Goal: Task Accomplishment & Management: Complete application form

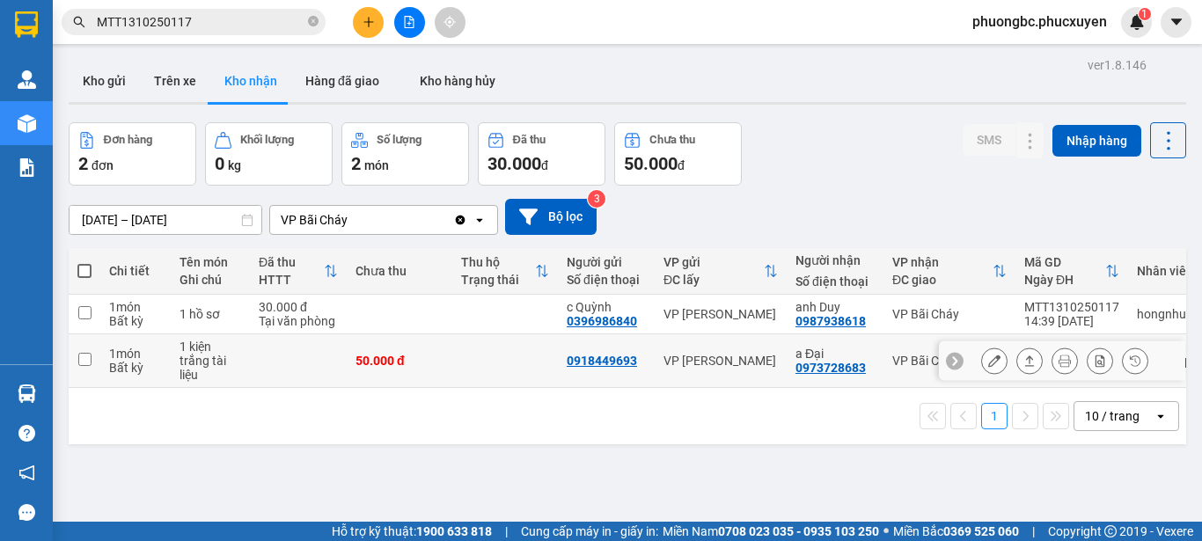
scroll to position [81, 0]
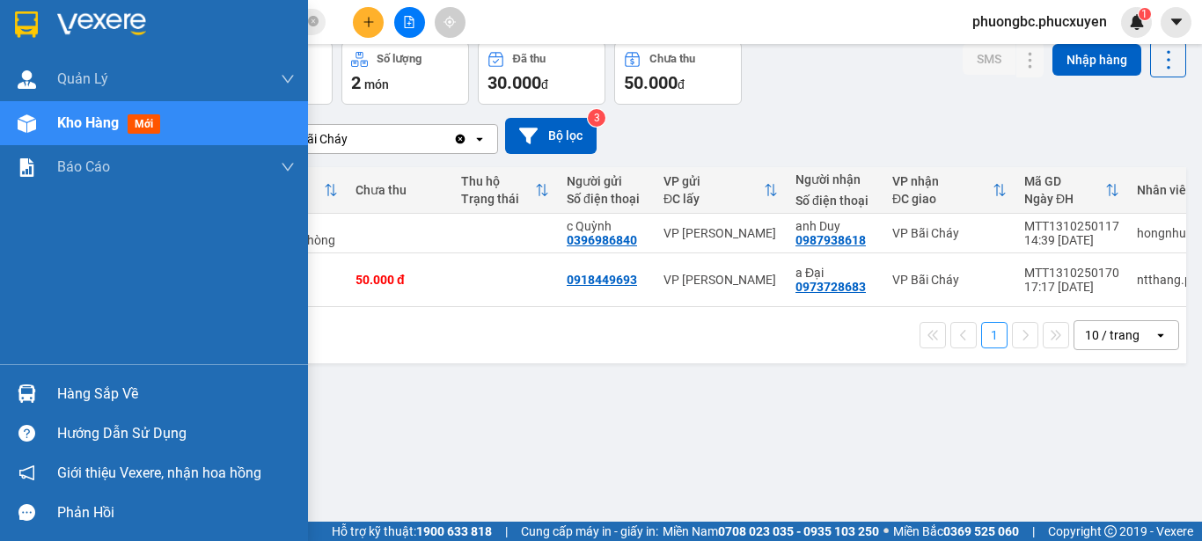
click at [97, 396] on div "Hàng sắp về" at bounding box center [176, 394] width 238 height 26
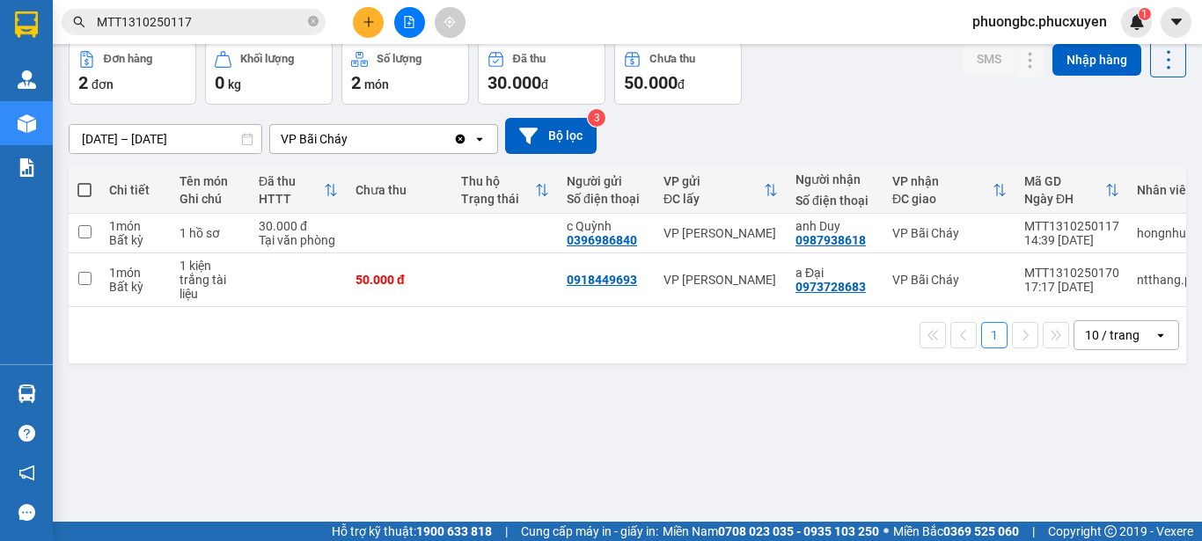
click at [854, 438] on section "Kết quả tìm kiếm ( 1 ) Bộ lọc Mã ĐH Trạng thái Món hàng Thu hộ Tổng cước Chưa c…" at bounding box center [601, 270] width 1202 height 541
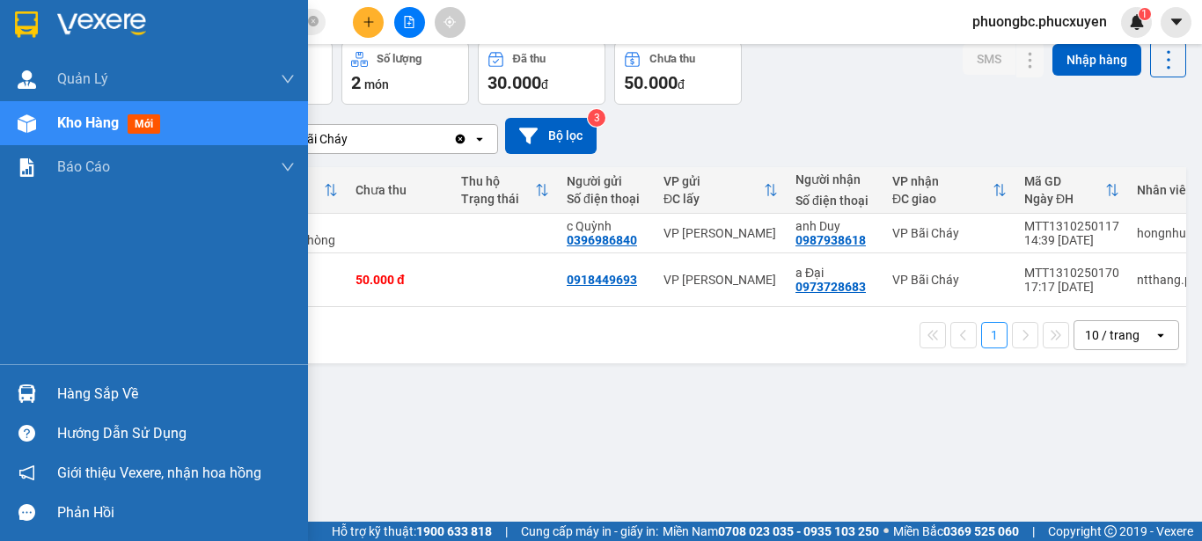
click at [93, 392] on div "Hàng sắp về" at bounding box center [176, 394] width 238 height 26
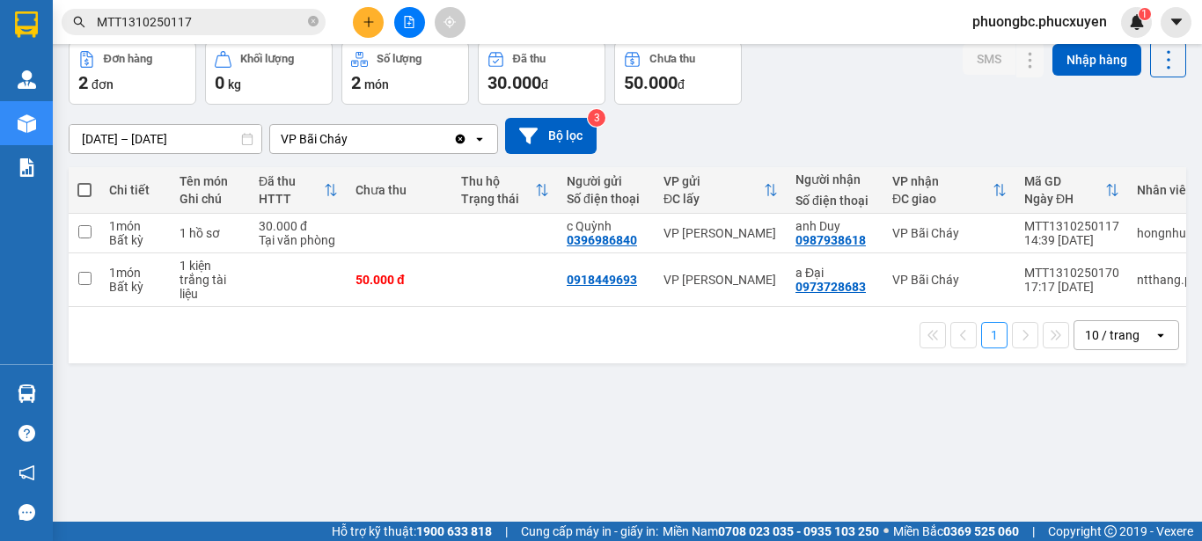
click at [859, 428] on section "Kết quả tìm kiếm ( 1 ) Bộ lọc Mã ĐH Trạng thái Món hàng Thu hộ Tổng cước Chưa c…" at bounding box center [601, 270] width 1202 height 541
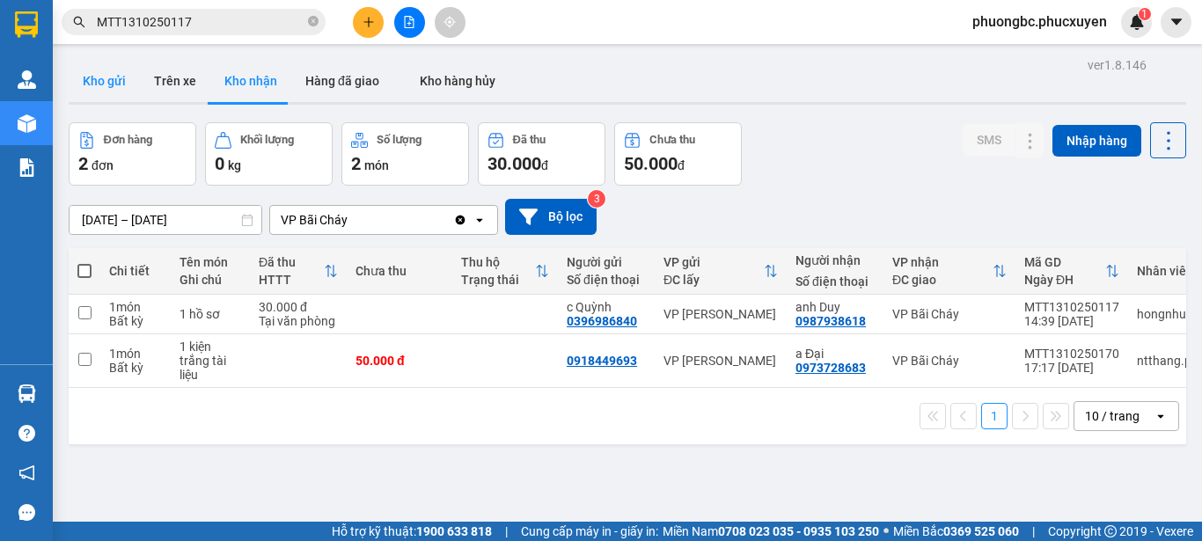
click at [92, 74] on button "Kho gửi" at bounding box center [104, 81] width 71 height 42
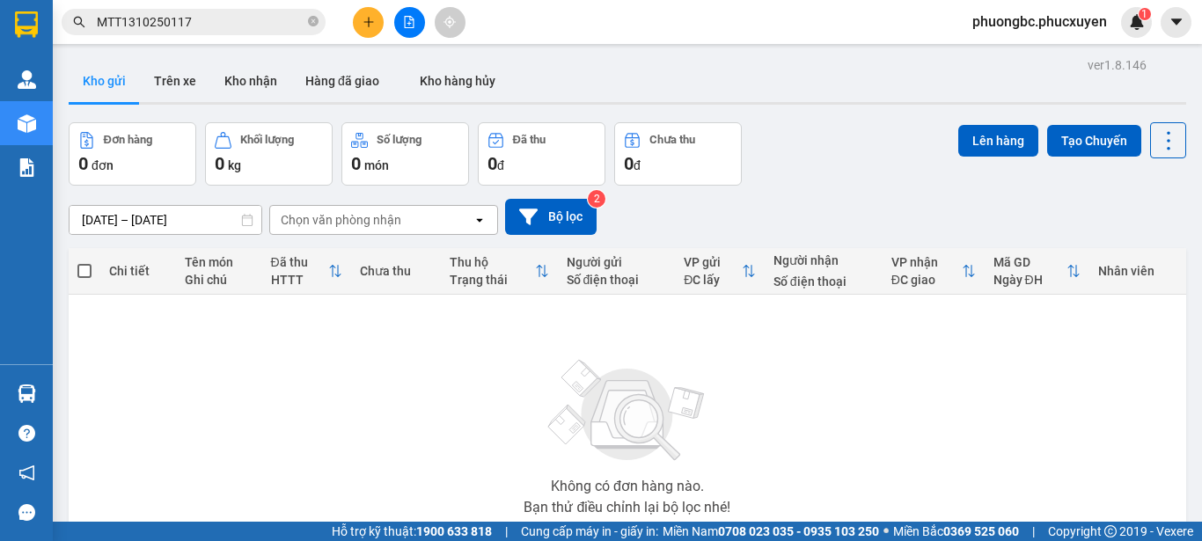
click at [802, 156] on div "Đơn hàng 0 đơn Khối lượng 0 kg Số lượng 0 món Đã thu 0 đ Chưa thu 0 đ Lên hàng …" at bounding box center [627, 153] width 1117 height 63
click at [311, 21] on icon "close-circle" at bounding box center [313, 21] width 11 height 11
click at [270, 353] on div "Không có đơn hàng nào. Bạn thử điều chỉnh lại bộ lọc nhé!" at bounding box center [627, 432] width 1100 height 264
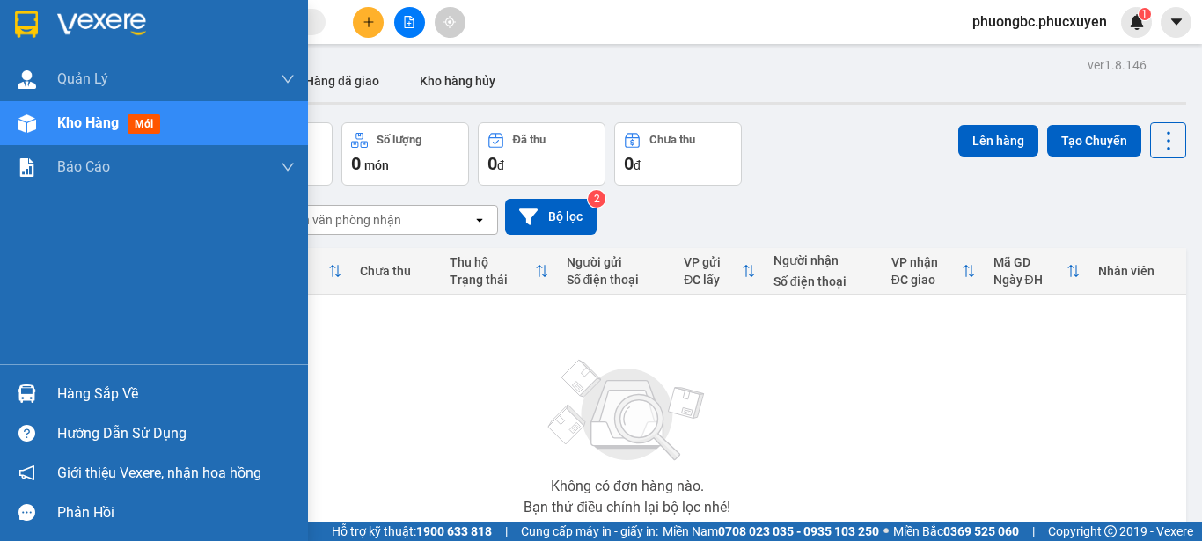
click at [83, 397] on div "Hàng sắp về" at bounding box center [176, 394] width 238 height 26
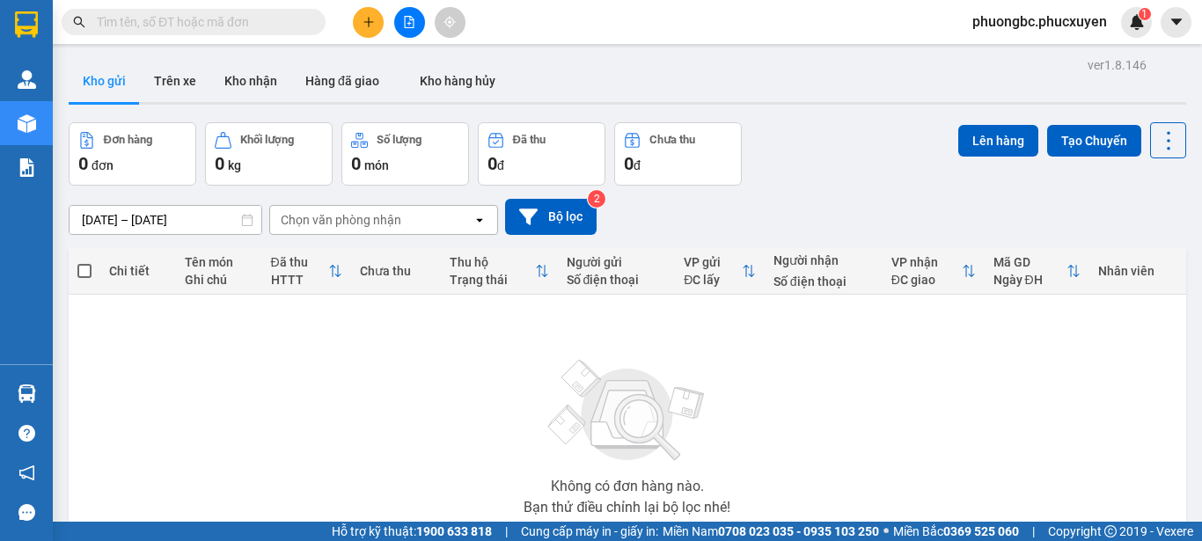
click at [917, 442] on section "Kết quả tìm kiếm ( 1 ) Bộ lọc Mã ĐH Trạng thái Món hàng Thu hộ Tổng cước Chưa c…" at bounding box center [601, 270] width 1202 height 541
click at [373, 18] on icon "plus" at bounding box center [368, 22] width 12 height 12
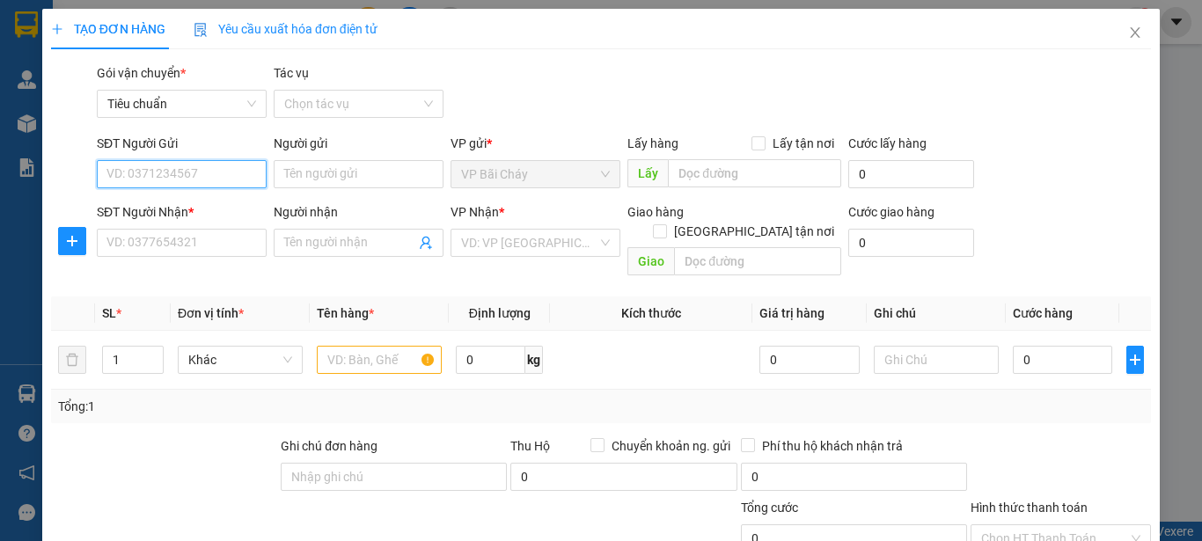
click at [197, 171] on input "SĐT Người Gửi" at bounding box center [182, 174] width 170 height 28
click at [171, 179] on input "SĐT Người Gửi" at bounding box center [182, 174] width 170 height 28
paste input "0987676580"
type input "0987676580"
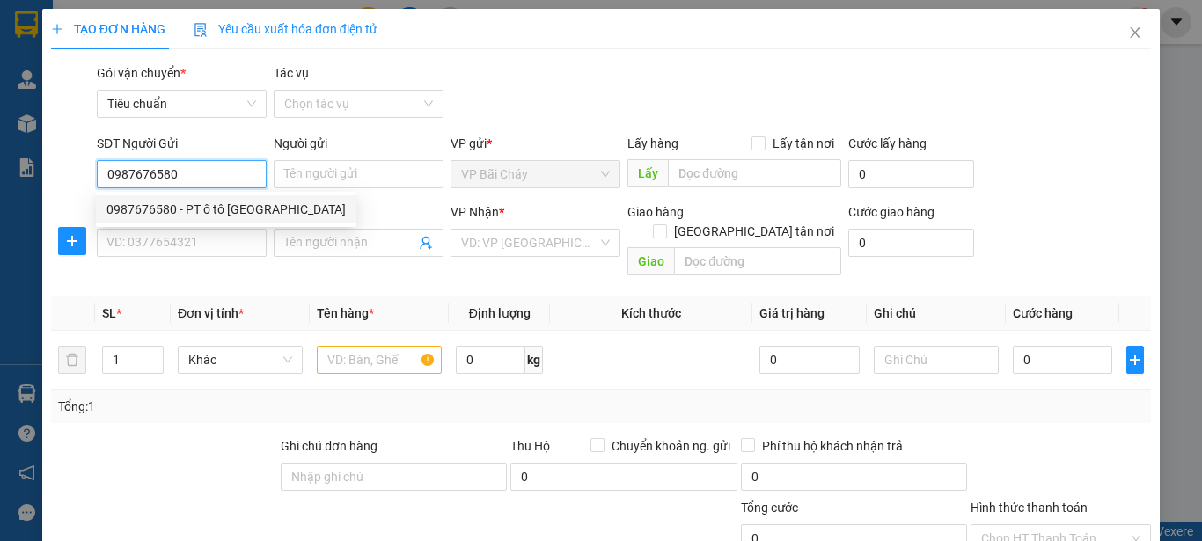
click at [231, 211] on div "0987676580 - PT ô tô [GEOGRAPHIC_DATA]" at bounding box center [225, 209] width 239 height 19
type input "PT ô tô [GEOGRAPHIC_DATA]"
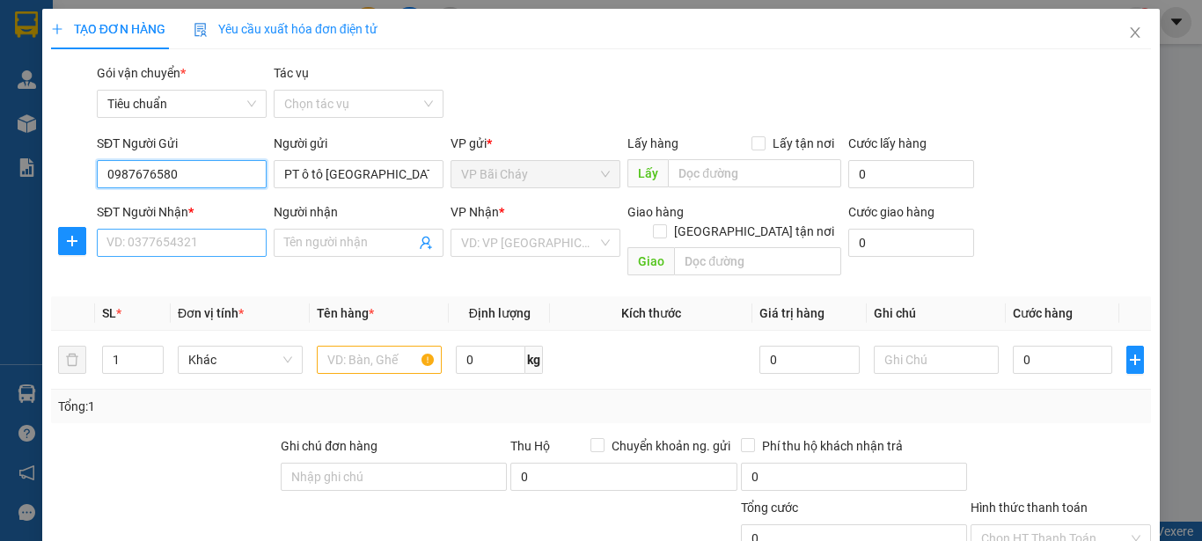
type input "0987676580"
click at [190, 243] on input "SĐT Người Nhận *" at bounding box center [182, 243] width 170 height 28
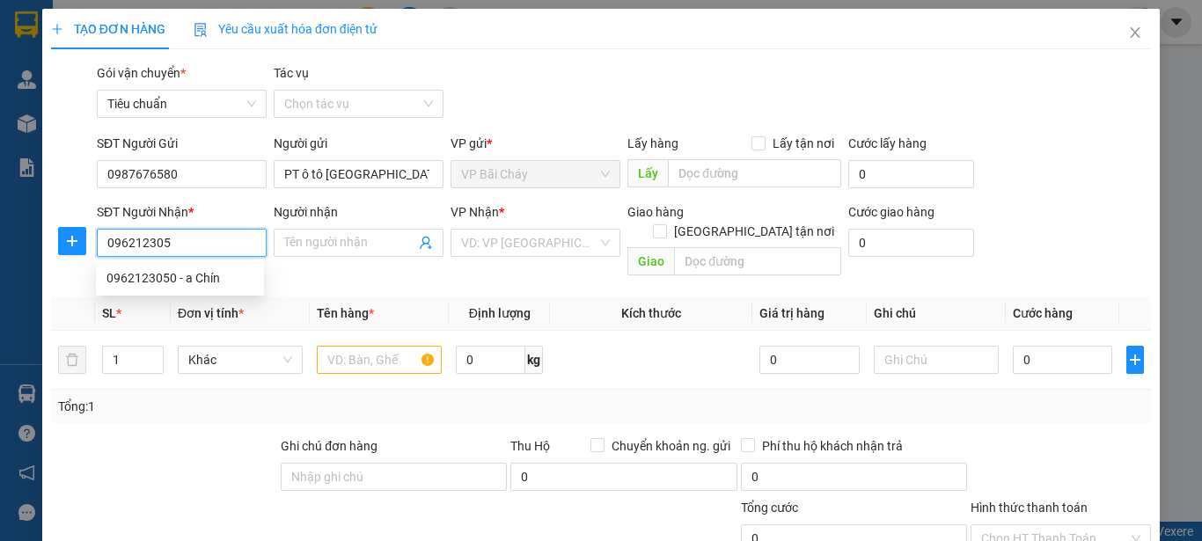
type input "0962123050"
click at [161, 276] on div "0962123050 - a Chín" at bounding box center [179, 277] width 147 height 19
type input "a Chín"
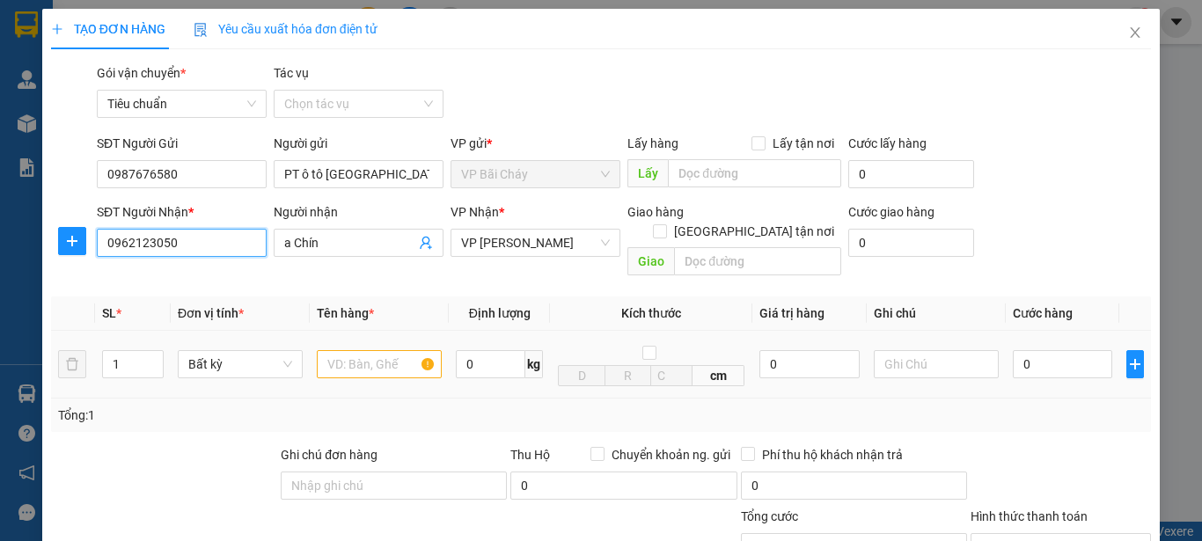
type input "0962123050"
click at [397, 350] on input "text" at bounding box center [379, 364] width 125 height 28
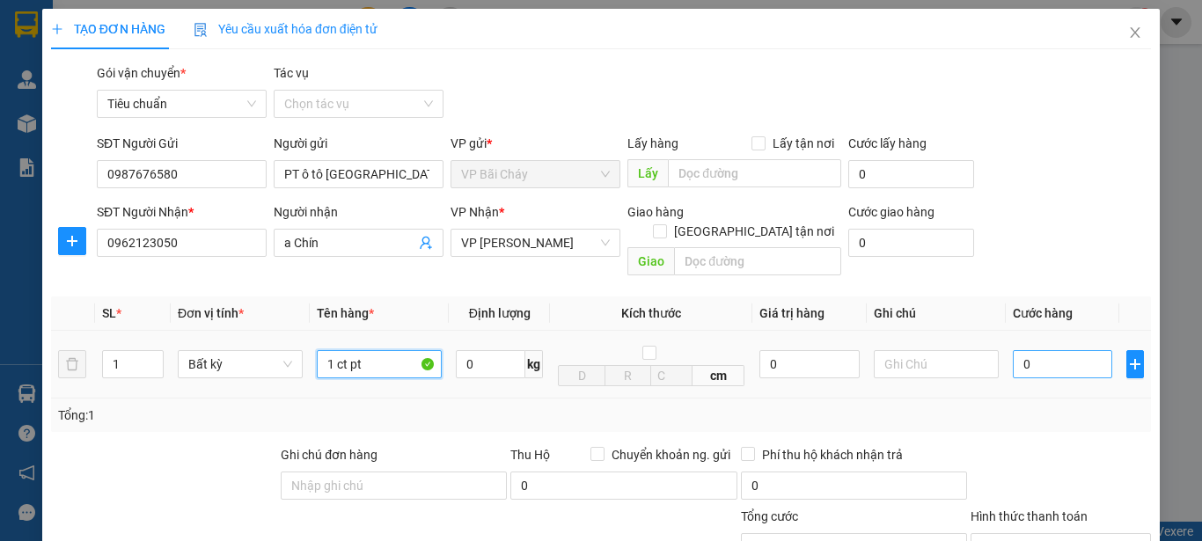
type input "1 ct pt"
click at [1035, 350] on input "0" at bounding box center [1062, 364] width 99 height 28
type input "4"
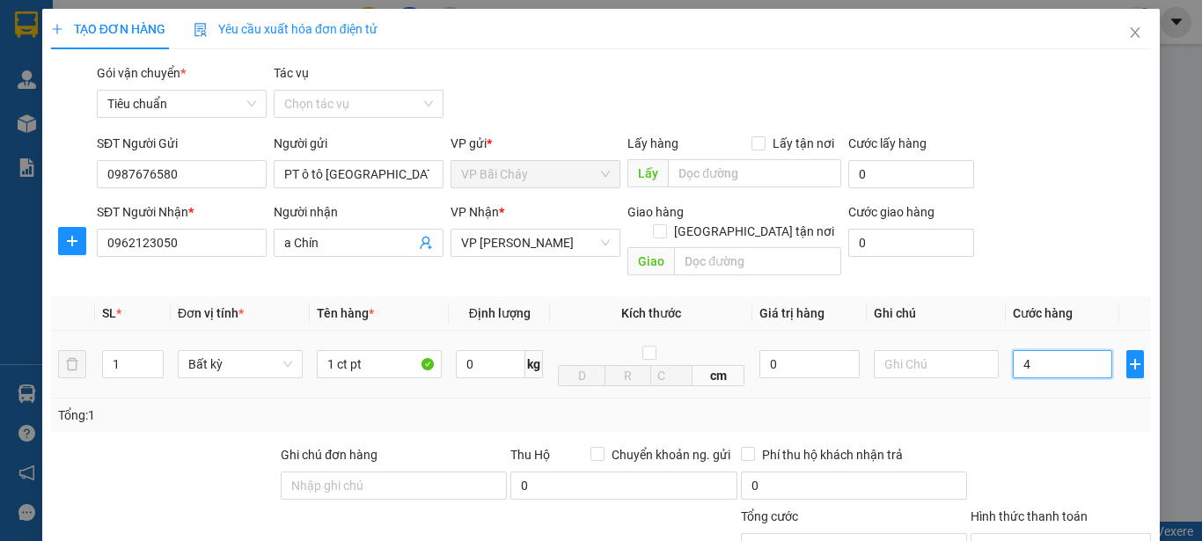
type input "40"
type input "40.000"
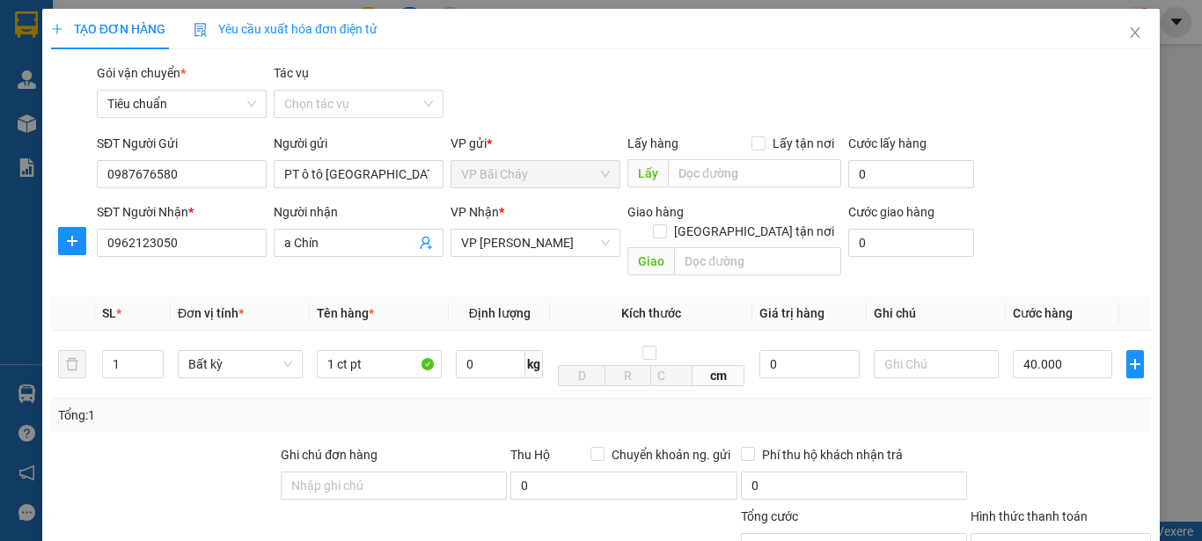
click at [1036, 182] on div "SĐT Người Gửi 0987676580 Người gửi PT ô [PERSON_NAME] VP gửi * VP Bãi Cháy Lấy …" at bounding box center [623, 165] width 1061 height 62
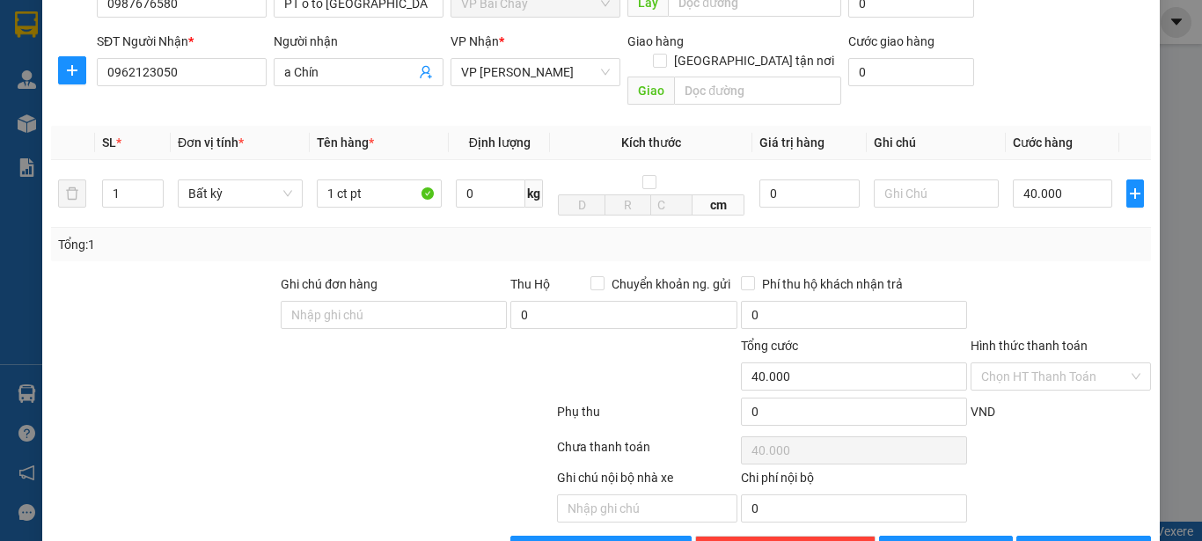
scroll to position [176, 0]
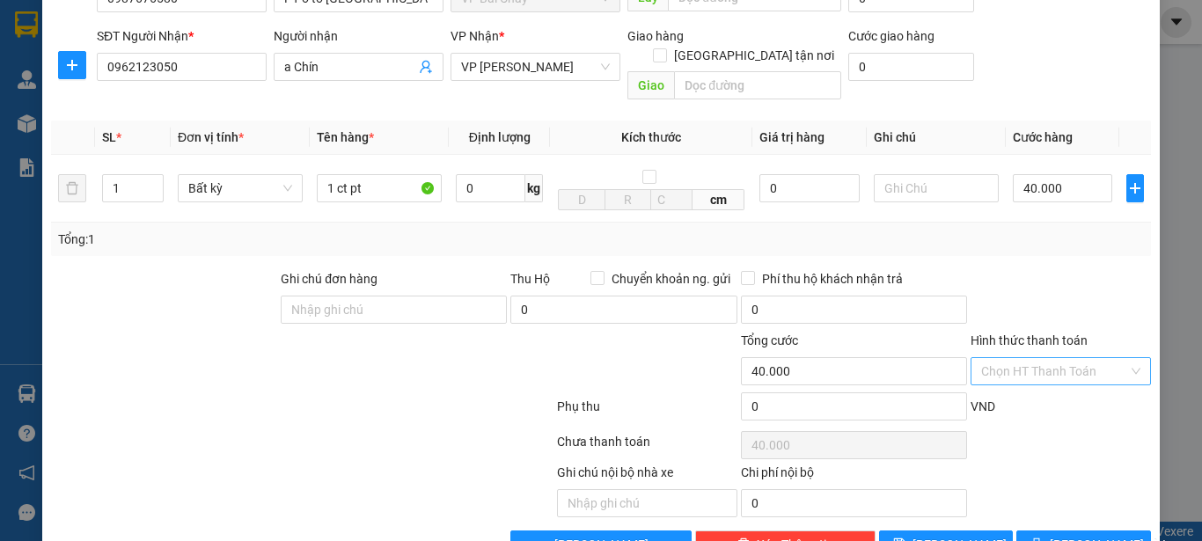
click at [1060, 358] on input "Hình thức thanh toán" at bounding box center [1054, 371] width 147 height 26
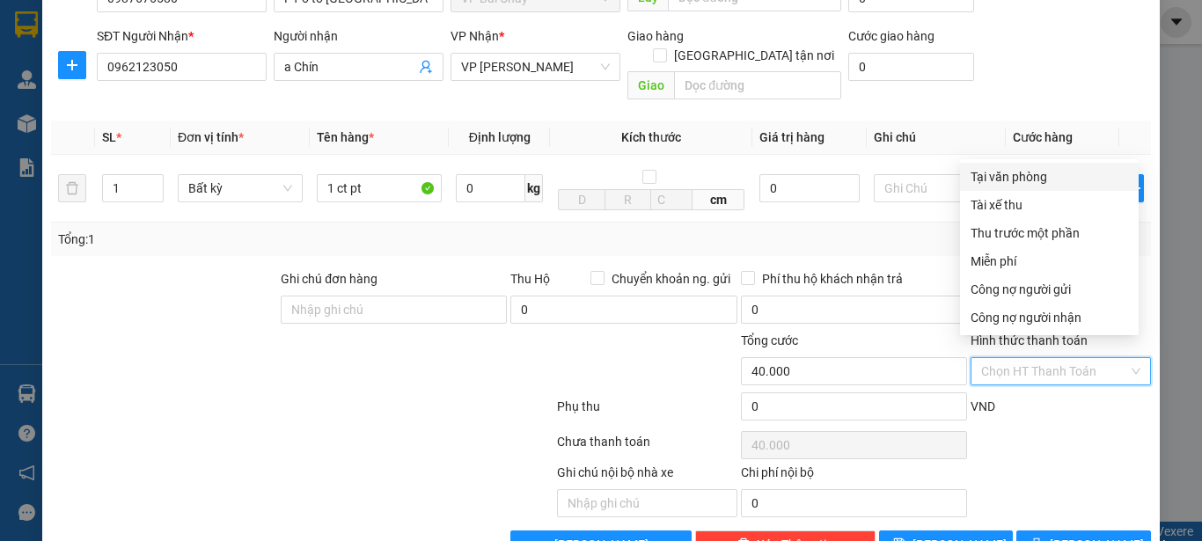
click at [1012, 175] on div "Tại văn phòng" at bounding box center [1048, 176] width 157 height 19
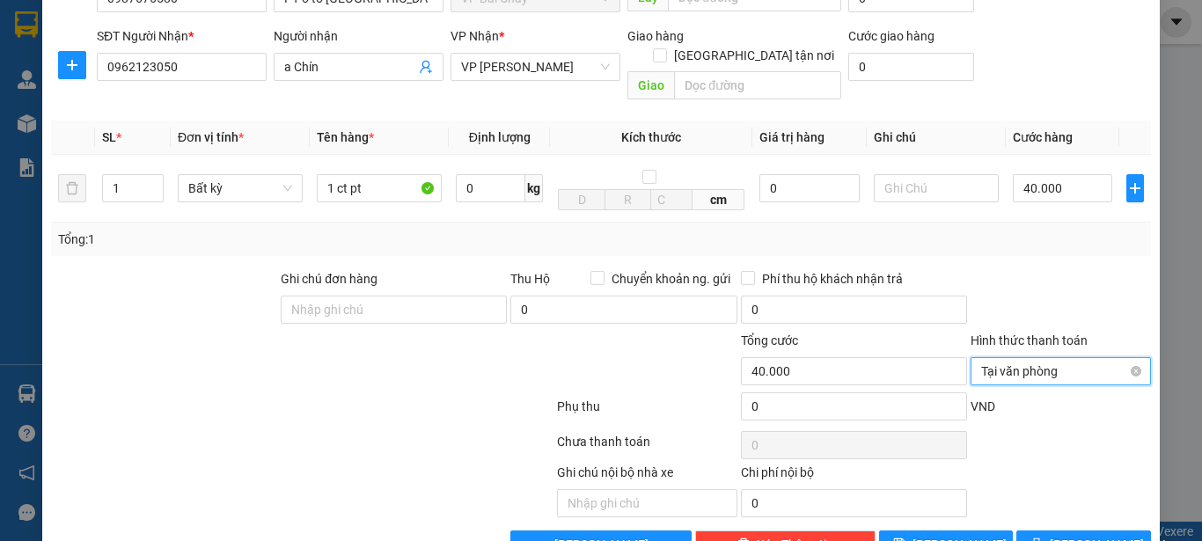
click at [1073, 358] on span "Tại văn phòng" at bounding box center [1060, 371] width 159 height 26
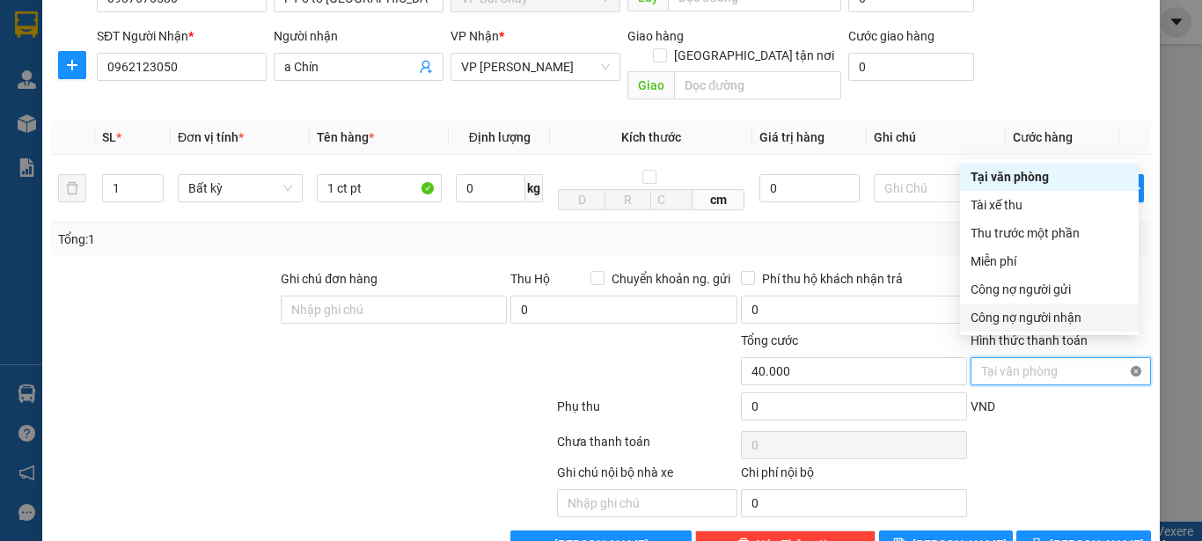
type input "40.000"
click at [1032, 433] on div at bounding box center [1061, 445] width 184 height 35
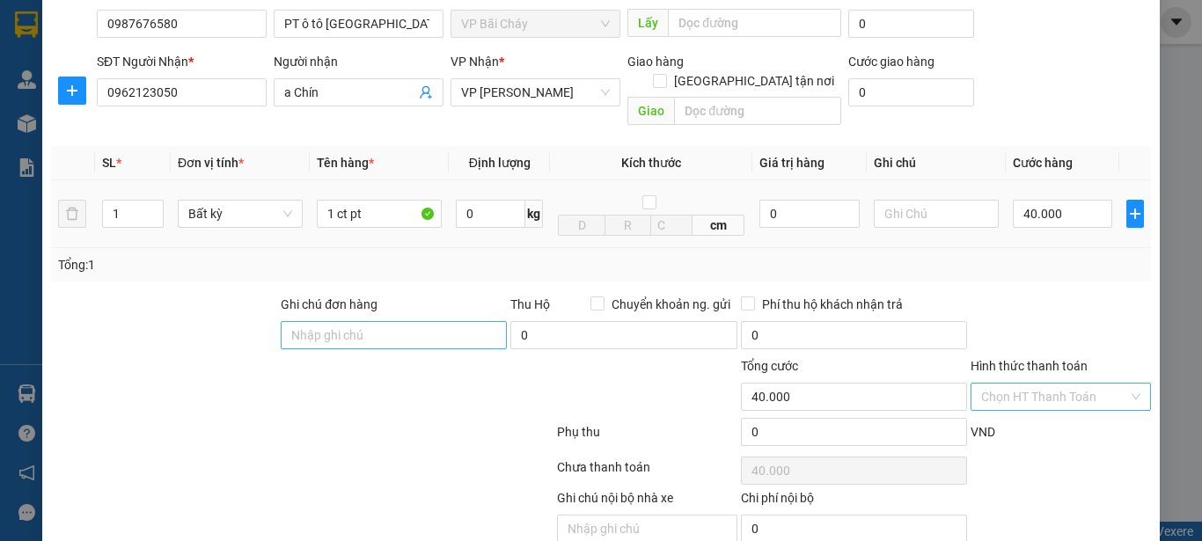
scroll to position [209, 0]
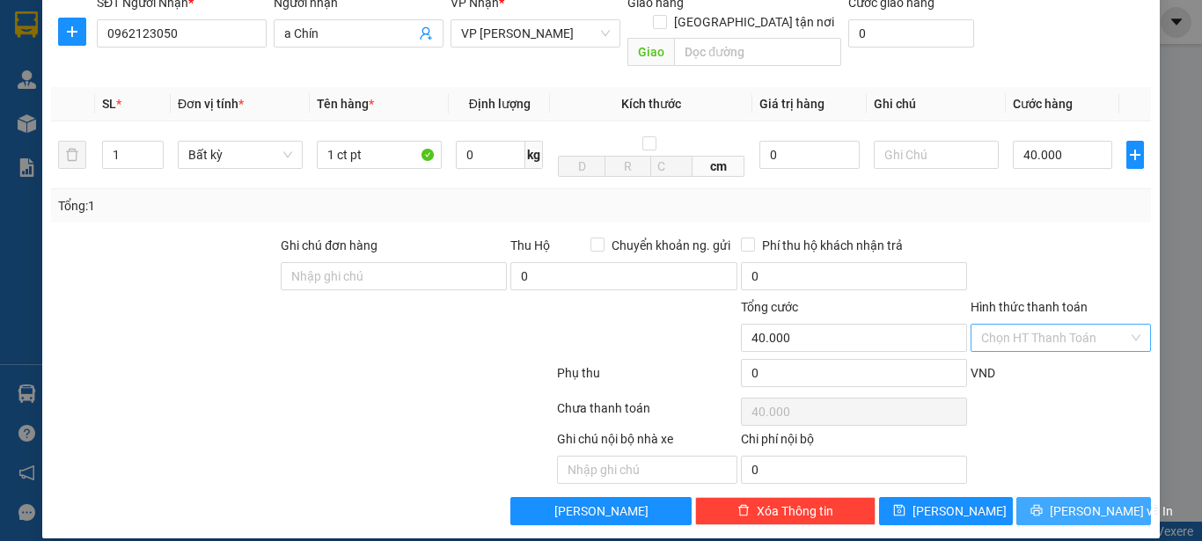
click at [1074, 501] on span "[PERSON_NAME] và In" at bounding box center [1111, 510] width 123 height 19
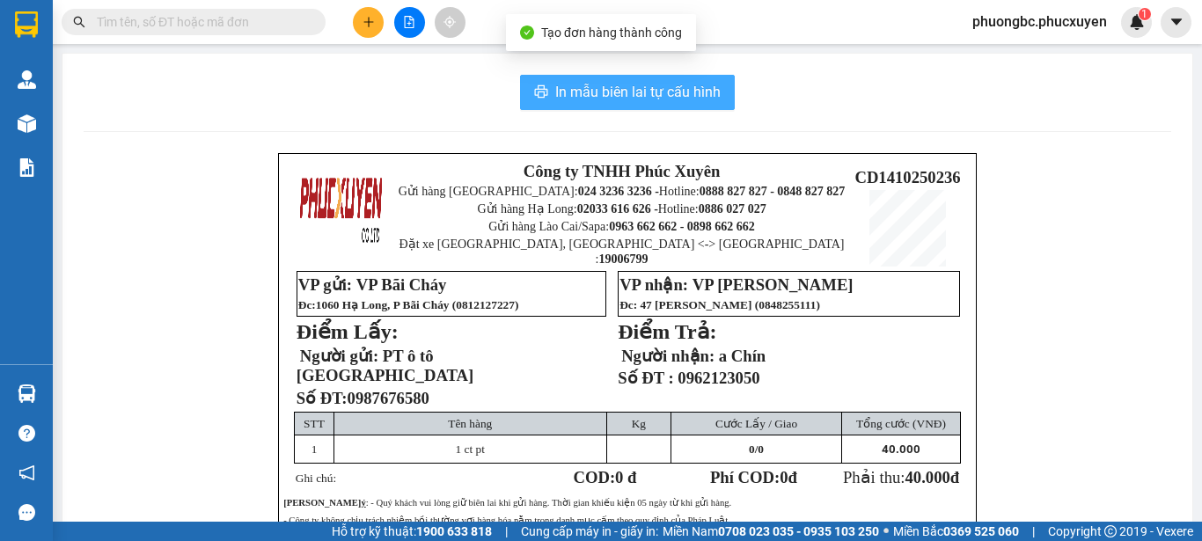
click at [644, 90] on span "In mẫu biên lai tự cấu hình" at bounding box center [637, 92] width 165 height 22
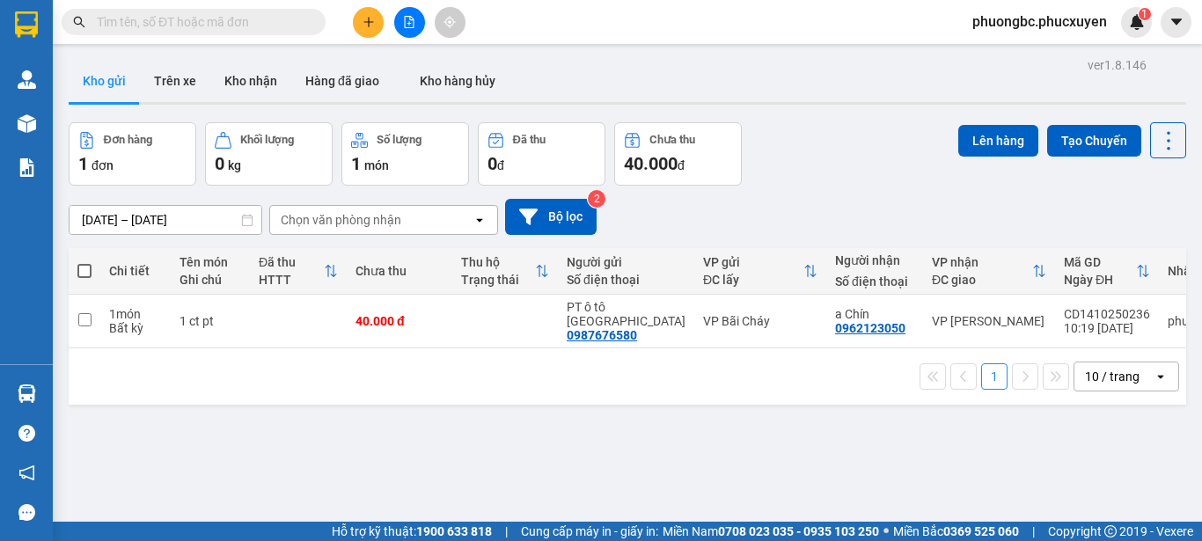
click at [814, 150] on div "Đơn hàng 1 đơn Khối lượng 0 kg Số lượng 1 món Đã thu 0 đ Chưa thu 40.000 đ Lên …" at bounding box center [627, 153] width 1117 height 63
click at [367, 15] on button at bounding box center [368, 22] width 31 height 31
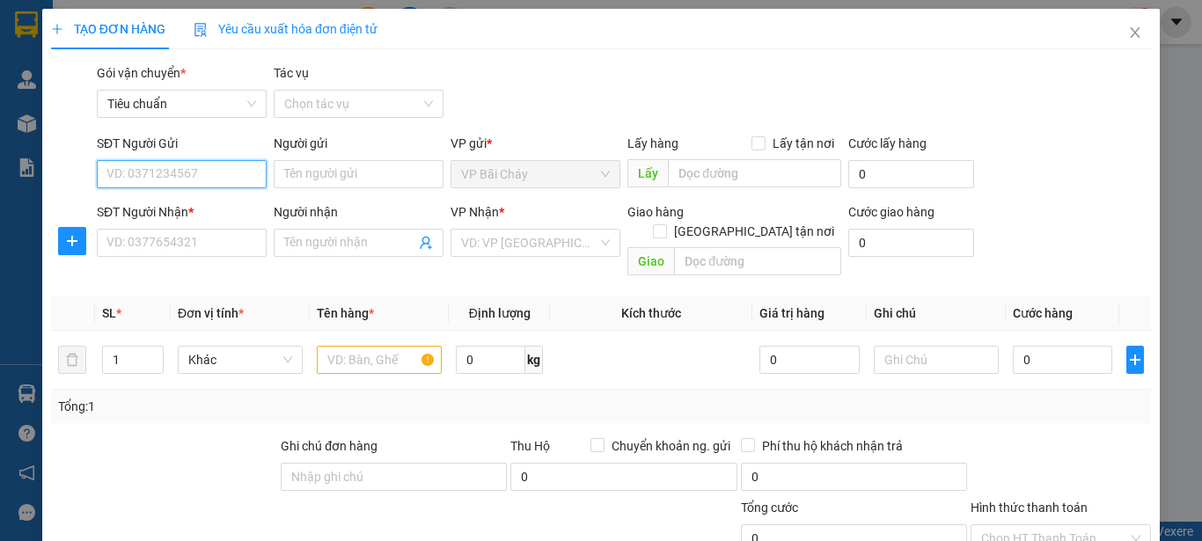
click at [190, 172] on input "SĐT Người Gửi" at bounding box center [182, 174] width 170 height 28
click at [176, 176] on input "SĐT Người Gửi" at bounding box center [182, 174] width 170 height 28
paste input "0987676580"
type input "0987676580"
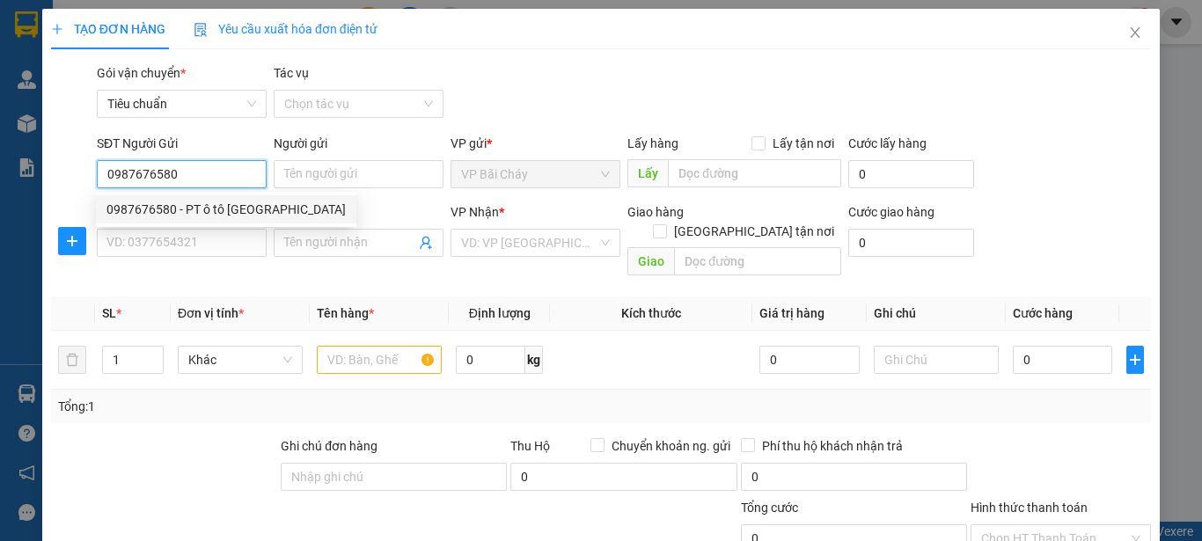
click at [216, 214] on div "0987676580 - PT ô tô [GEOGRAPHIC_DATA]" at bounding box center [225, 209] width 239 height 19
type input "PT ô tô [GEOGRAPHIC_DATA]"
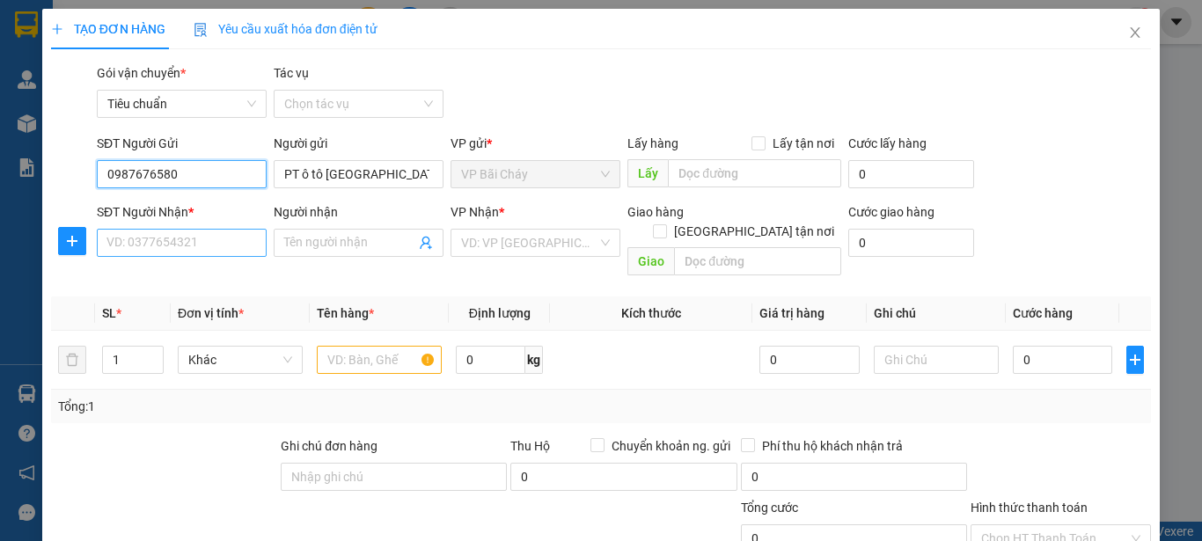
type input "0987676580"
click at [179, 244] on input "SĐT Người Nhận *" at bounding box center [182, 243] width 170 height 28
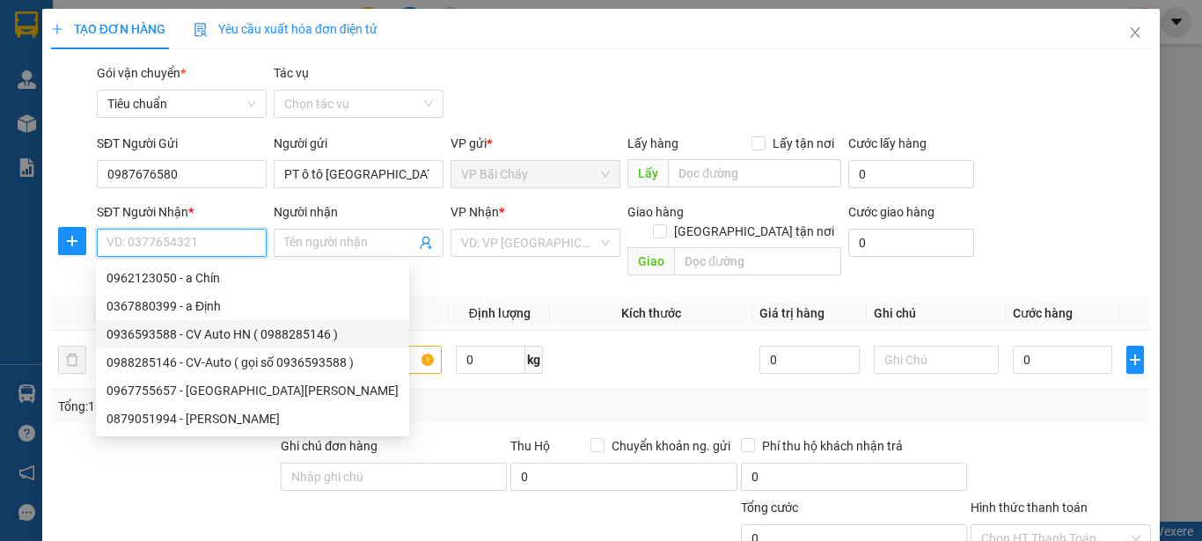
click at [248, 329] on div "0936593588 - CV Auto HN ( 0988285146 )" at bounding box center [252, 334] width 292 height 19
type input "0936593588"
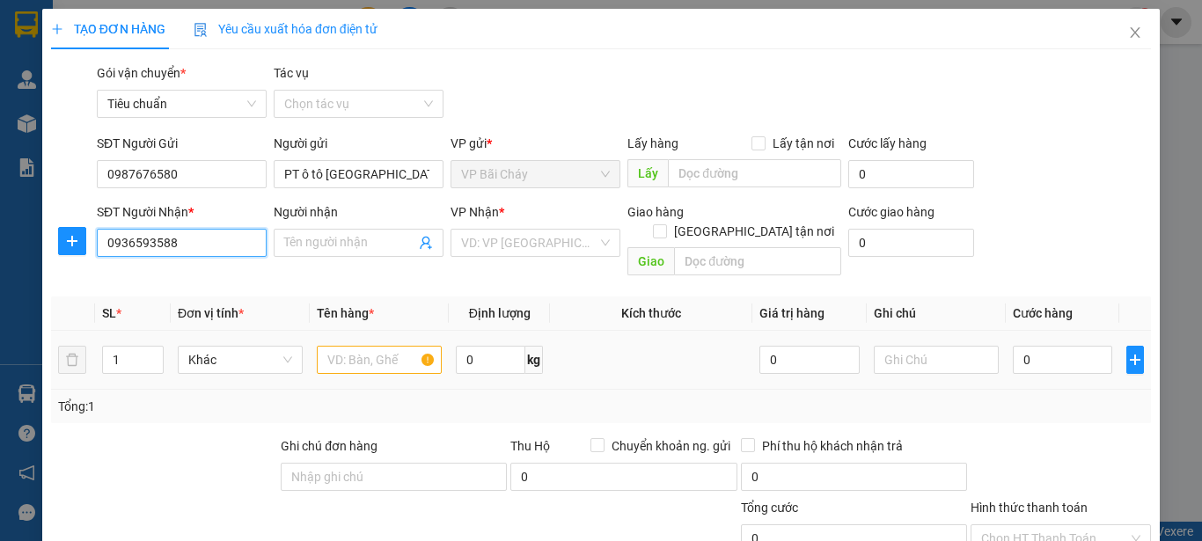
type input "CV Auto HN ( 0988285146 )"
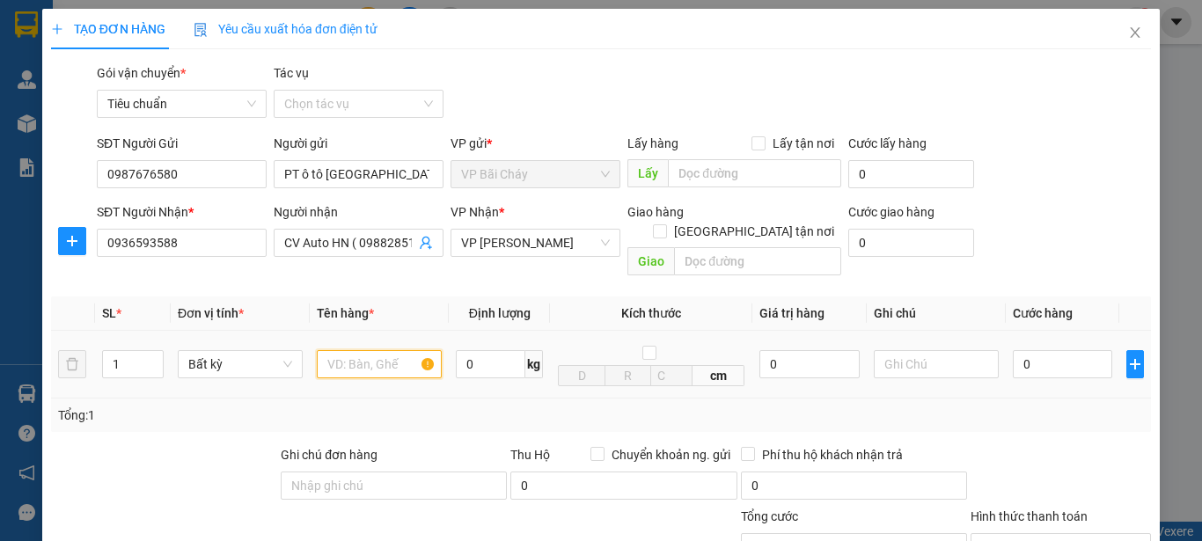
click at [385, 350] on input "text" at bounding box center [379, 364] width 125 height 28
type input "1 ct pt"
click at [1035, 350] on input "0" at bounding box center [1062, 364] width 99 height 28
type input "4"
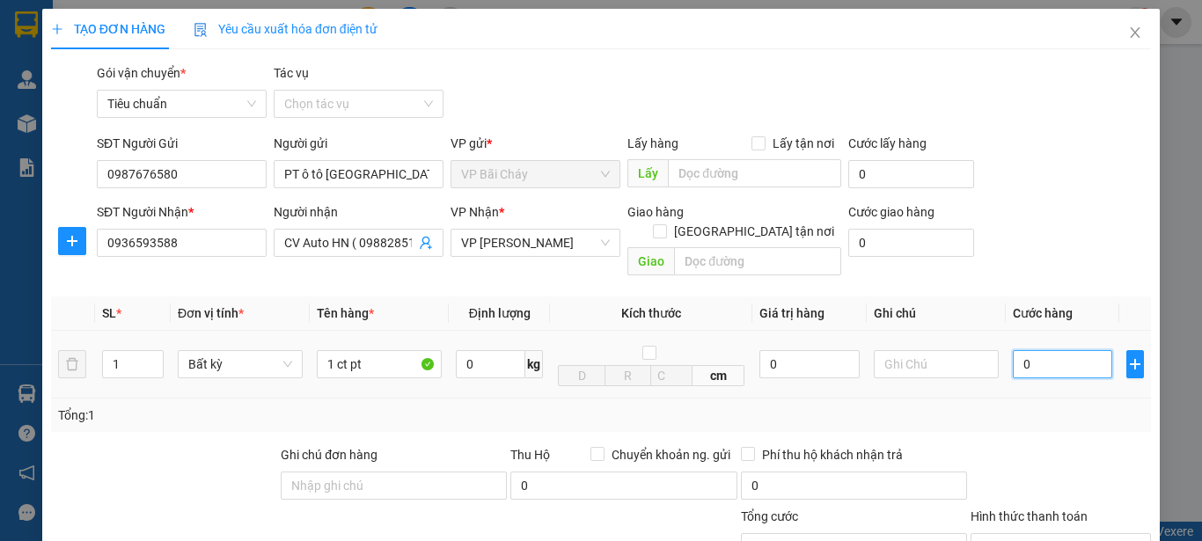
type input "4"
type input "40"
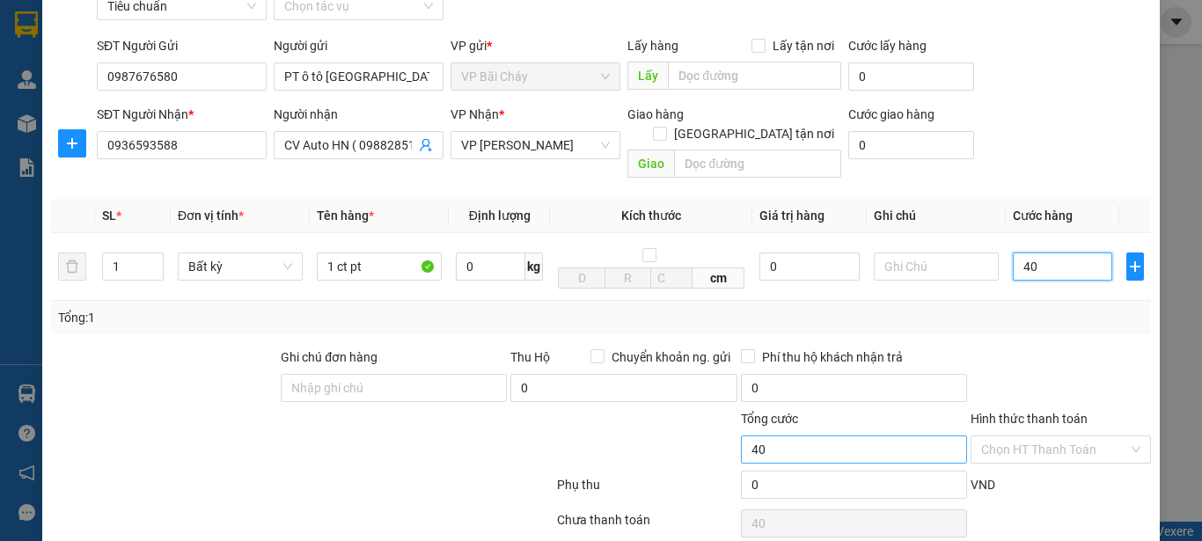
scroll to position [209, 0]
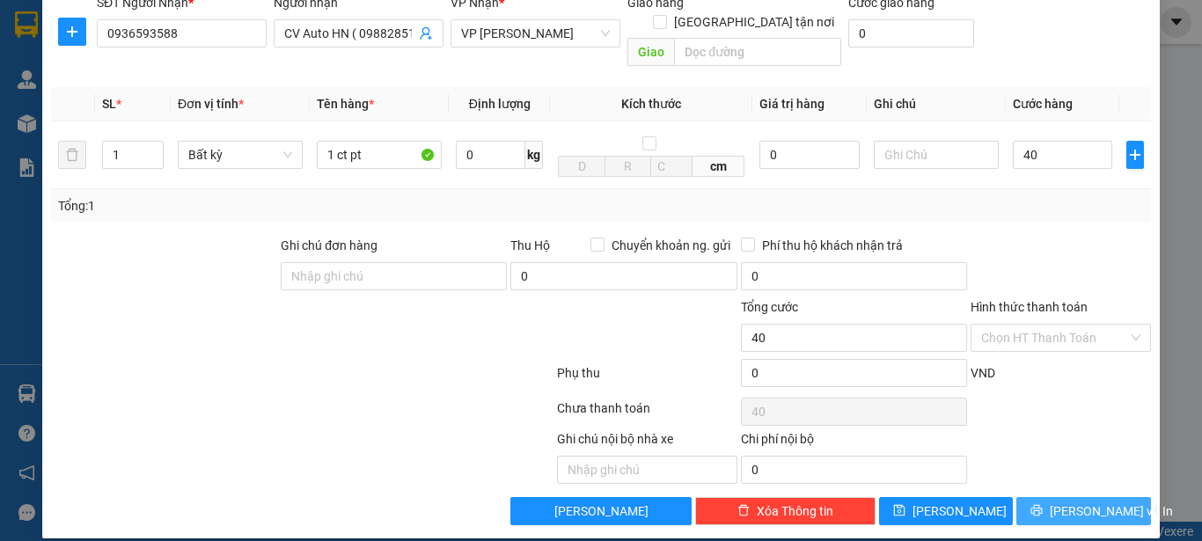
type input "40.000"
click at [1076, 501] on span "[PERSON_NAME] và In" at bounding box center [1111, 510] width 123 height 19
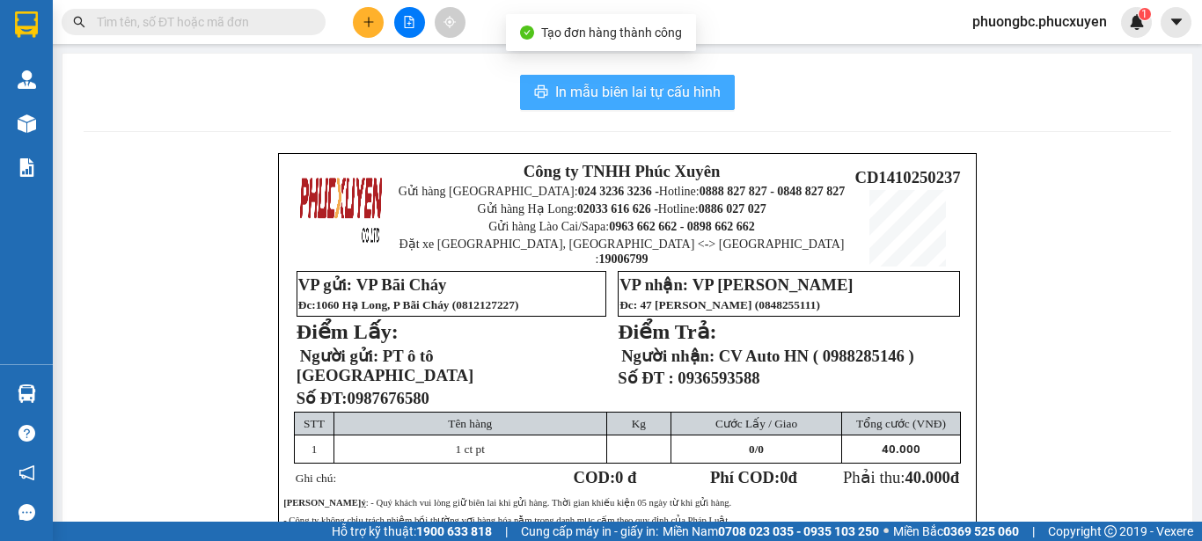
click at [710, 93] on span "In mẫu biên lai tự cấu hình" at bounding box center [637, 92] width 165 height 22
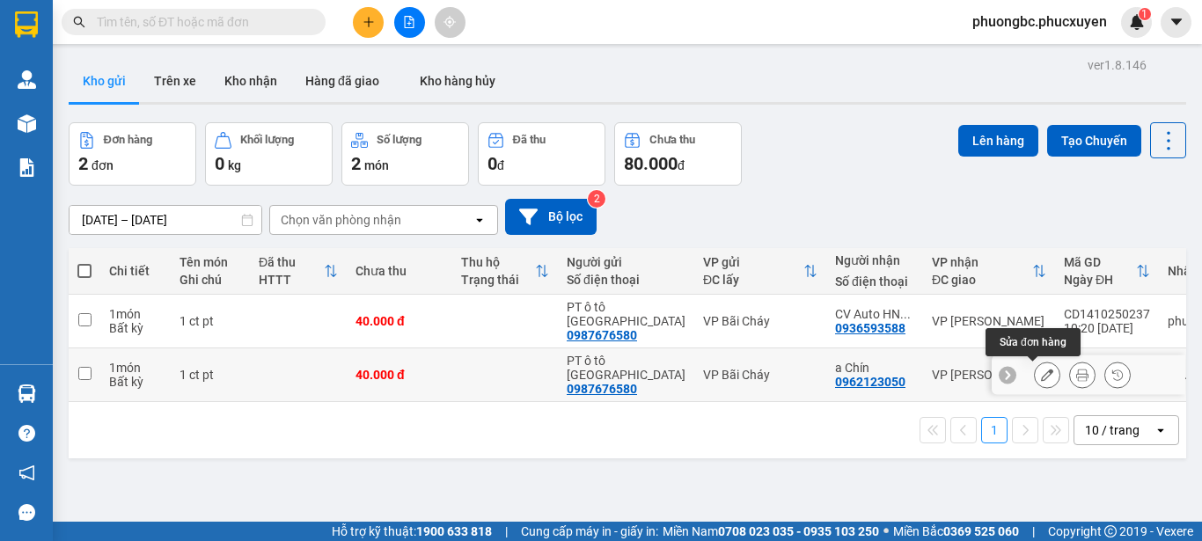
click at [1041, 375] on icon at bounding box center [1047, 375] width 12 height 12
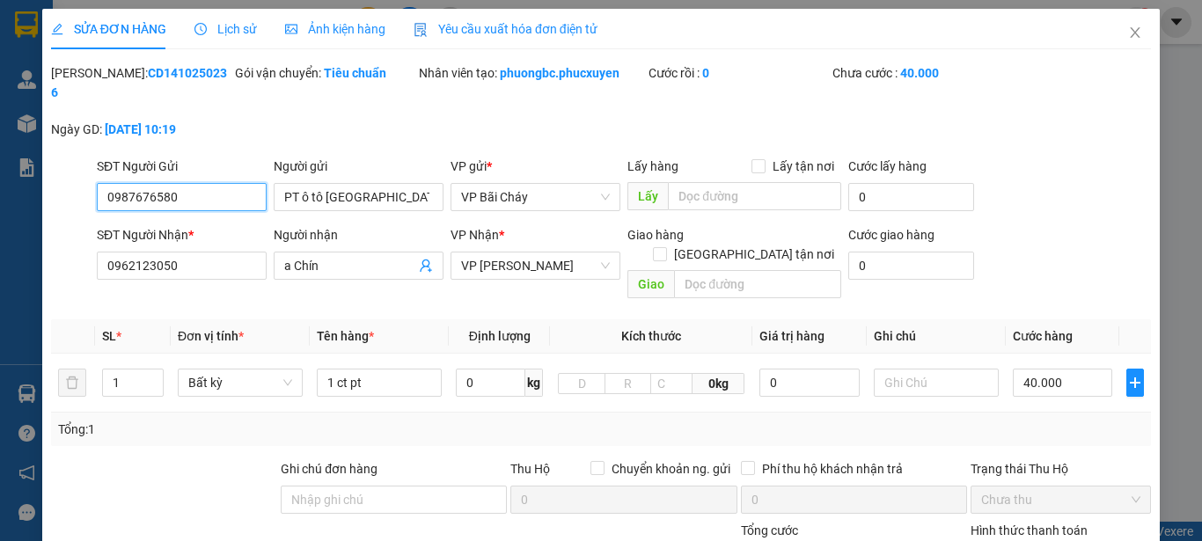
type input "0987676580"
type input "PT ô tô [GEOGRAPHIC_DATA]"
type input "0962123050"
type input "a Chín"
type input "0"
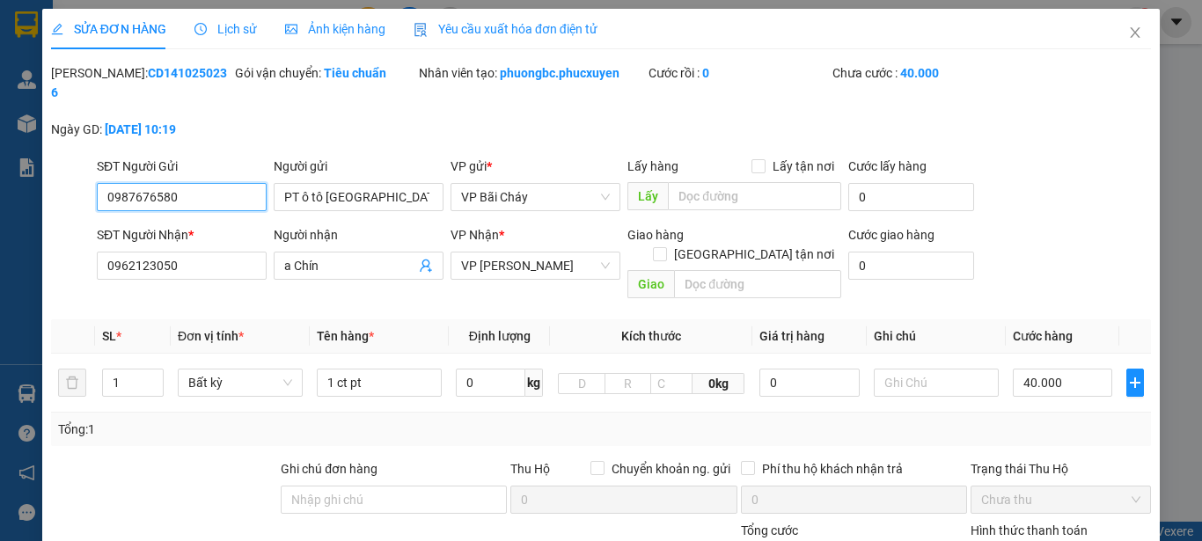
type input "40.000"
drag, startPoint x: 192, startPoint y: 79, endPoint x: 94, endPoint y: 80, distance: 97.7
click at [94, 80] on div "[PERSON_NAME]: CD1410250236" at bounding box center [141, 82] width 180 height 39
copy b "CD1410250236"
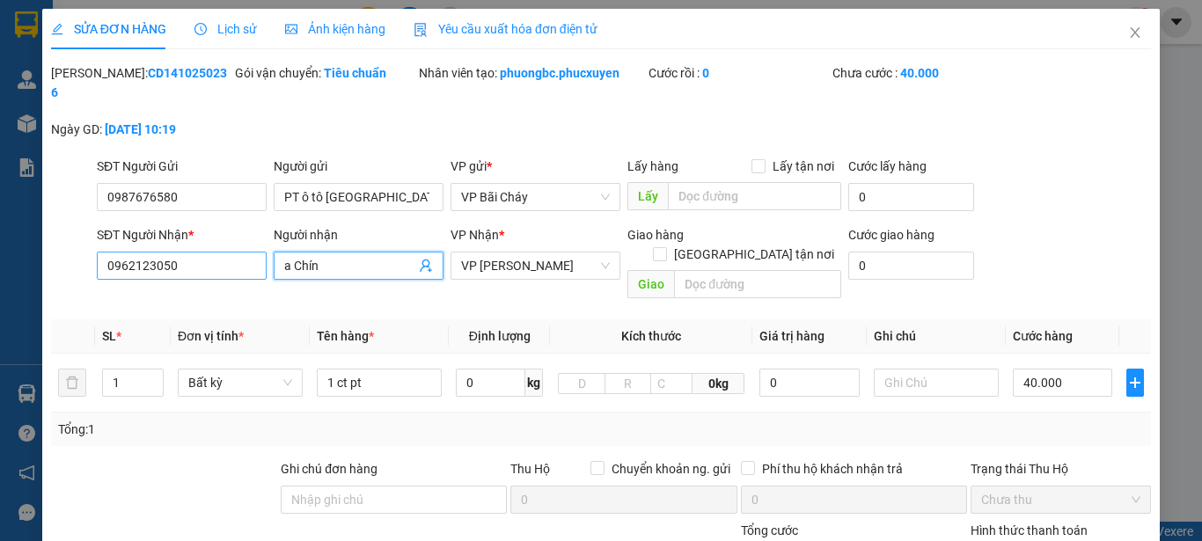
drag, startPoint x: 343, startPoint y: 245, endPoint x: 253, endPoint y: 248, distance: 89.8
click at [253, 248] on div "SĐT Người Nhận * 0962123050 Người nhận a Chín a Chín VP Nhận * VP Minh Khai Gia…" at bounding box center [623, 265] width 1061 height 81
drag, startPoint x: 201, startPoint y: 250, endPoint x: 26, endPoint y: 230, distance: 176.2
click at [26, 230] on div "SỬA ĐƠN HÀNG Lịch sử Ảnh kiện hàng Yêu cầu xuất hóa đơn điện tử Total Paid Fee …" at bounding box center [601, 270] width 1202 height 541
click at [1128, 28] on icon "close" at bounding box center [1135, 33] width 14 height 14
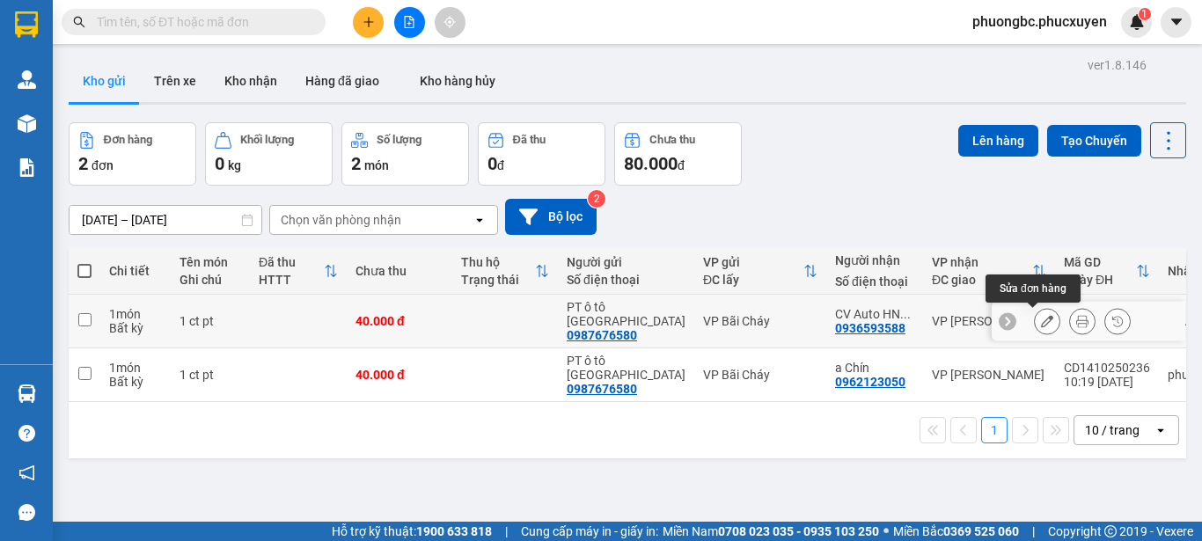
click at [1041, 318] on icon at bounding box center [1047, 321] width 12 height 12
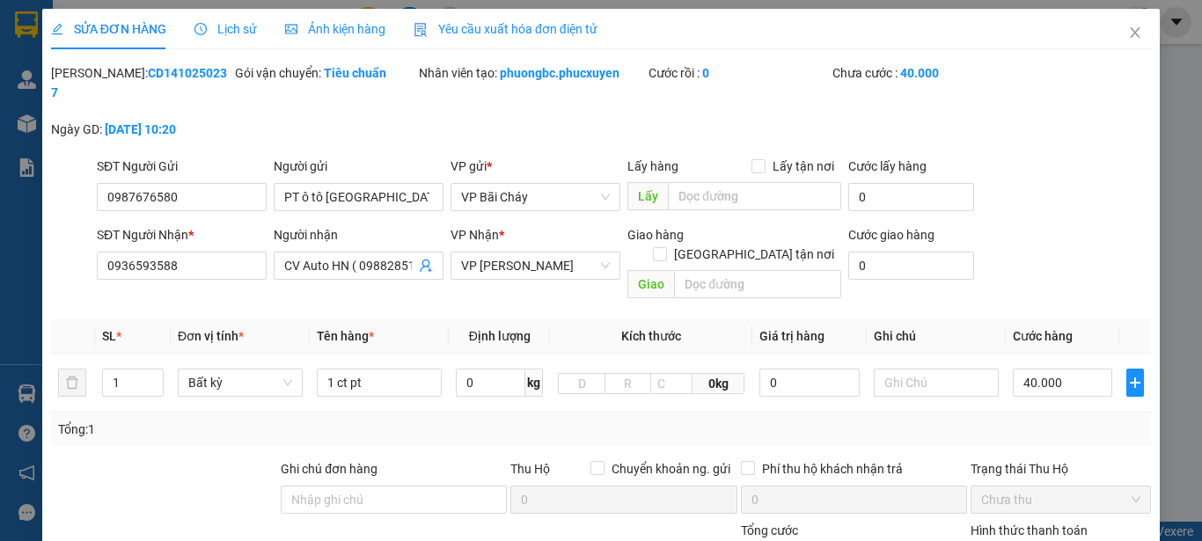
type input "0987676580"
type input "PT ô tô [GEOGRAPHIC_DATA]"
type input "0936593588"
type input "CV Auto HN ( 0988285146 )"
type input "0"
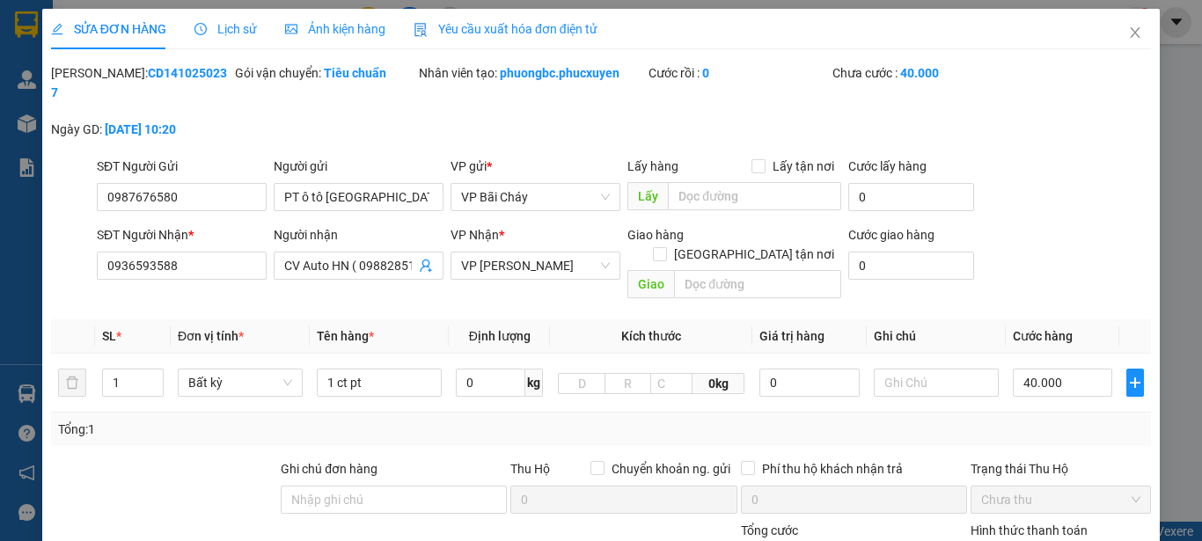
type input "40.000"
drag, startPoint x: 188, startPoint y: 70, endPoint x: 97, endPoint y: 76, distance: 91.6
click at [97, 76] on div "[PERSON_NAME]: CD1410250237" at bounding box center [141, 82] width 180 height 39
copy b "CD1410250237"
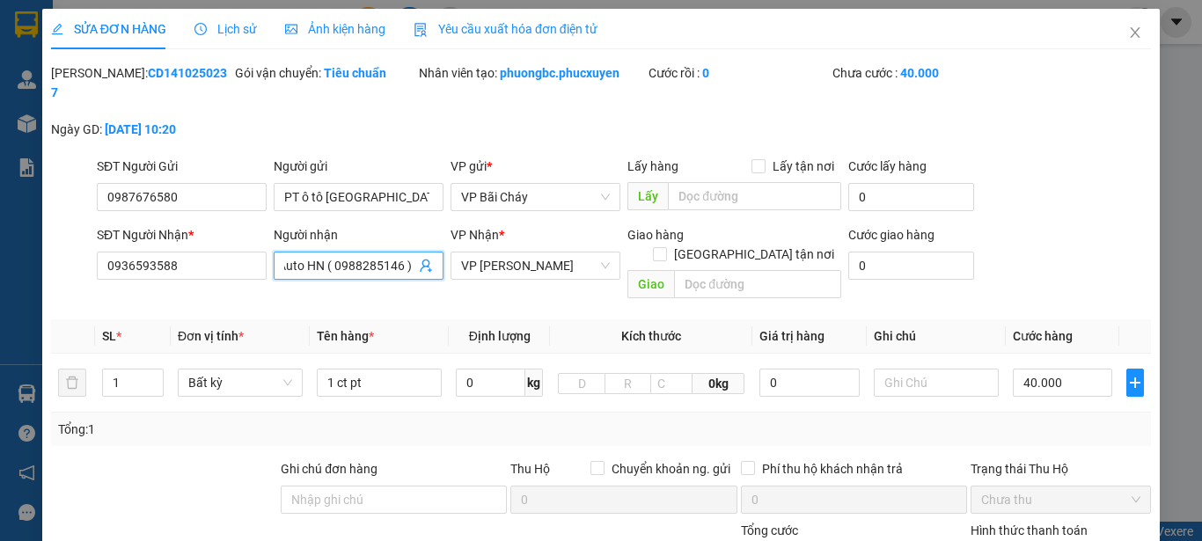
scroll to position [0, 4]
drag, startPoint x: 282, startPoint y: 246, endPoint x: 341, endPoint y: 254, distance: 60.3
click at [341, 256] on input "CV Auto HN ( 0988285146 )" at bounding box center [349, 265] width 131 height 19
click at [406, 256] on input "CV Auto HN ( 0988285146 )" at bounding box center [349, 265] width 131 height 19
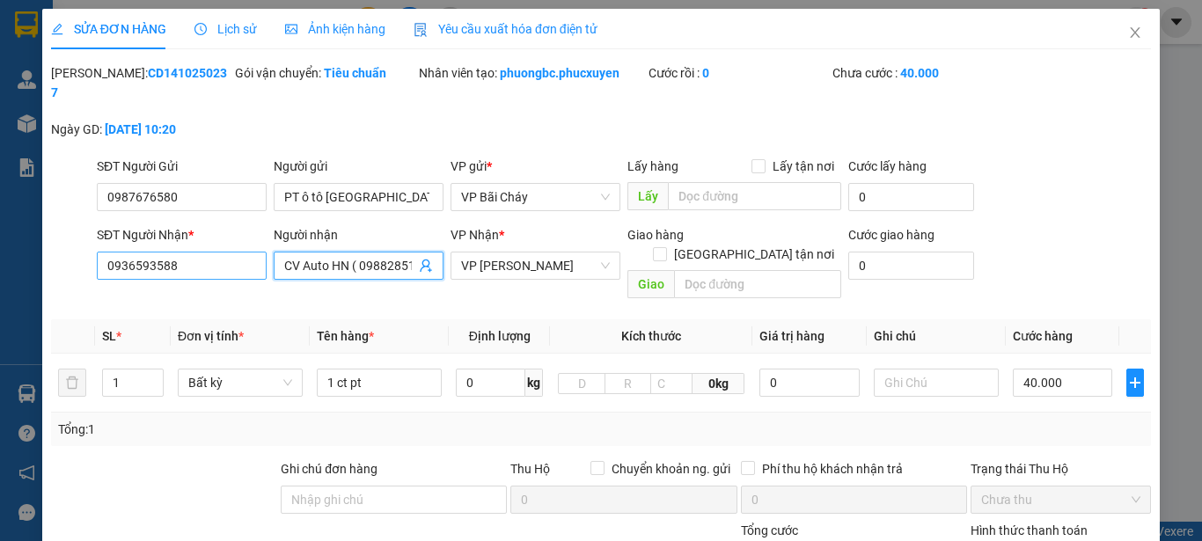
drag, startPoint x: 407, startPoint y: 245, endPoint x: 240, endPoint y: 245, distance: 167.1
click at [240, 245] on div "SĐT Người Nhận * 0936593588 Người nhận CV Auto HN ( 0988285146 ) CV Auto HN ( 0…" at bounding box center [623, 265] width 1061 height 81
drag, startPoint x: 245, startPoint y: 428, endPoint x: 245, endPoint y: 403, distance: 25.5
click at [245, 459] on div at bounding box center [164, 490] width 230 height 62
drag, startPoint x: 207, startPoint y: 246, endPoint x: 1, endPoint y: 242, distance: 205.9
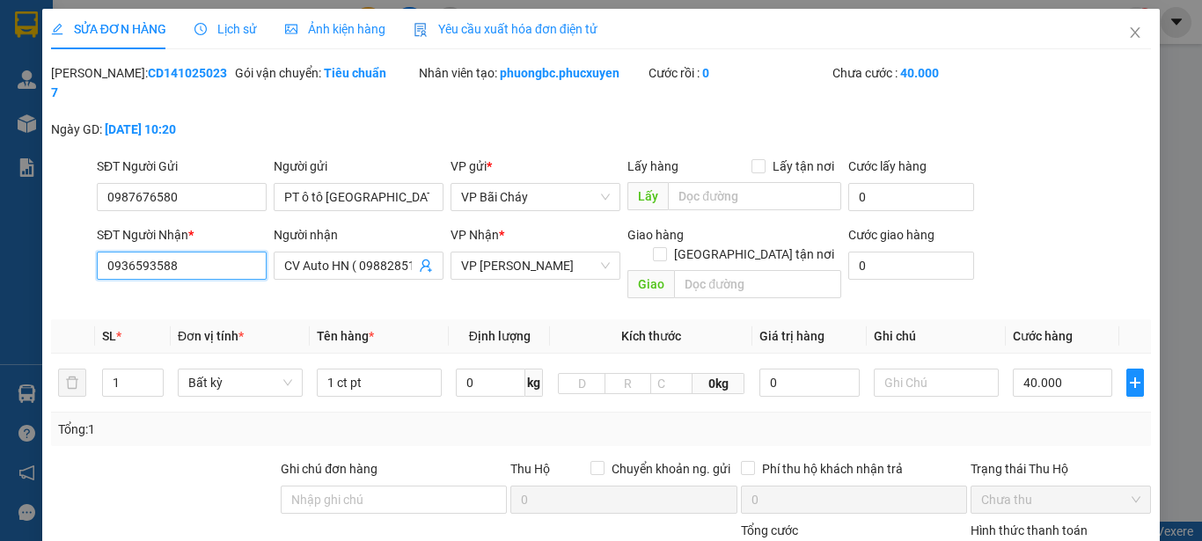
click at [1, 242] on div "SỬA ĐƠN HÀNG Lịch sử Ảnh kiện hàng Yêu cầu xuất hóa đơn điện tử Total Paid Fee …" at bounding box center [601, 270] width 1202 height 541
click at [1130, 32] on icon "close" at bounding box center [1135, 32] width 10 height 11
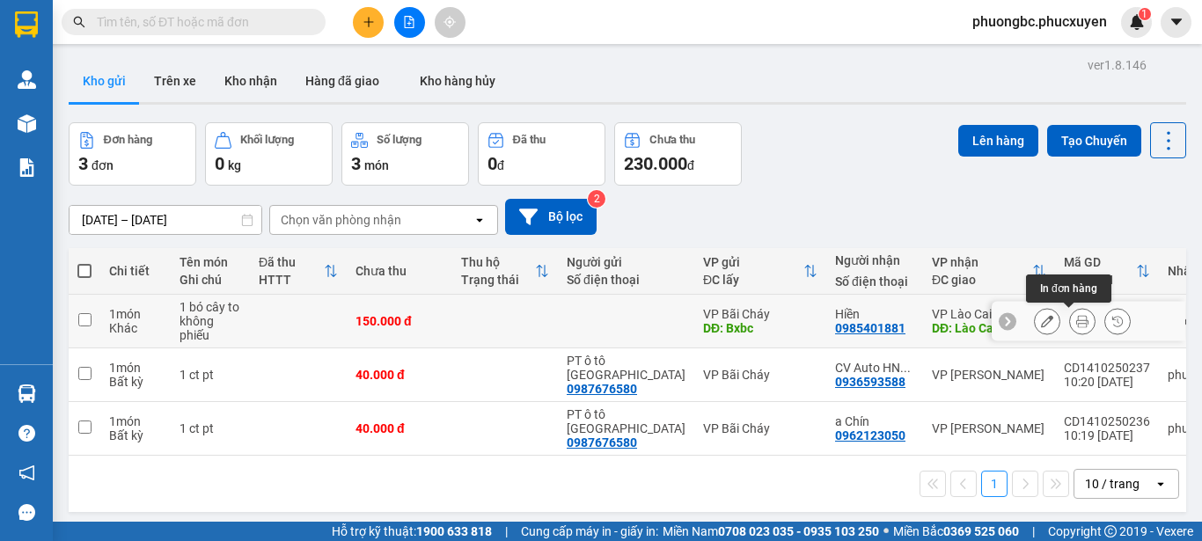
click at [1076, 321] on icon at bounding box center [1082, 321] width 12 height 12
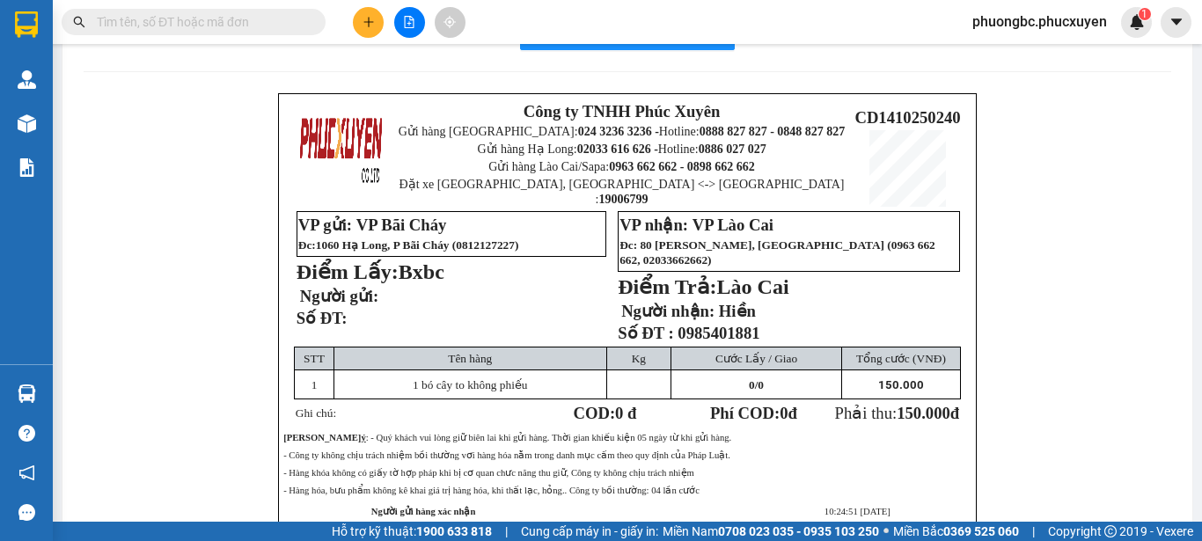
scroll to position [88, 0]
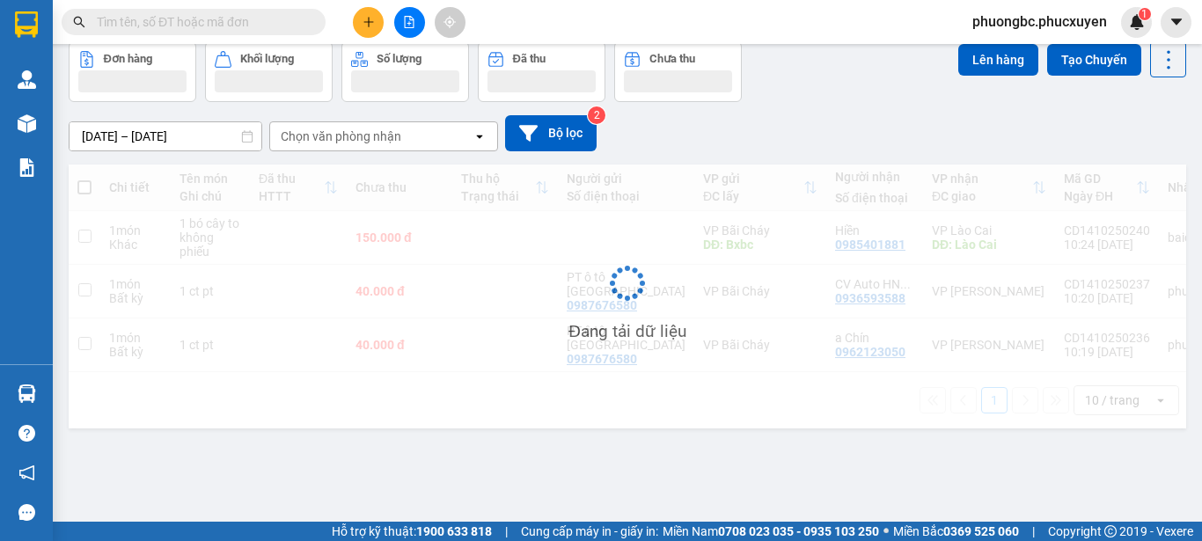
scroll to position [81, 0]
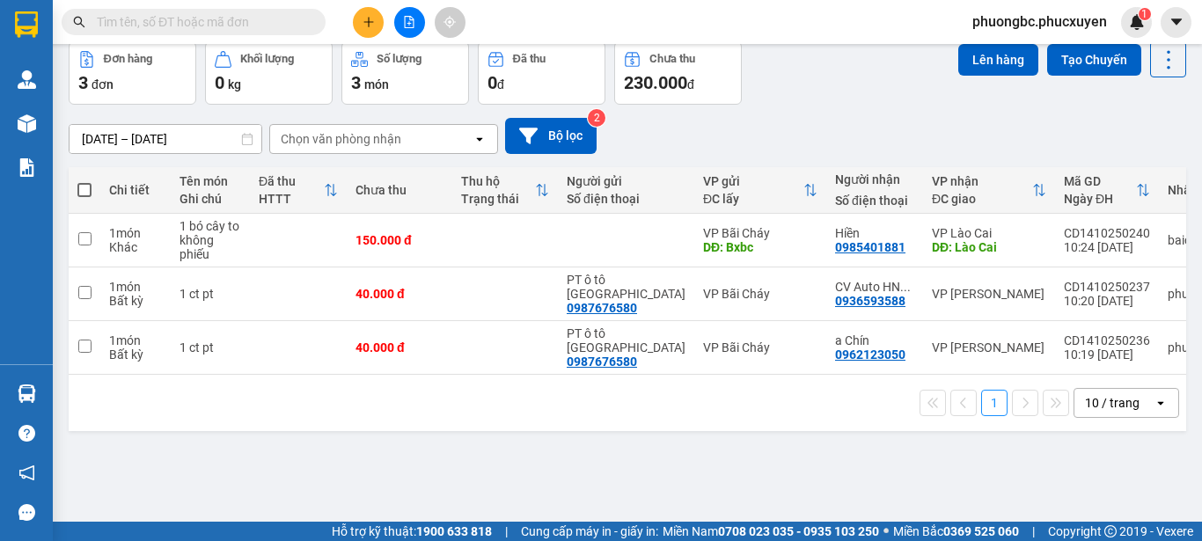
click at [533, 443] on div "ver 1.8.146 Kho gửi Trên xe Kho nhận Hàng đã giao Kho hàng hủy Đơn hàng 3 đơn K…" at bounding box center [627, 242] width 1131 height 541
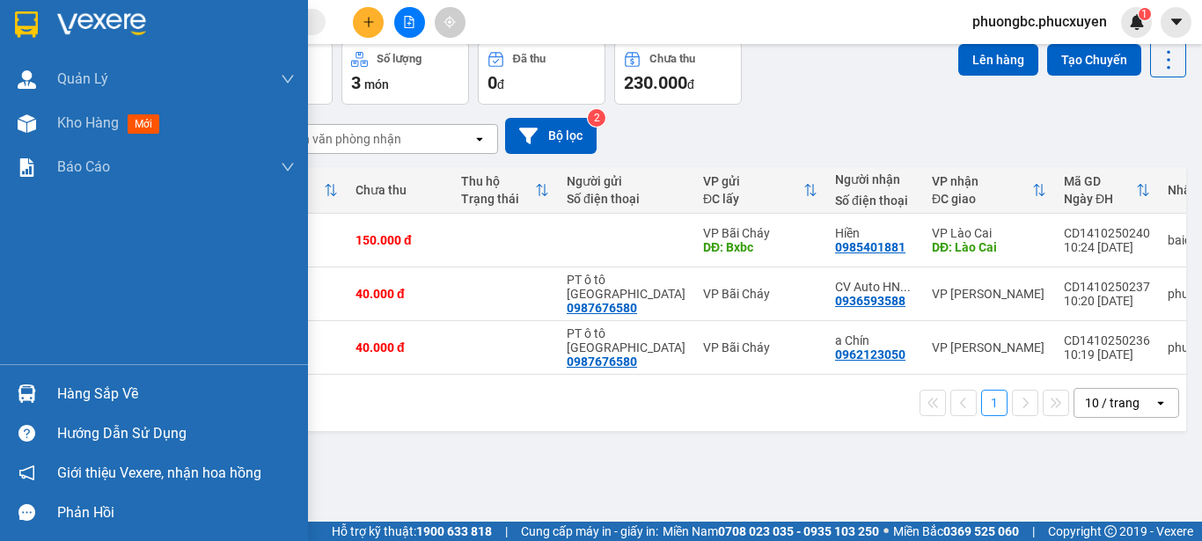
click at [113, 383] on div "Hàng sắp về" at bounding box center [176, 394] width 238 height 26
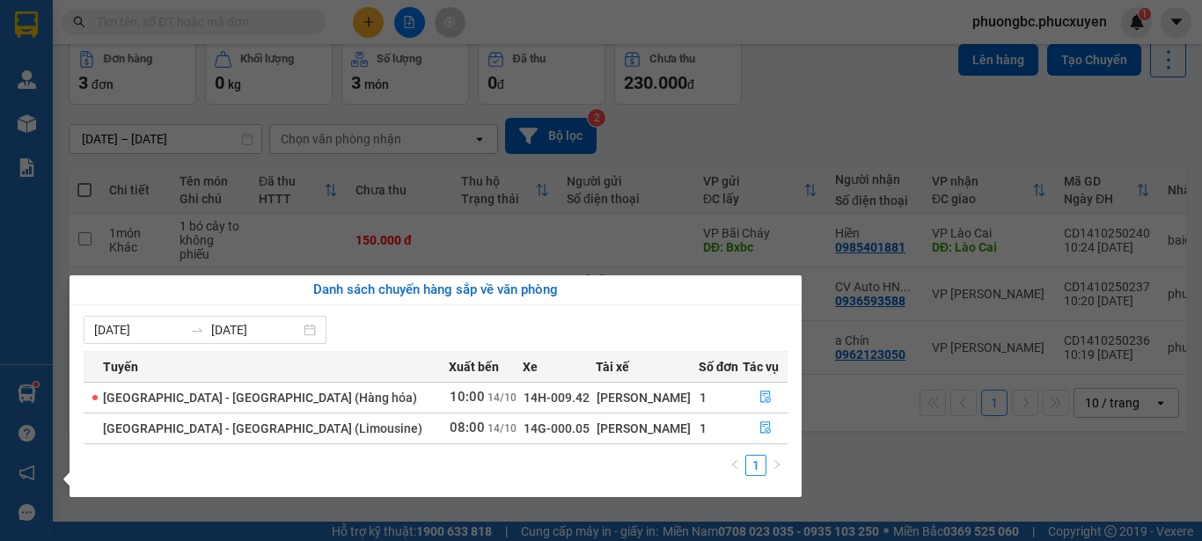
click at [852, 476] on section "Kết quả tìm kiếm ( 1 ) Bộ lọc Mã ĐH Trạng thái Món hàng Thu hộ Tổng cước Chưa c…" at bounding box center [601, 270] width 1202 height 541
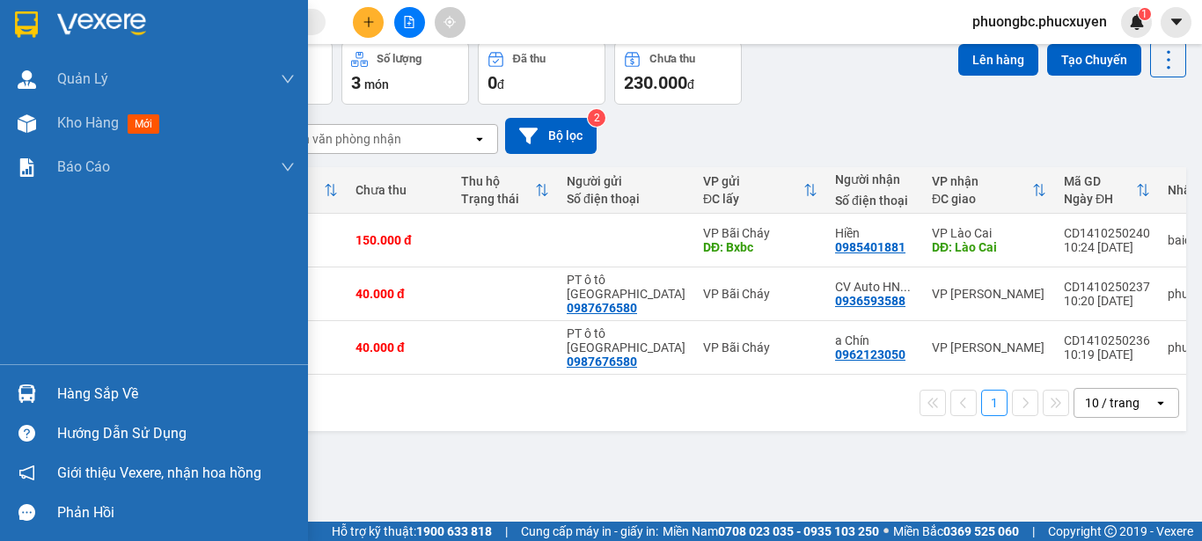
click at [106, 395] on div "Hàng sắp về" at bounding box center [176, 394] width 238 height 26
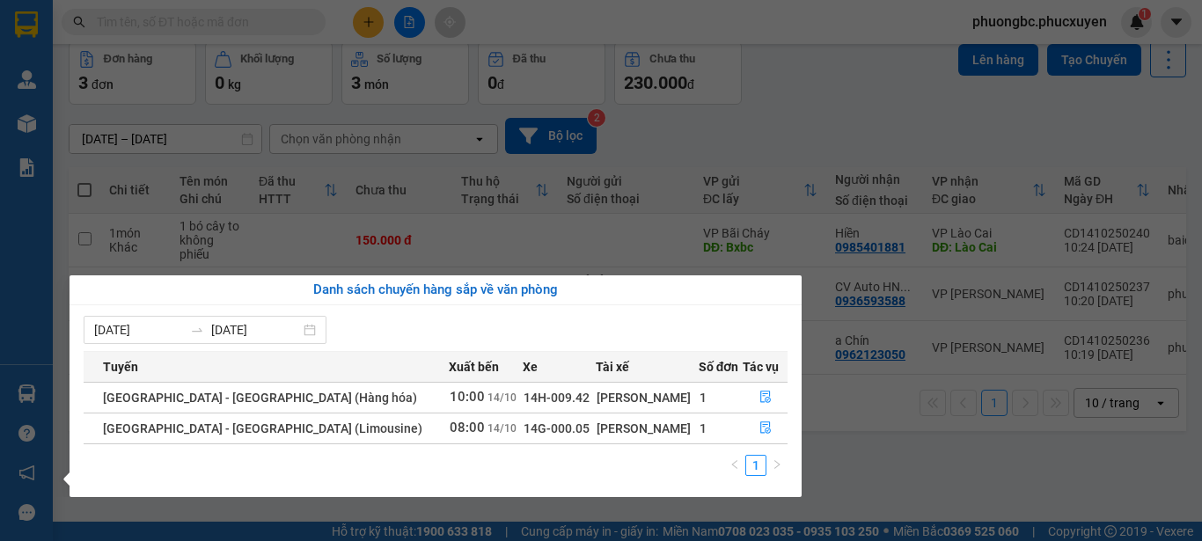
click at [889, 479] on section "Kết quả tìm kiếm ( 1 ) Bộ lọc Mã ĐH Trạng thái Món hàng Thu hộ Tổng cước Chưa c…" at bounding box center [601, 270] width 1202 height 541
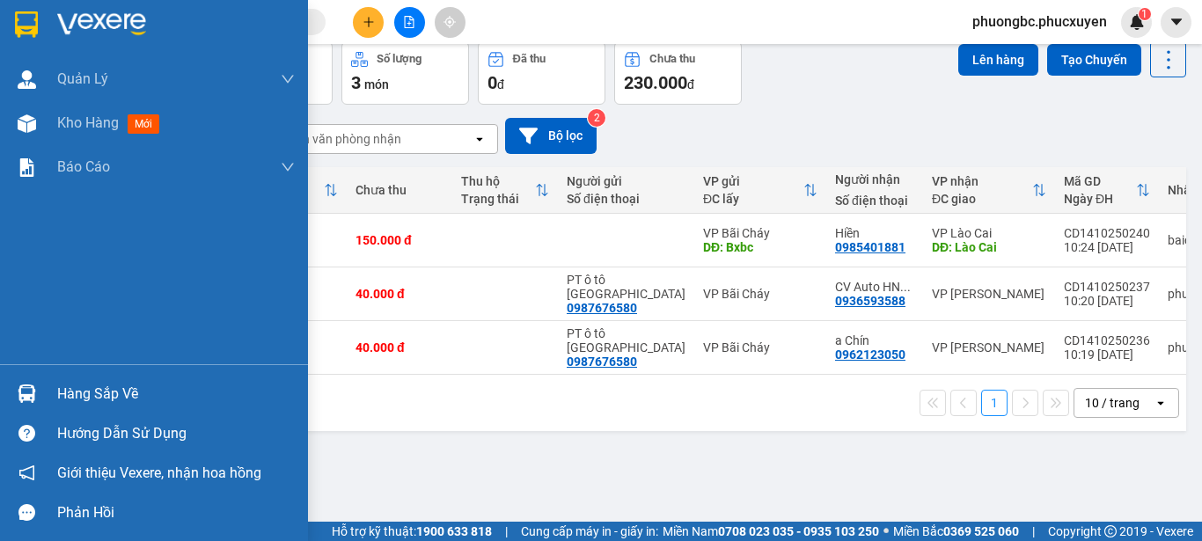
click at [100, 392] on div "Hàng sắp về" at bounding box center [176, 394] width 238 height 26
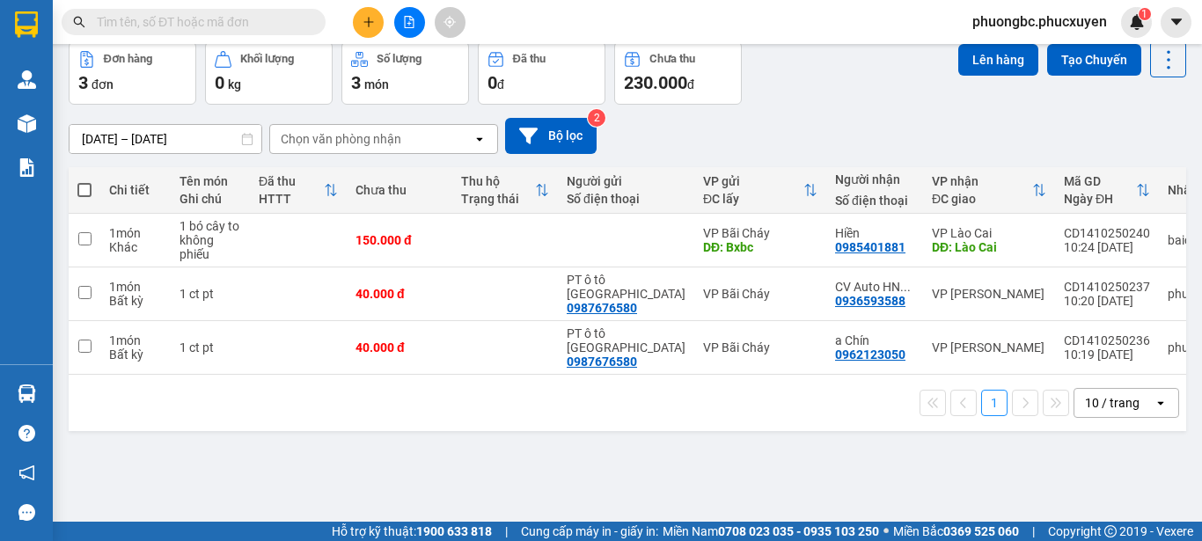
click at [896, 455] on section "Kết quả tìm kiếm ( 1 ) Bộ lọc Mã ĐH Trạng thái Món hàng Thu hộ Tổng cước Chưa c…" at bounding box center [601, 270] width 1202 height 541
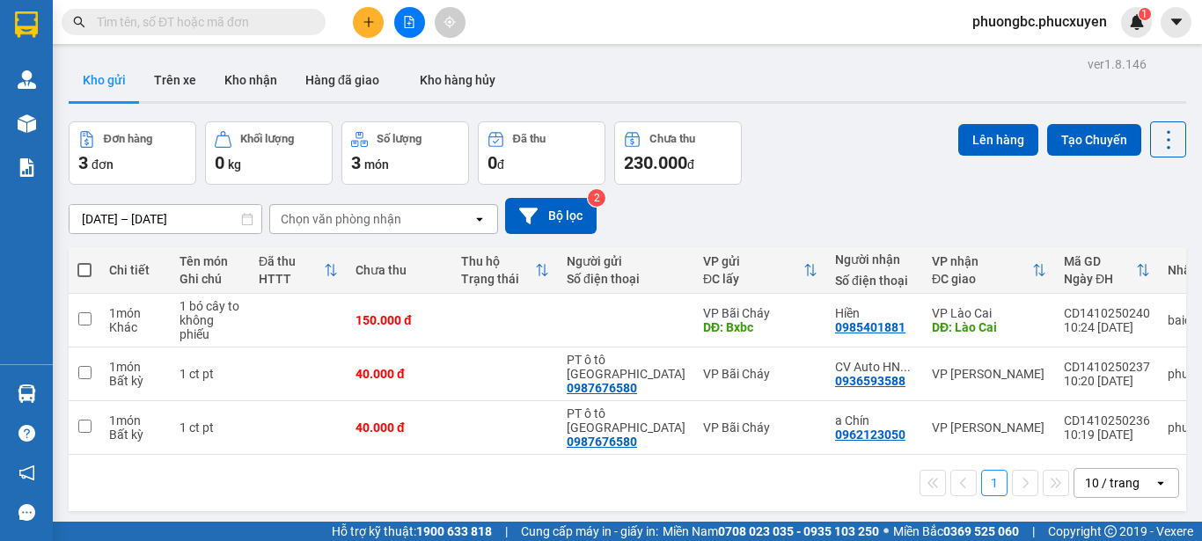
scroll to position [0, 0]
click at [266, 83] on button "Kho nhận" at bounding box center [250, 81] width 81 height 42
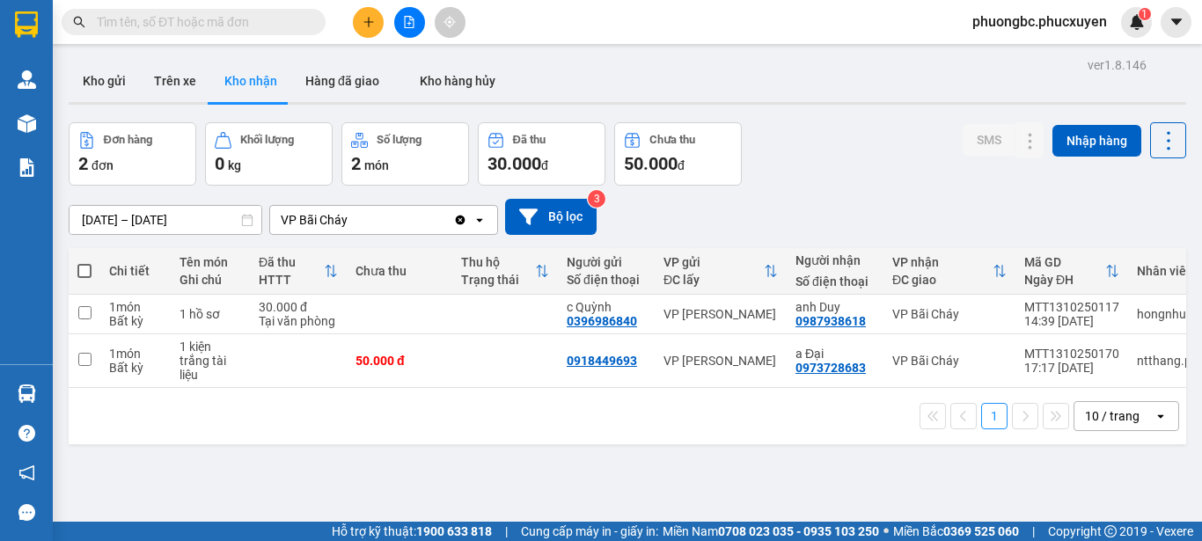
click at [816, 472] on div "ver 1.8.146 Kho gửi Trên xe Kho nhận Hàng đã giao Kho hàng hủy Đơn hàng 2 đơn K…" at bounding box center [627, 323] width 1131 height 541
click at [113, 80] on button "Kho gửi" at bounding box center [104, 81] width 71 height 42
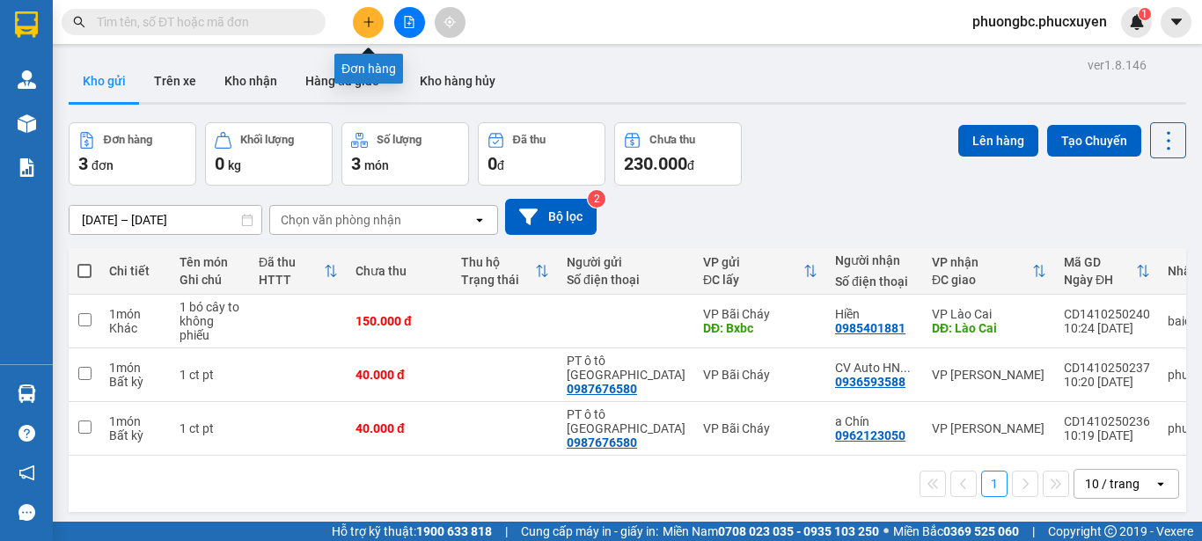
click at [367, 20] on icon "plus" at bounding box center [368, 22] width 12 height 12
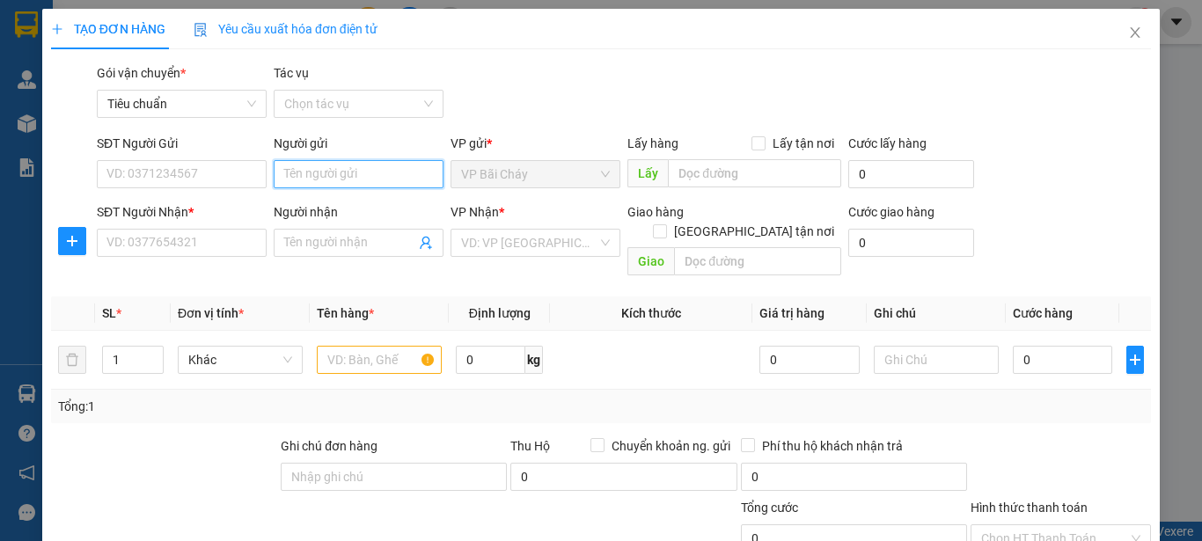
click at [326, 176] on input "Người gửi" at bounding box center [359, 174] width 170 height 28
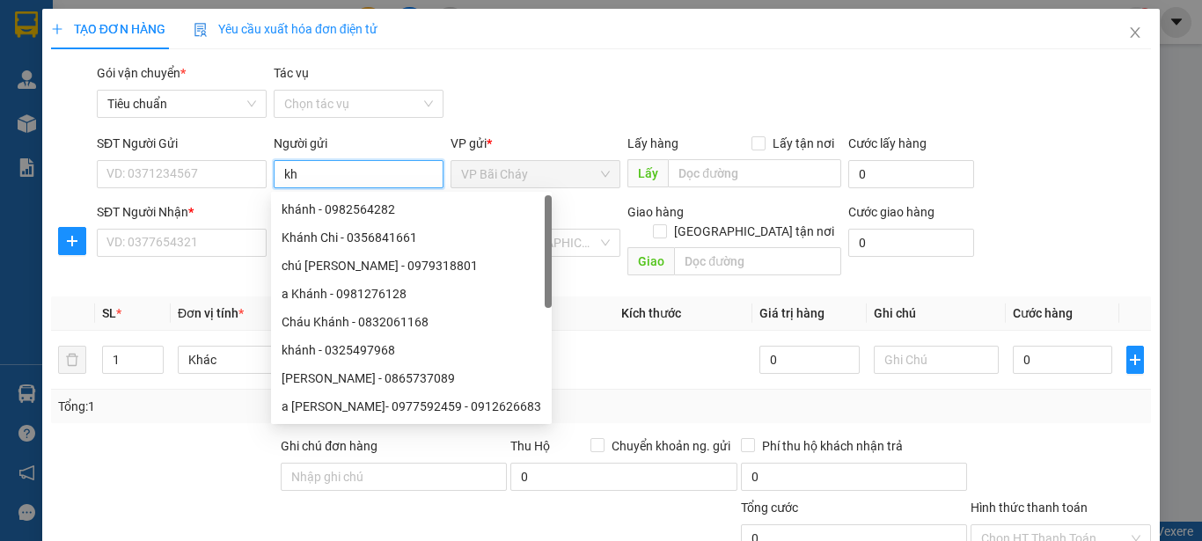
type input "k"
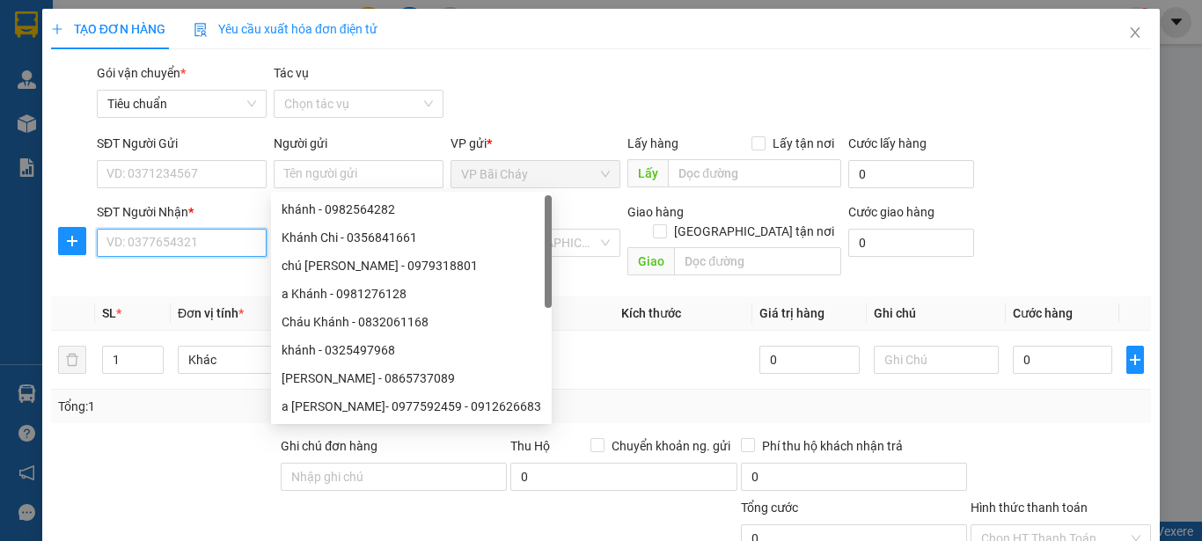
click at [152, 245] on input "SĐT Người Nhận *" at bounding box center [182, 243] width 170 height 28
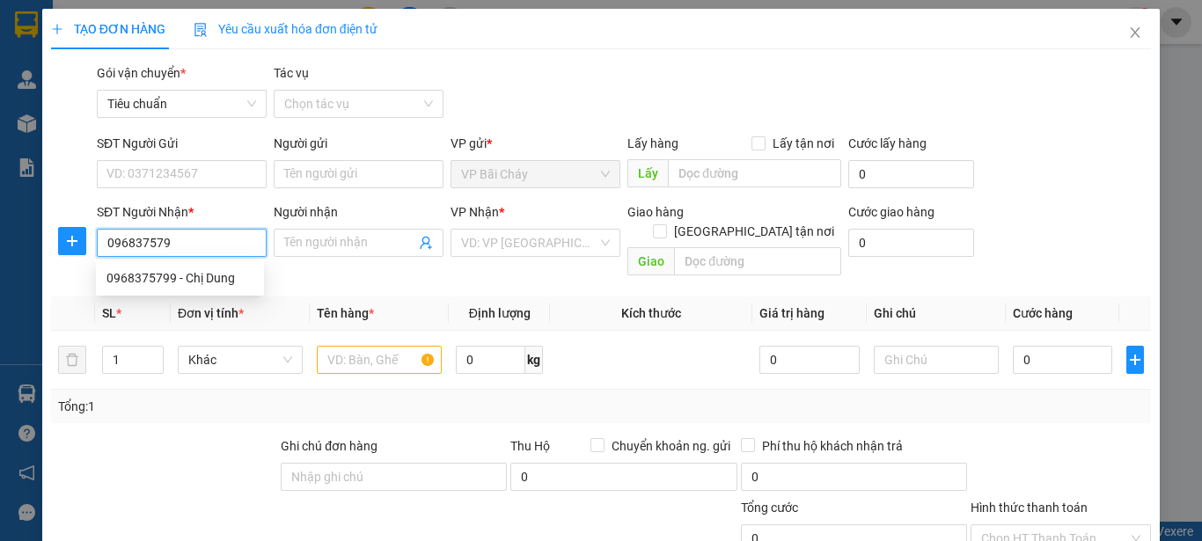
type input "0968375799"
click at [150, 282] on div "0968375799 - Chị Dung" at bounding box center [179, 277] width 147 height 19
type input "Chị Dung"
type input "km 11 [GEOGRAPHIC_DATA]"
drag, startPoint x: 194, startPoint y: 243, endPoint x: 86, endPoint y: 241, distance: 107.3
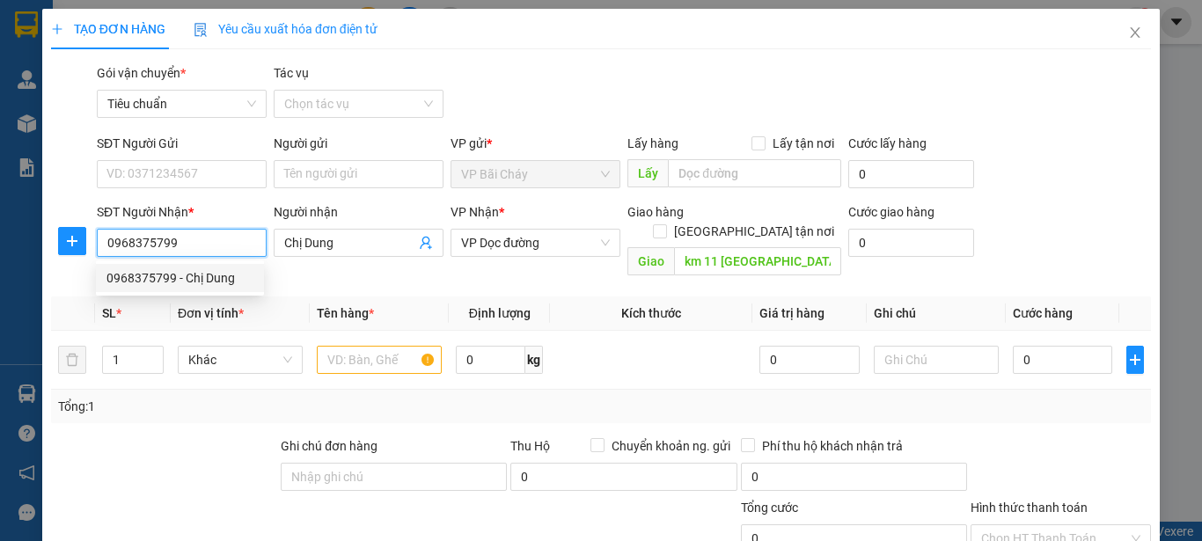
click at [86, 241] on div "SĐT Người Nhận * 0968375799 Người nhận Chị Dung VP Nhận * VP Dọc đường Giao hàn…" at bounding box center [600, 242] width 1103 height 81
type input "0968375799"
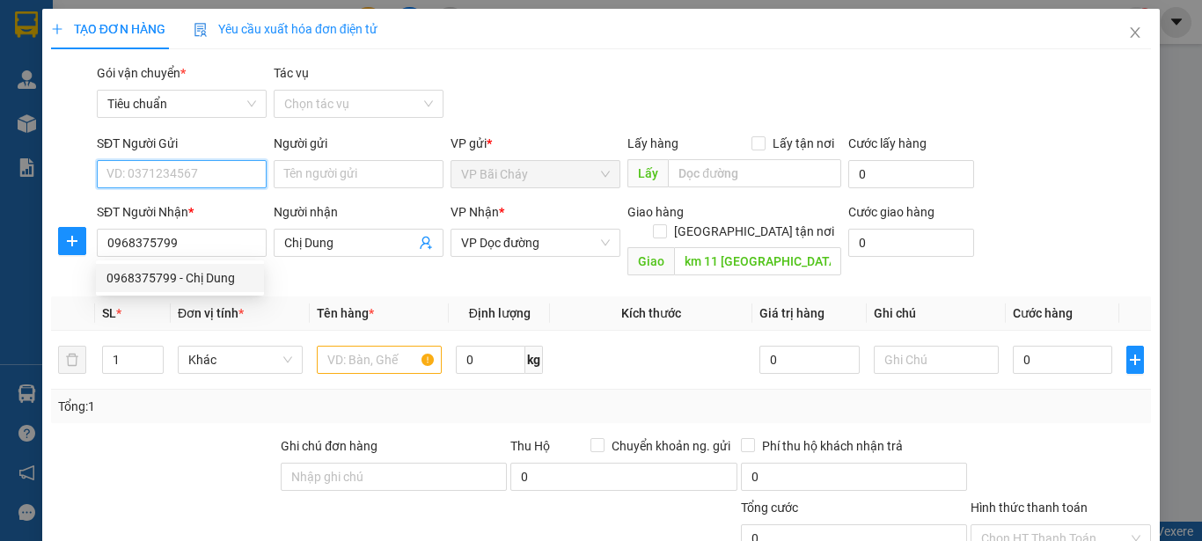
click at [146, 168] on input "SĐT Người Gửi" at bounding box center [182, 174] width 170 height 28
paste input "0968375799"
type input "0968375799"
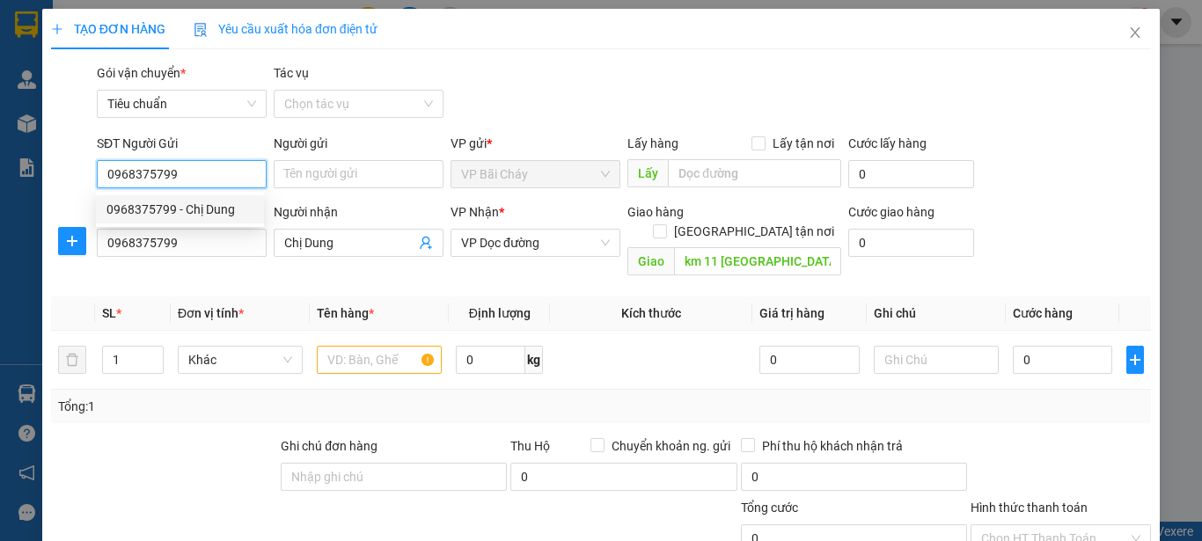
click at [165, 208] on div "0968375799 - Chị Dung" at bounding box center [179, 209] width 147 height 19
type input "Chị Dung"
type input "0968375799"
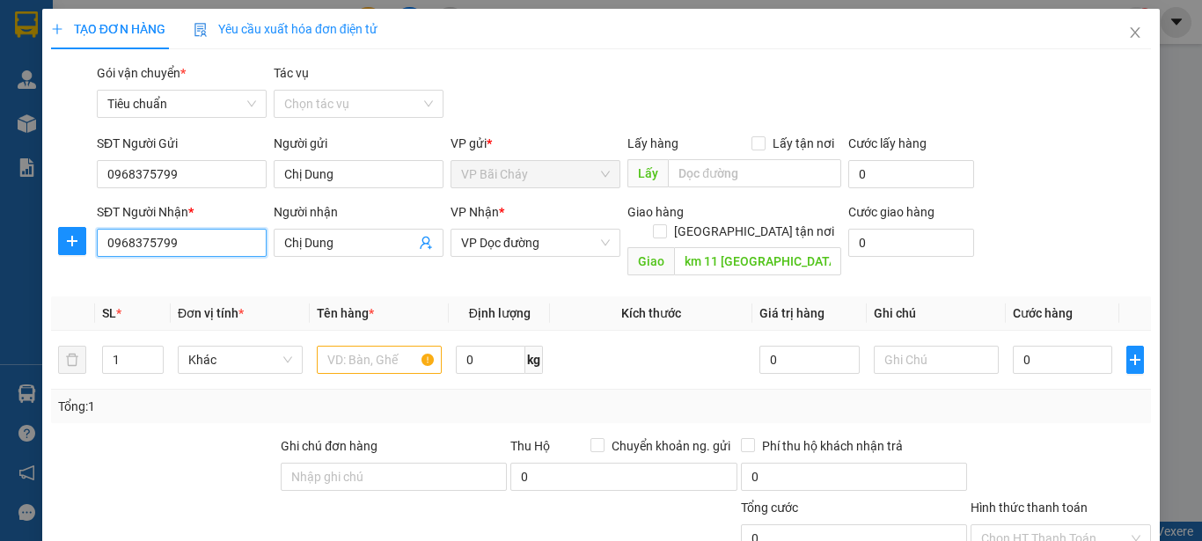
click at [213, 245] on input "0968375799" at bounding box center [182, 243] width 170 height 28
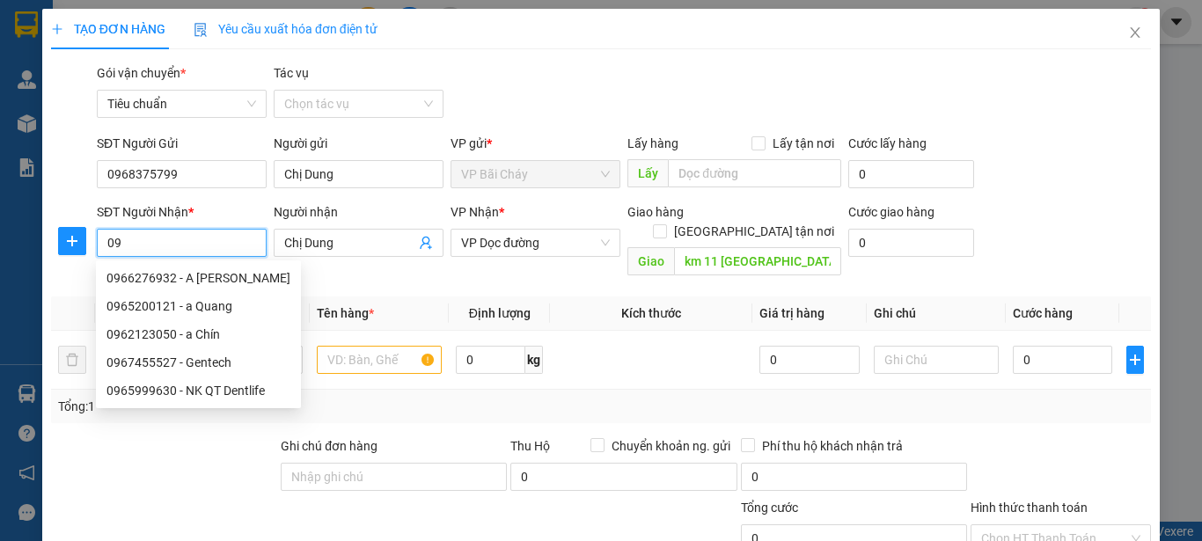
type input "0"
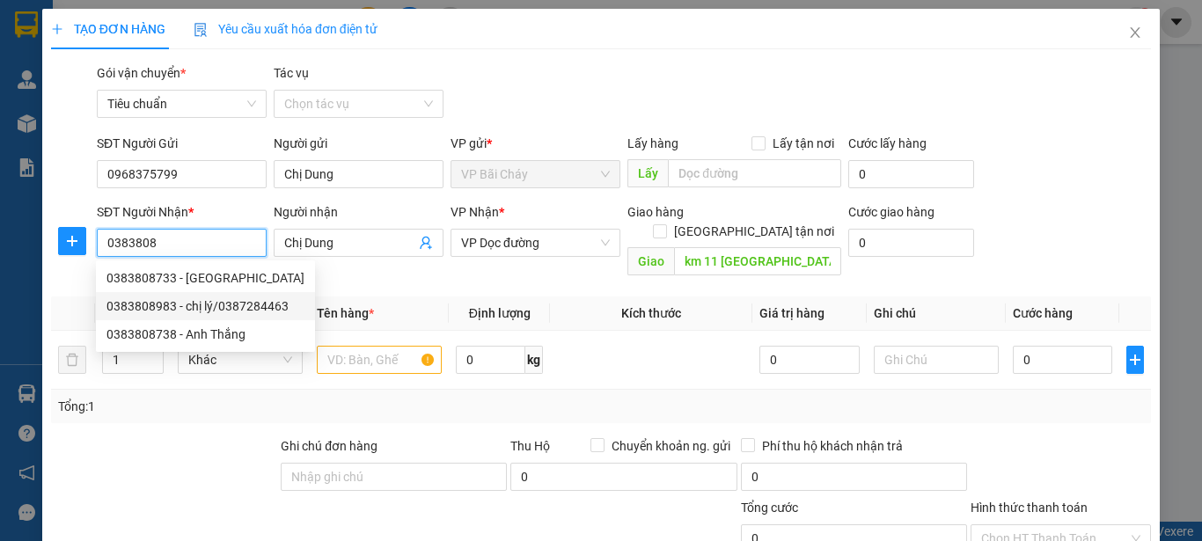
click at [229, 304] on div "0383808983 - chị lý/0387284463" at bounding box center [205, 305] width 198 height 19
type input "0383808983"
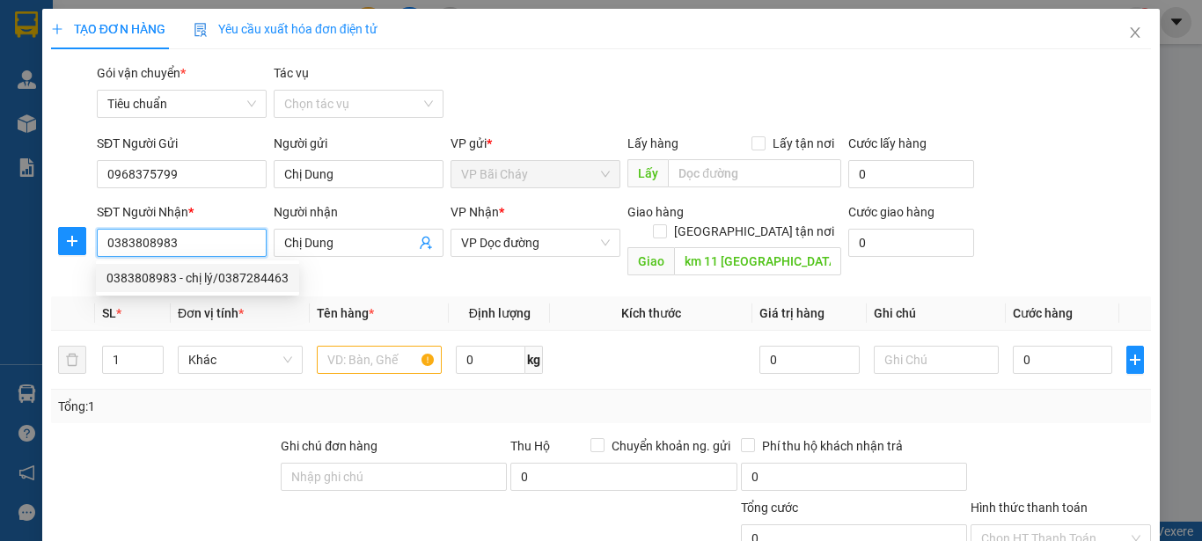
type input "chị lý/0387284463"
checkbox input "true"
type input "chung cư Cảnh Sát biển [GEOGRAPHIC_DATA]"
type input "100.000"
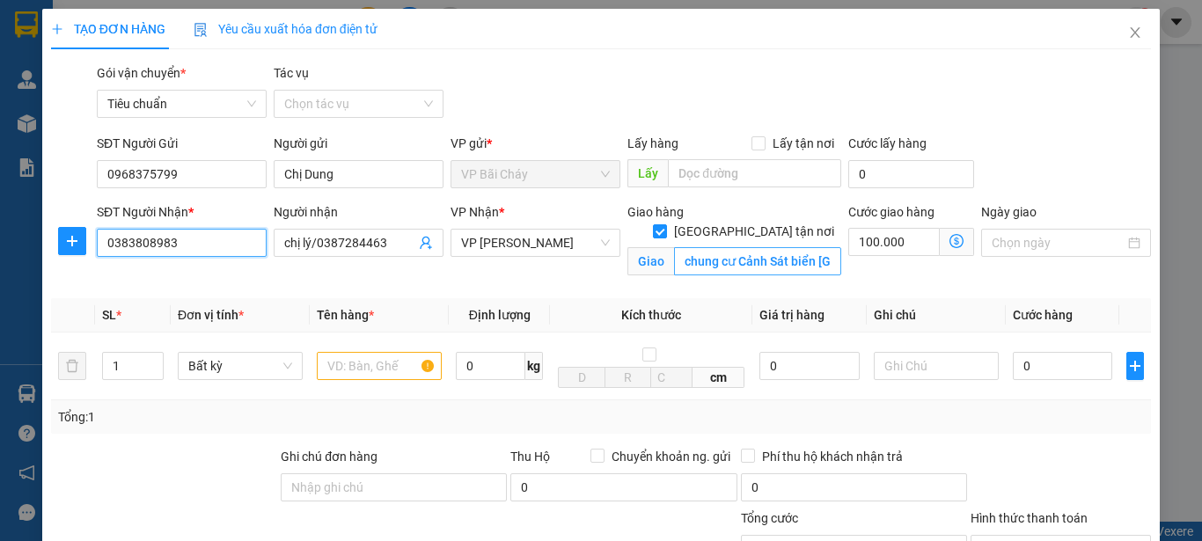
type input "0383808983"
click at [674, 247] on input "chung cư Cảnh Sát biển [GEOGRAPHIC_DATA]" at bounding box center [757, 261] width 167 height 28
click at [542, 243] on span "VP [PERSON_NAME]" at bounding box center [535, 243] width 149 height 26
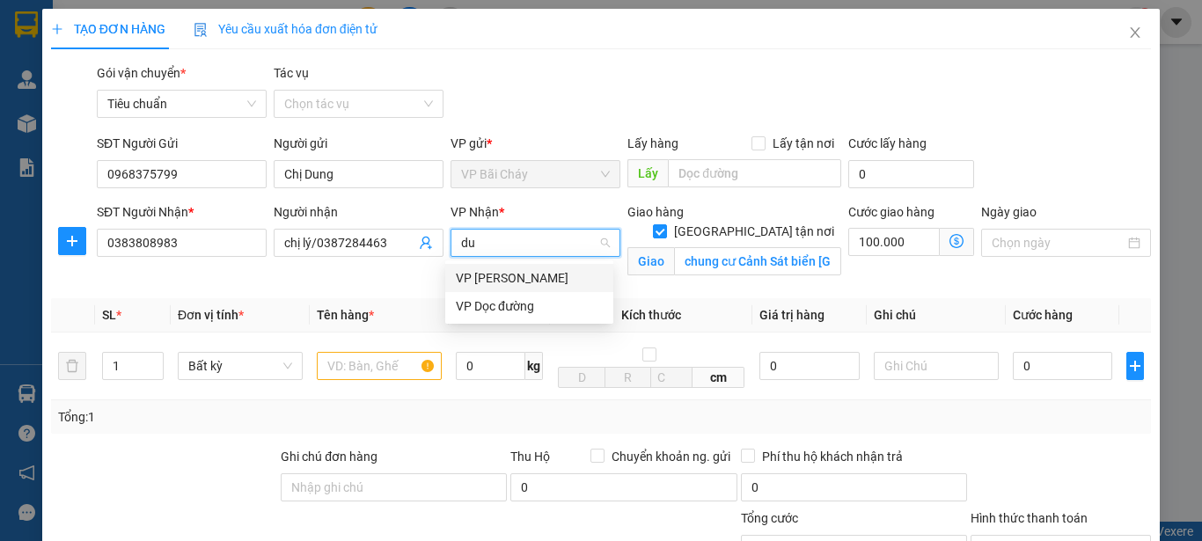
type input "duo"
click at [542, 275] on div "VP [PERSON_NAME]" at bounding box center [529, 277] width 147 height 19
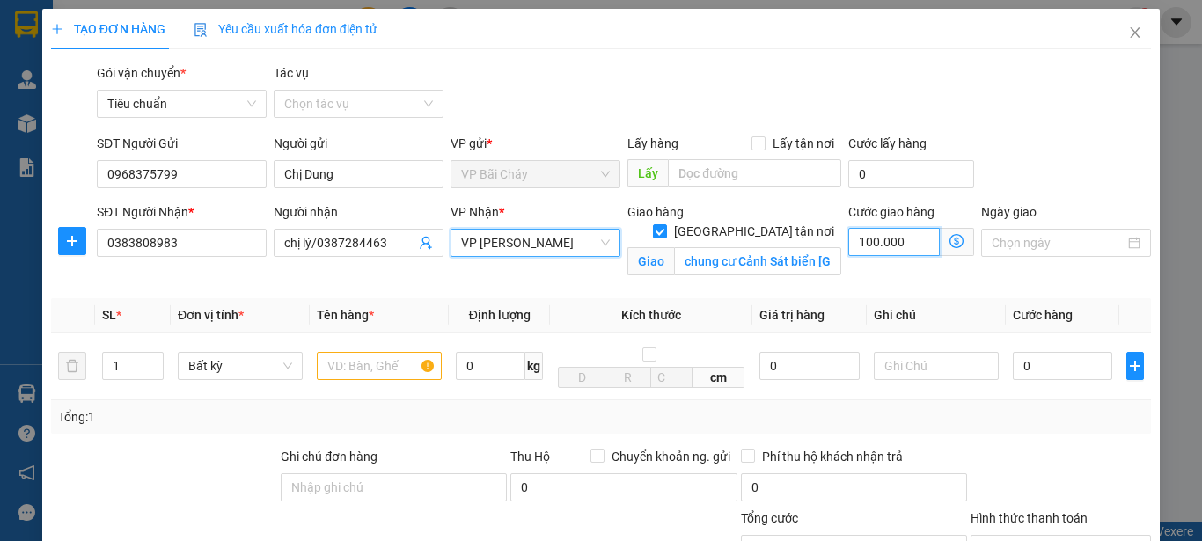
click at [902, 243] on input "100.000" at bounding box center [893, 242] width 91 height 28
type input "1"
type input "12"
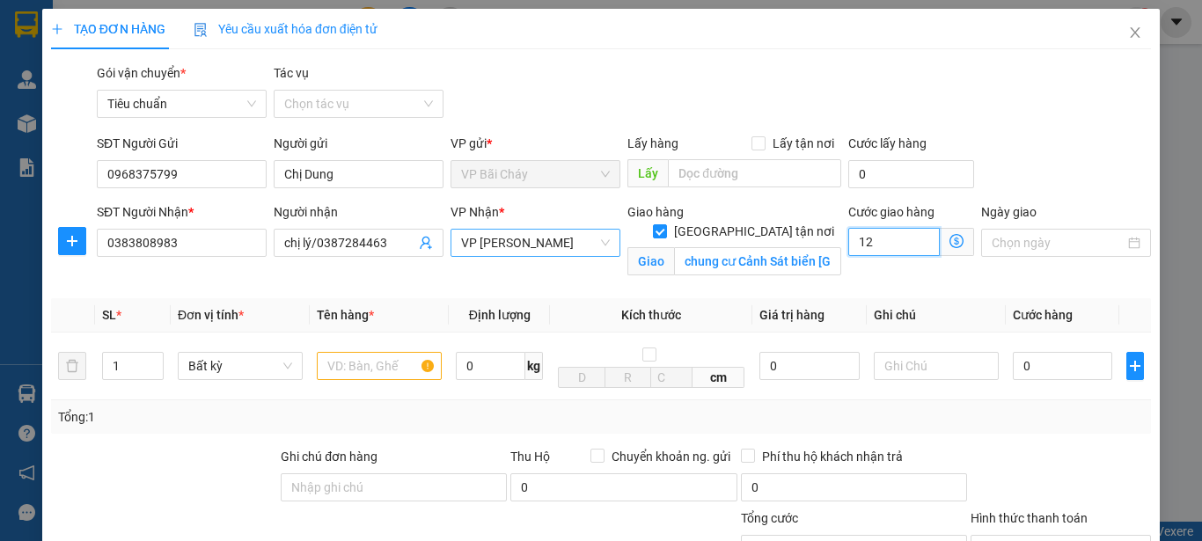
type input "12"
type input "120"
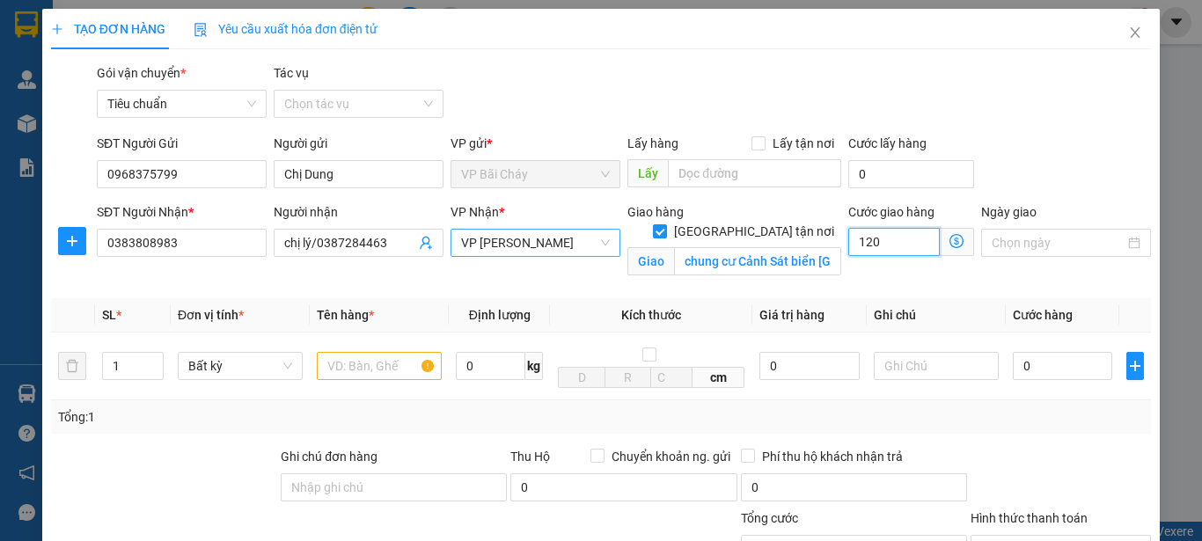
type input "120.000"
click at [1033, 374] on input "0" at bounding box center [1062, 366] width 99 height 28
type input "5"
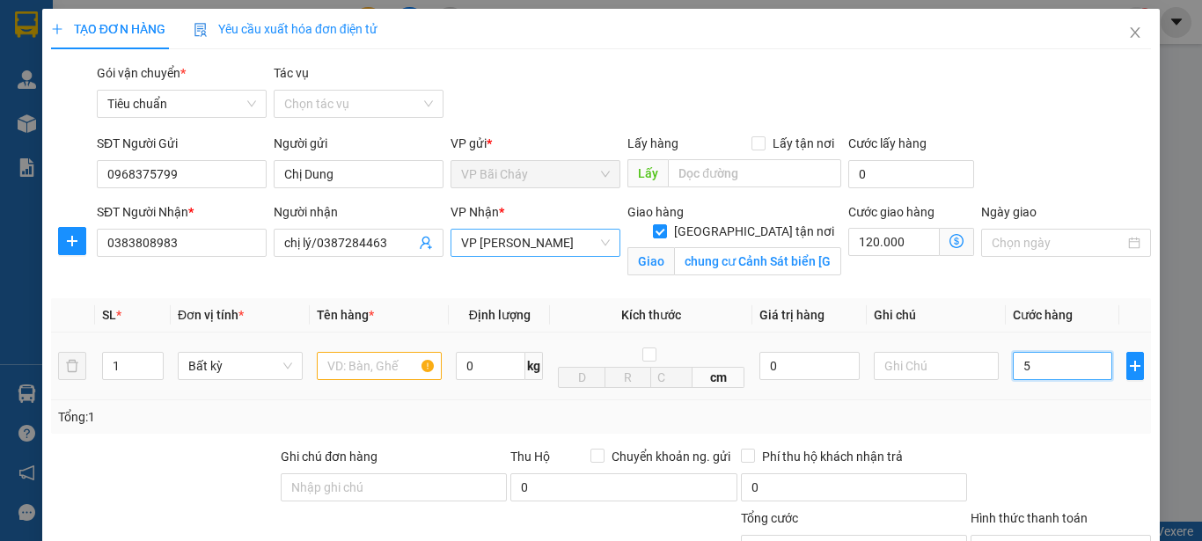
type input "120.005"
type input "50"
type input "120.050"
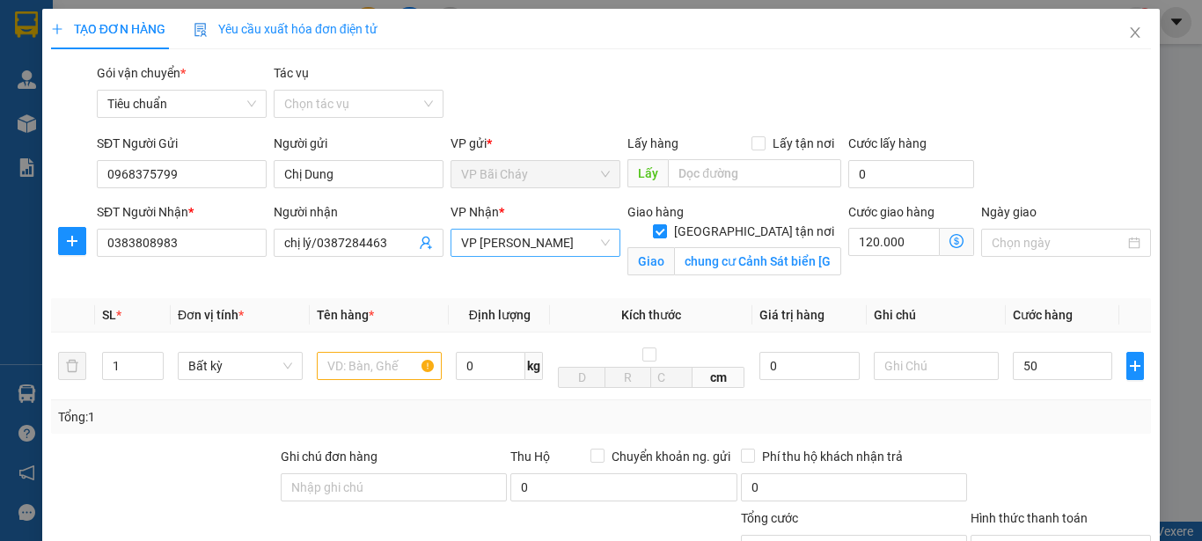
type input "50.000"
type input "170.000"
click at [1048, 133] on div "Transit Pickup Surcharge Ids Transit Deliver Surcharge Ids Transit Deliver Surc…" at bounding box center [601, 399] width 1100 height 673
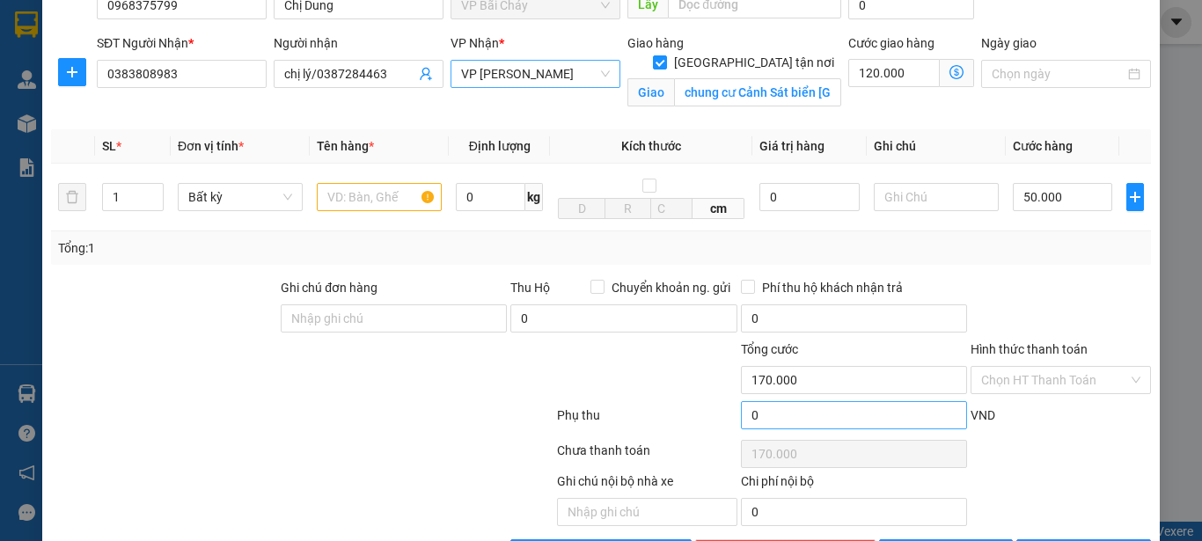
scroll to position [176, 0]
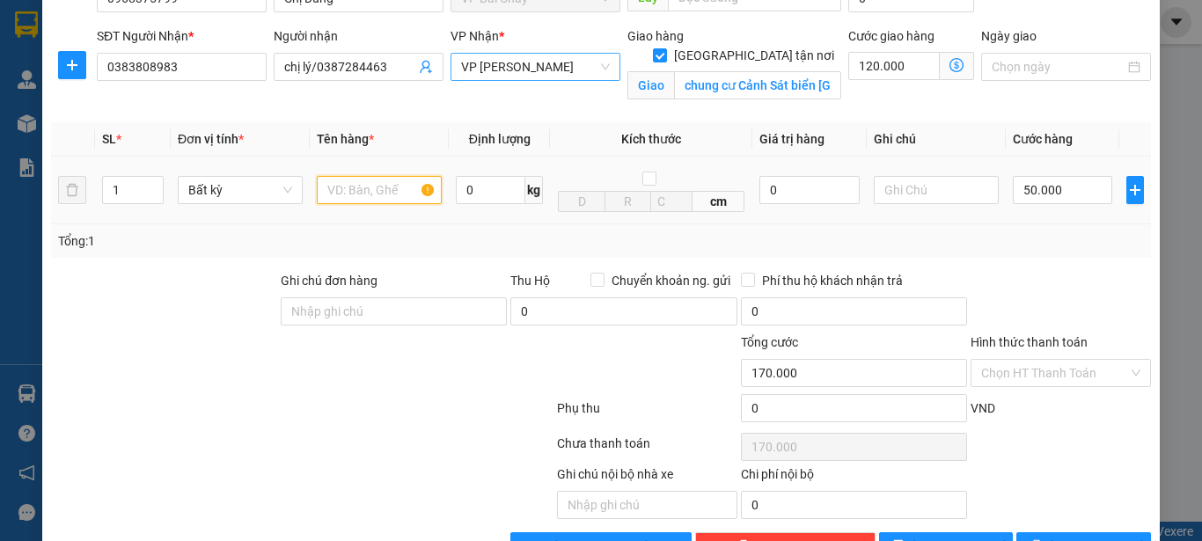
click at [382, 187] on input "text" at bounding box center [379, 190] width 125 height 28
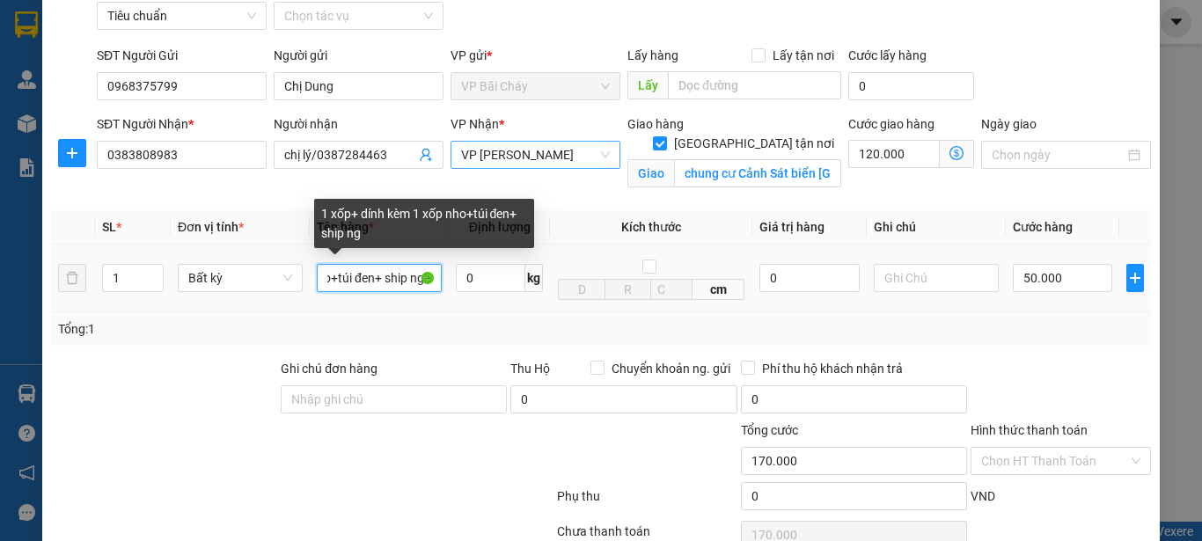
scroll to position [0, 159]
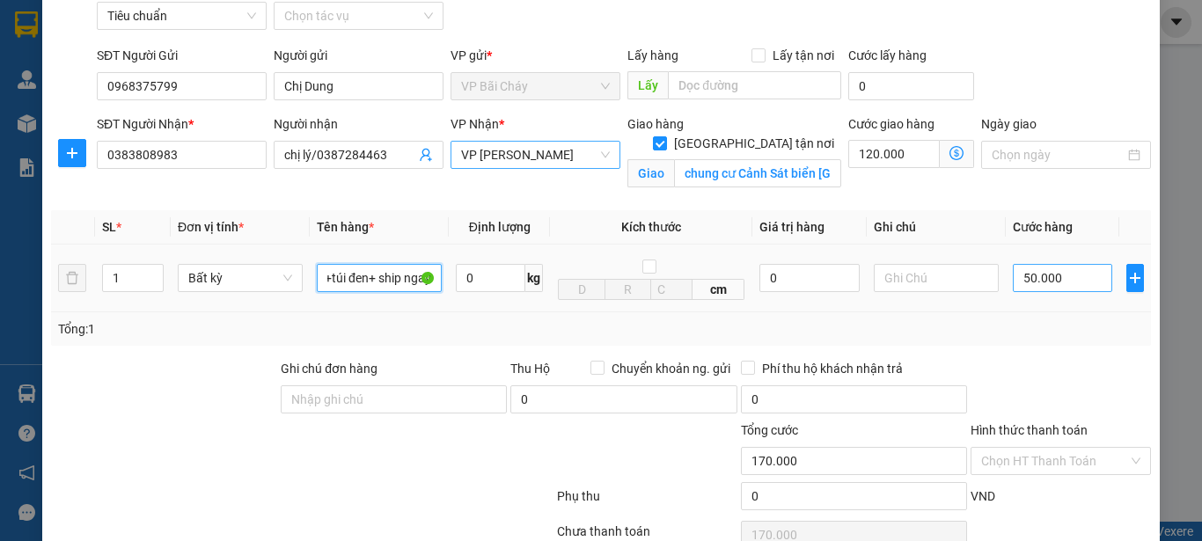
type input "1 xốp+ dính kèm 1 xốp nho+túi đen+ ship ngay"
click at [1056, 280] on input "50.000" at bounding box center [1062, 278] width 99 height 28
type input "6"
type input "120.006"
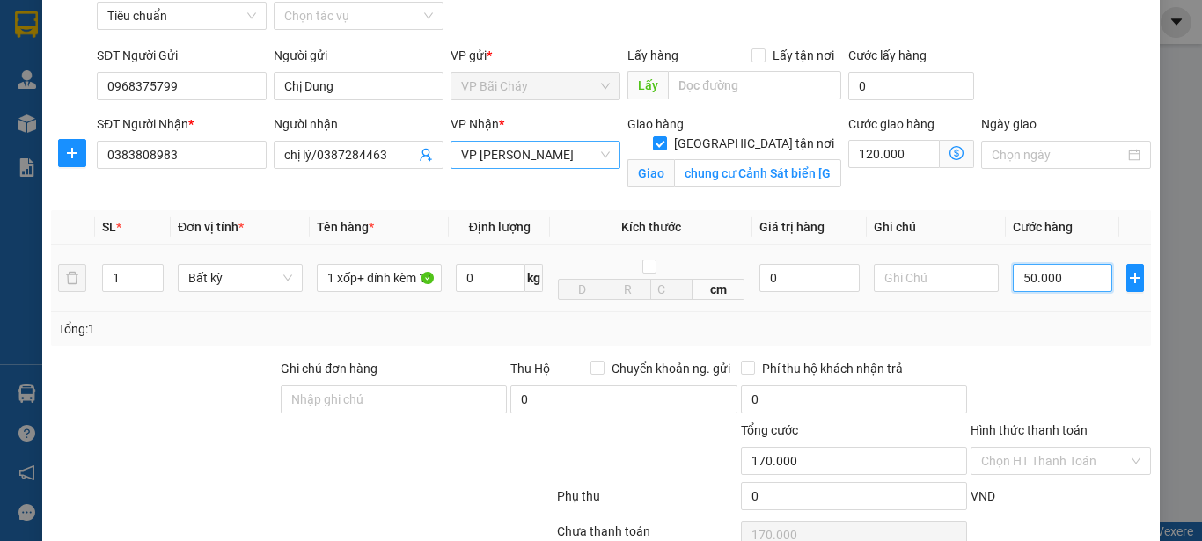
type input "120.006"
type input "60"
type input "120.060"
type input "60.000"
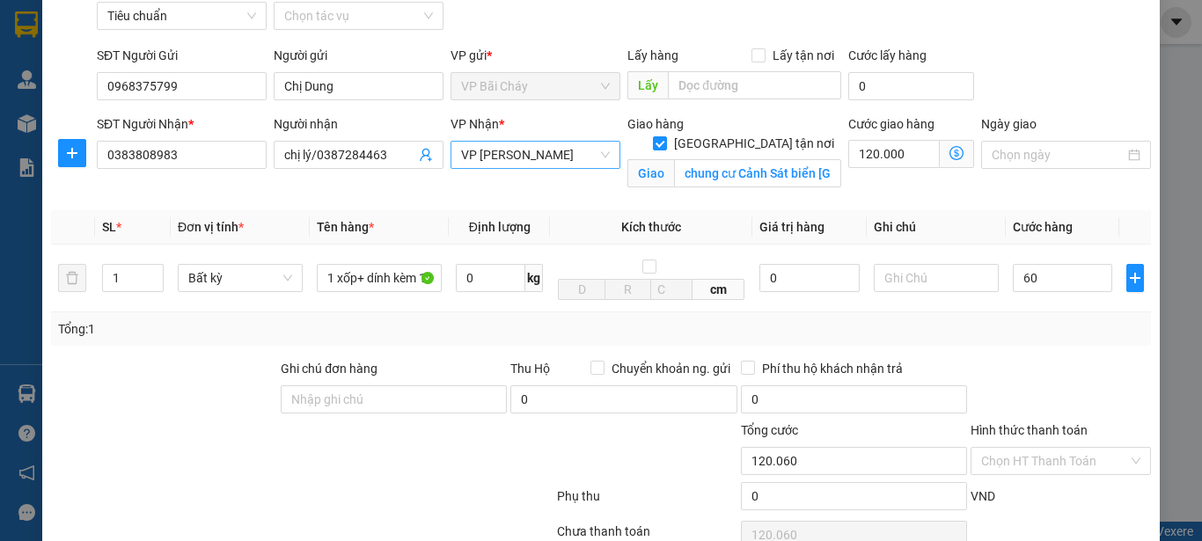
type input "180.000"
click at [1077, 180] on div "Ngày giao" at bounding box center [1065, 155] width 177 height 83
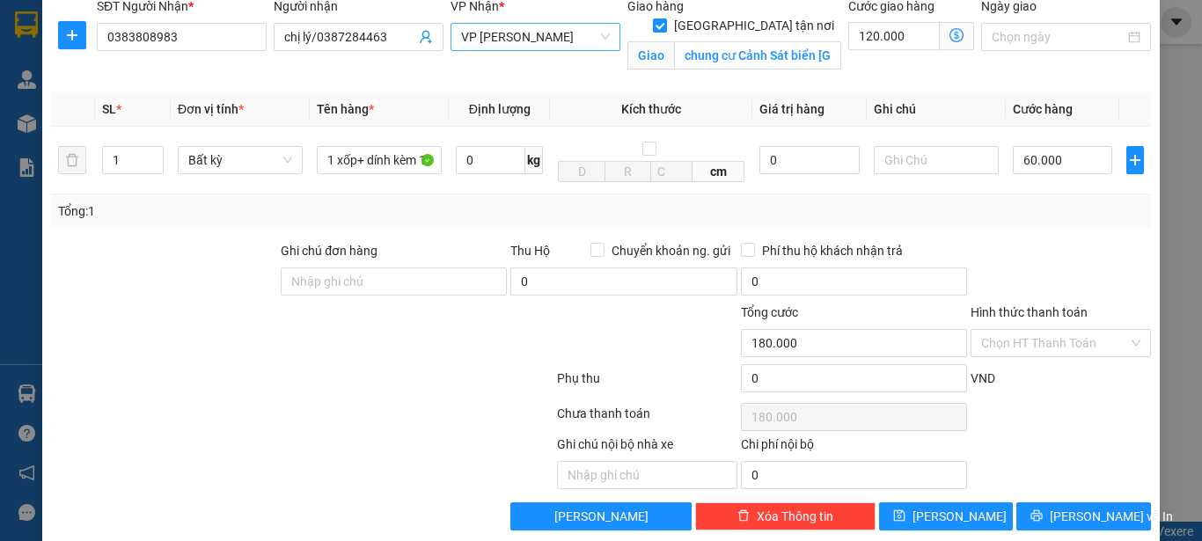
scroll to position [230, 0]
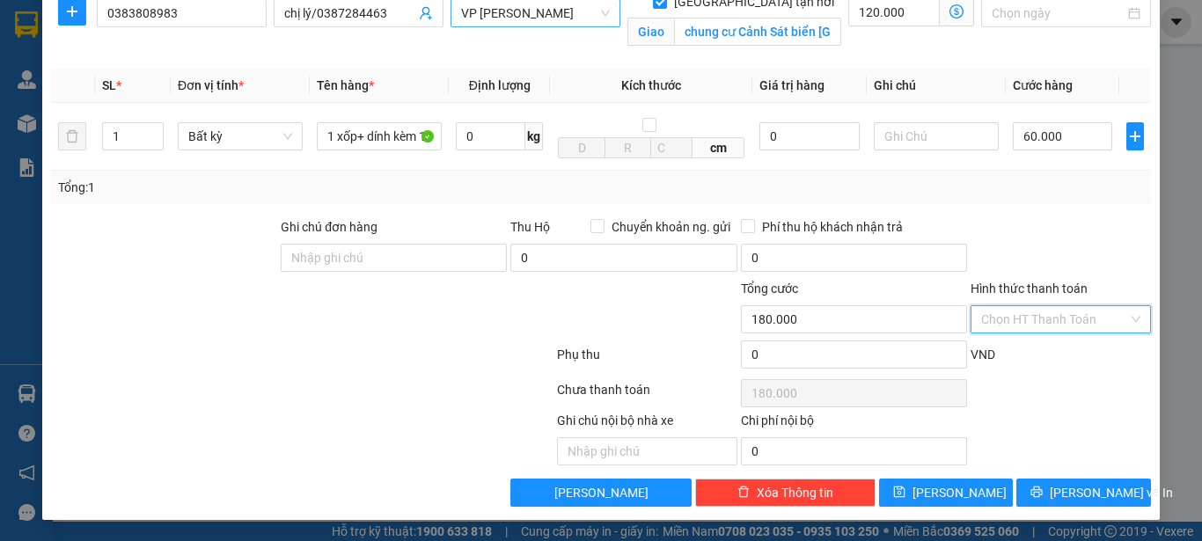
click at [1073, 321] on input "Hình thức thanh toán" at bounding box center [1054, 319] width 147 height 26
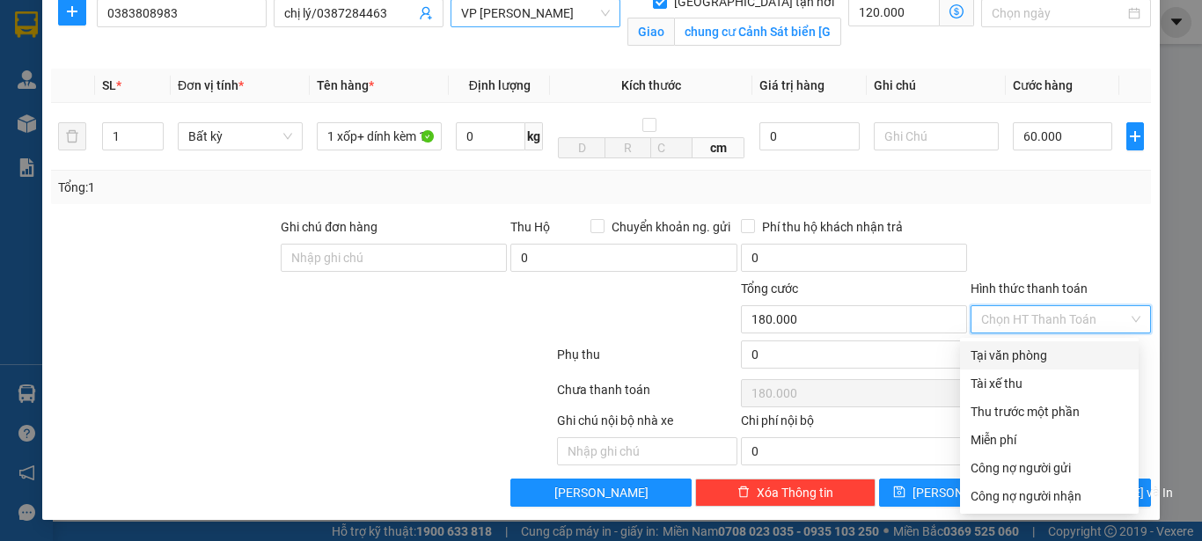
click at [1021, 358] on div "Tại văn phòng" at bounding box center [1048, 355] width 157 height 19
type input "0"
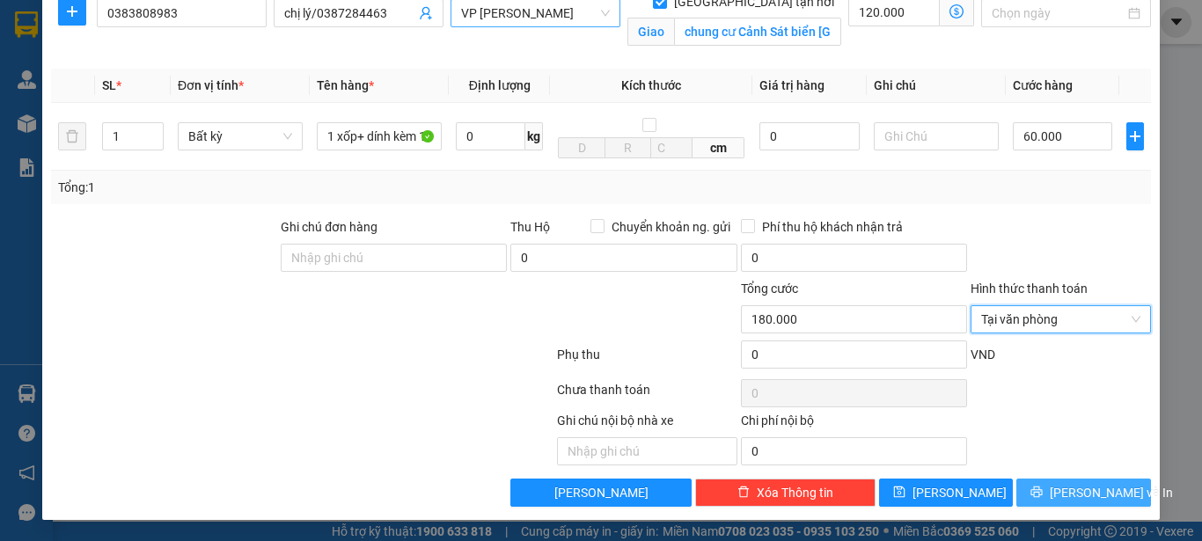
click at [1084, 494] on span "[PERSON_NAME] và In" at bounding box center [1111, 492] width 123 height 19
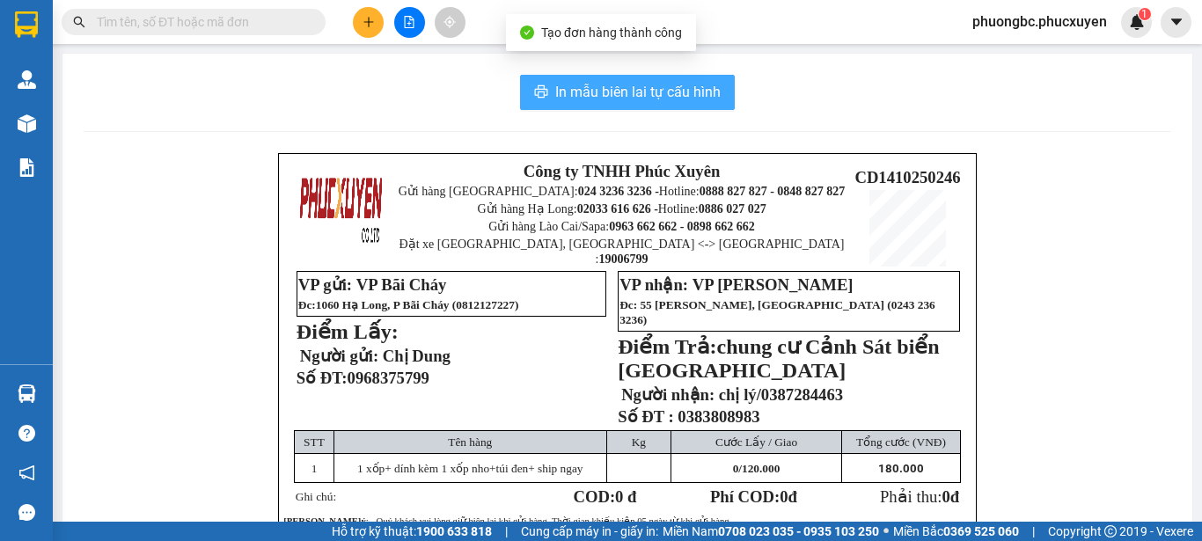
click at [616, 93] on span "In mẫu biên lai tự cấu hình" at bounding box center [637, 92] width 165 height 22
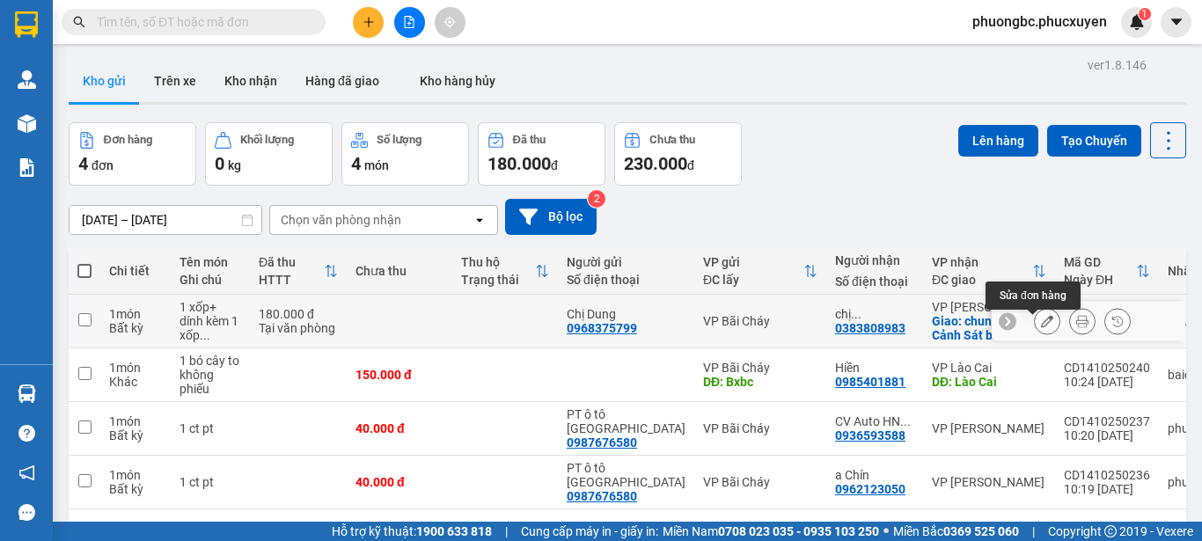
click at [1041, 327] on icon at bounding box center [1047, 321] width 12 height 12
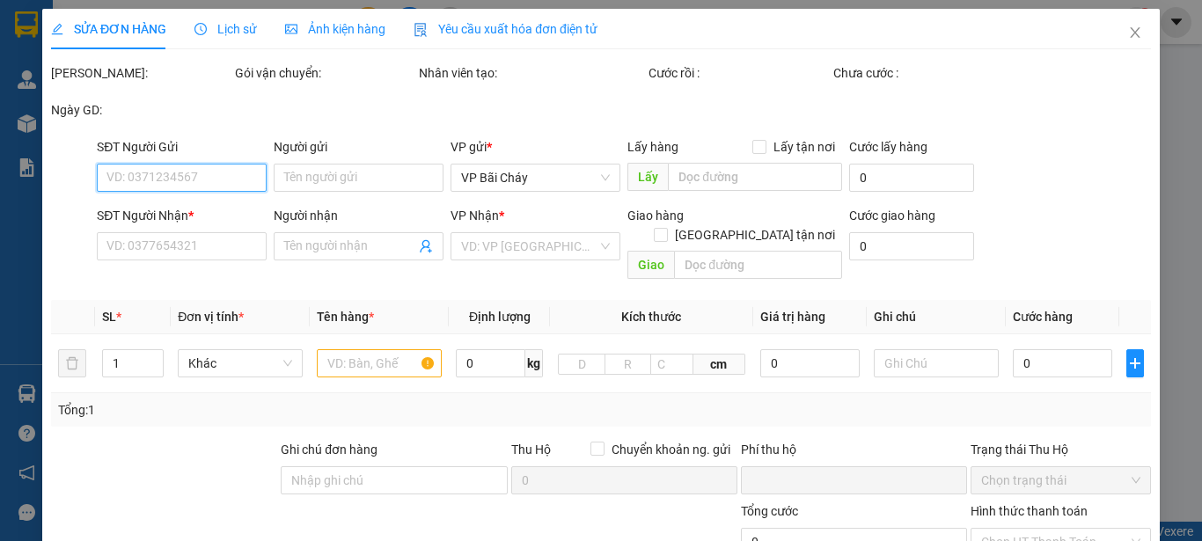
type input "0968375799"
type input "Chị Dung"
type input "0383808983"
type input "chị lý/0387284463"
checkbox input "true"
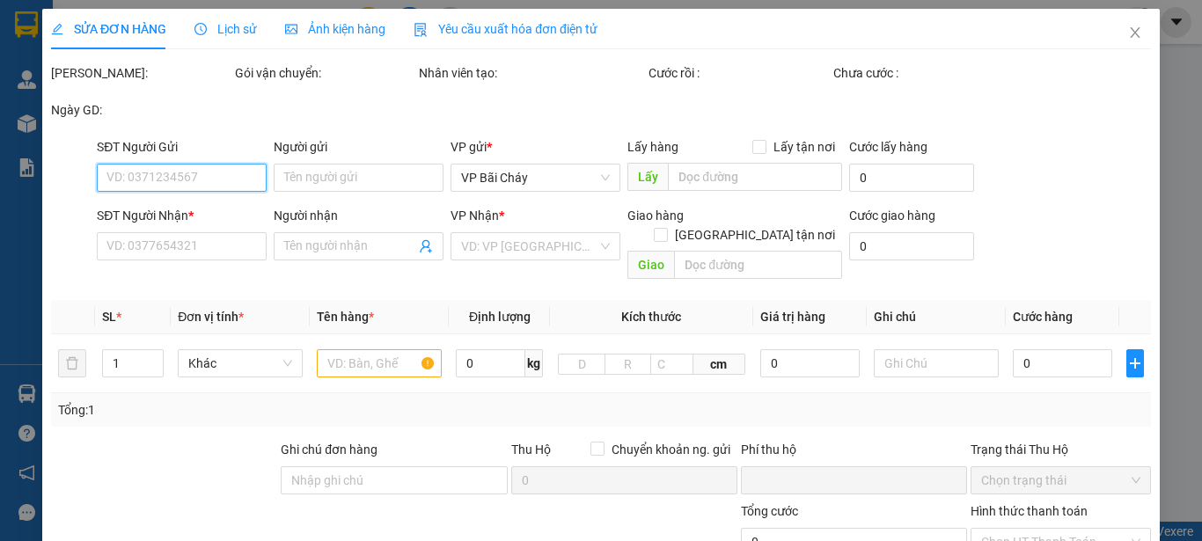
type input "chung cư Cảnh Sát biển [GEOGRAPHIC_DATA]"
type input "0"
type input "180.000"
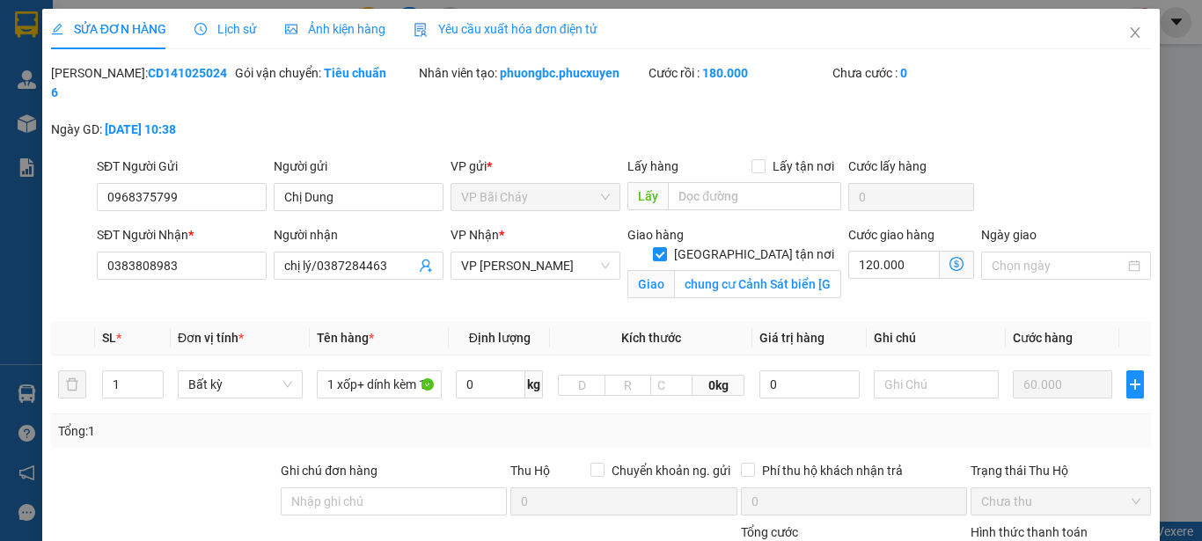
drag, startPoint x: 189, startPoint y: 77, endPoint x: 94, endPoint y: 79, distance: 95.0
click at [94, 79] on div "[PERSON_NAME]: CD1410250246" at bounding box center [141, 82] width 180 height 39
copy b "CD1410250246"
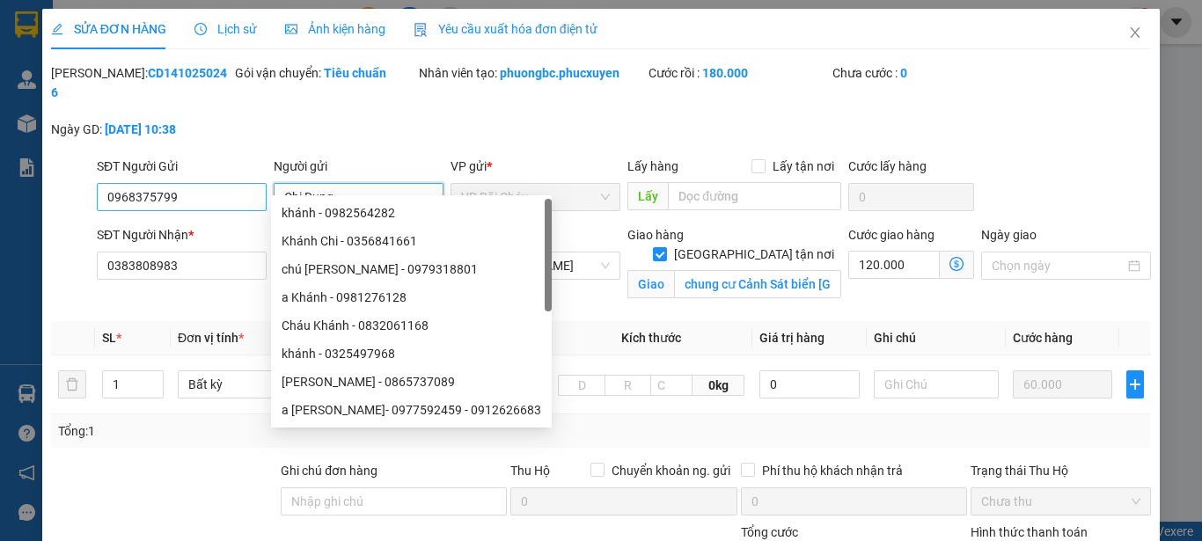
drag, startPoint x: 354, startPoint y: 183, endPoint x: 230, endPoint y: 166, distance: 124.3
click at [230, 166] on div "SĐT Người Gửi 0968375799 Người gửi Chị Dung VP gửi * VP Bãi Cháy Lấy hàng Lấy t…" at bounding box center [623, 188] width 1061 height 62
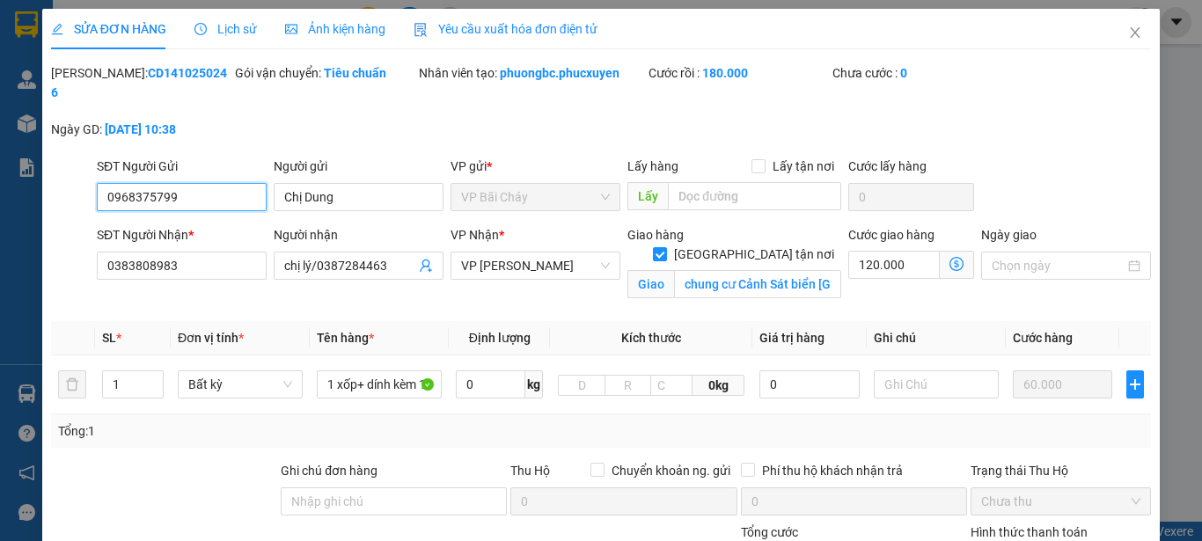
drag, startPoint x: 194, startPoint y: 180, endPoint x: 1, endPoint y: 174, distance: 193.6
click at [1, 174] on div "SỬA ĐƠN HÀNG Lịch sử Ảnh kiện hàng Yêu cầu xuất hóa đơn điện tử Total Paid Fee …" at bounding box center [601, 270] width 1202 height 541
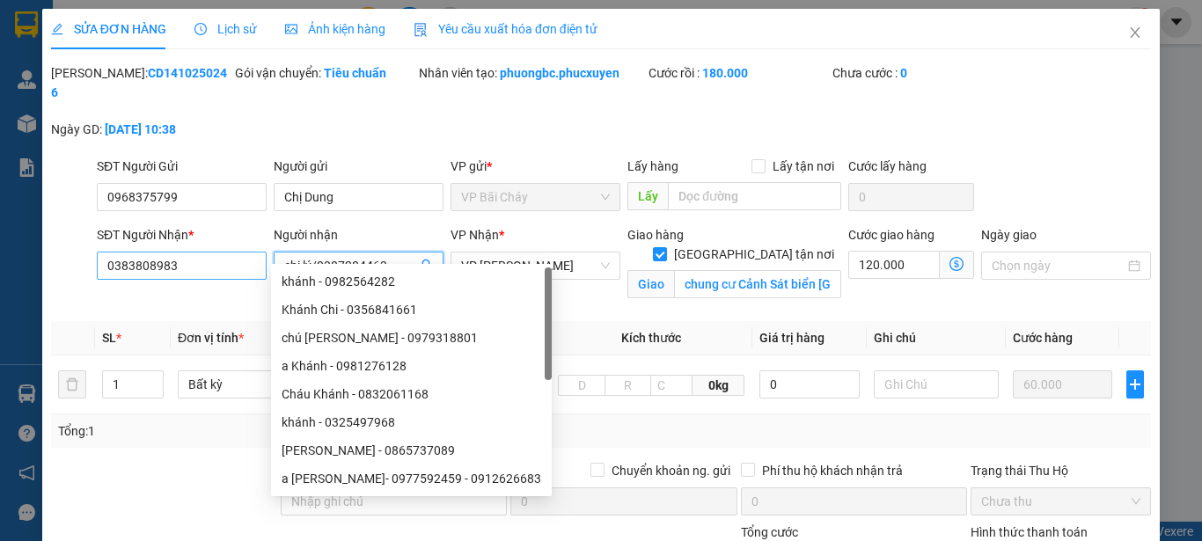
drag, startPoint x: 391, startPoint y: 249, endPoint x: 201, endPoint y: 249, distance: 190.0
click at [201, 249] on div "SĐT Người Nhận * 0383808983 Người nhận chị lý/0387284463 VP Nhận * VP [PERSON_N…" at bounding box center [623, 266] width 1061 height 83
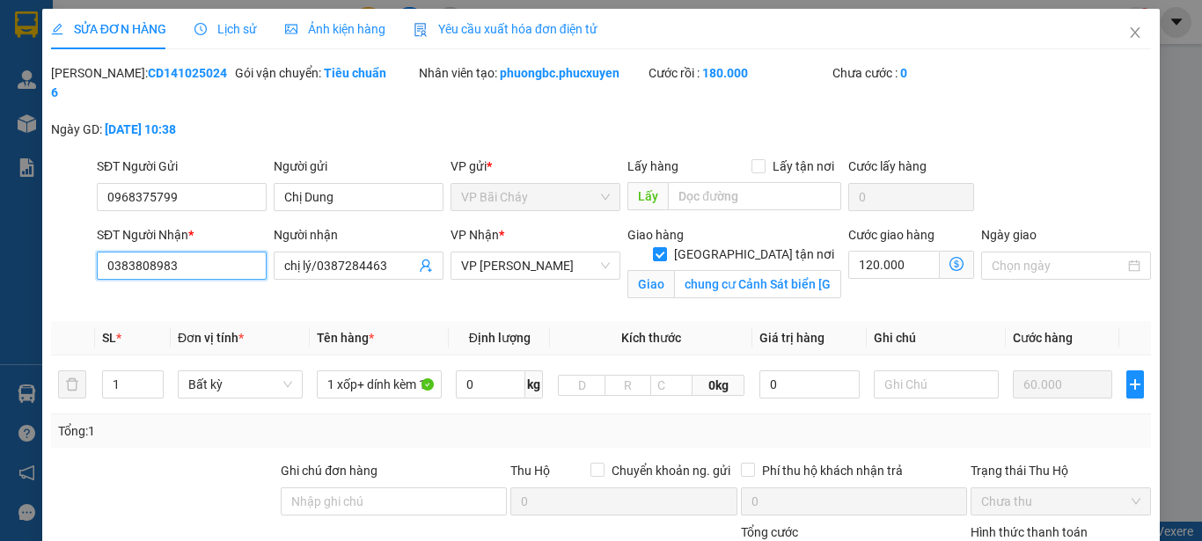
drag, startPoint x: 206, startPoint y: 251, endPoint x: 0, endPoint y: 236, distance: 206.4
click at [0, 236] on div "SỬA ĐƠN HÀNG Lịch sử Ảnh kiện hàng Yêu cầu xuất hóa đơn điện tử Total Paid Fee …" at bounding box center [601, 270] width 1202 height 541
click at [1035, 92] on div "[PERSON_NAME]: CD1410250246 Gói vận chuyển: Tiêu chuẩn Nhân viên tạo: phuongbc.…" at bounding box center [600, 109] width 1103 height 93
click at [1128, 30] on icon "close" at bounding box center [1135, 33] width 14 height 14
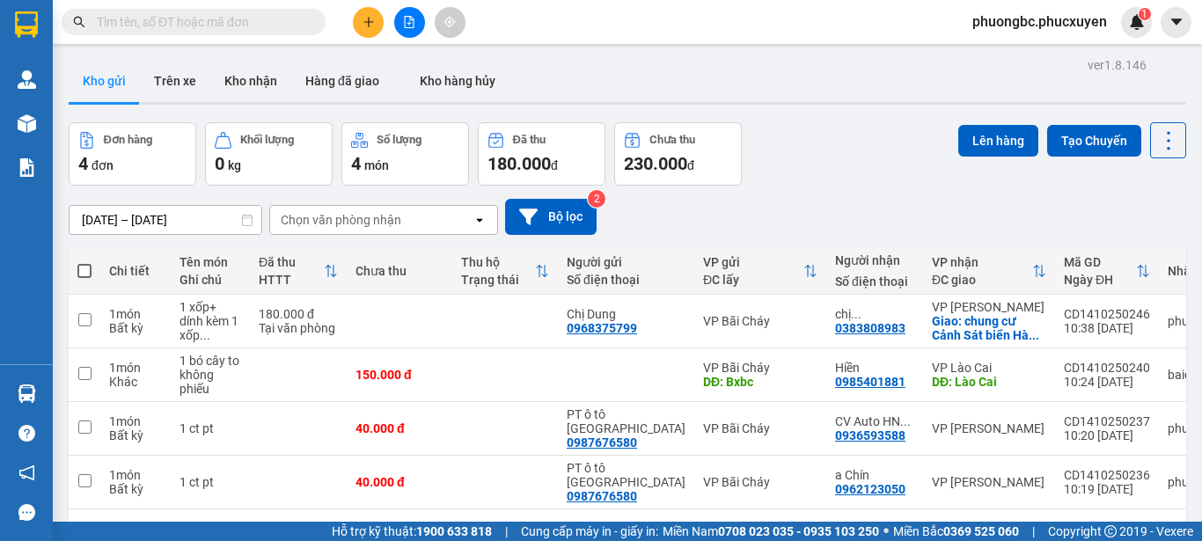
click at [828, 156] on div "Đơn hàng 4 đơn Khối lượng 0 kg Số lượng 4 món Đã thu 180.000 đ Chưa thu 230.000…" at bounding box center [627, 153] width 1117 height 63
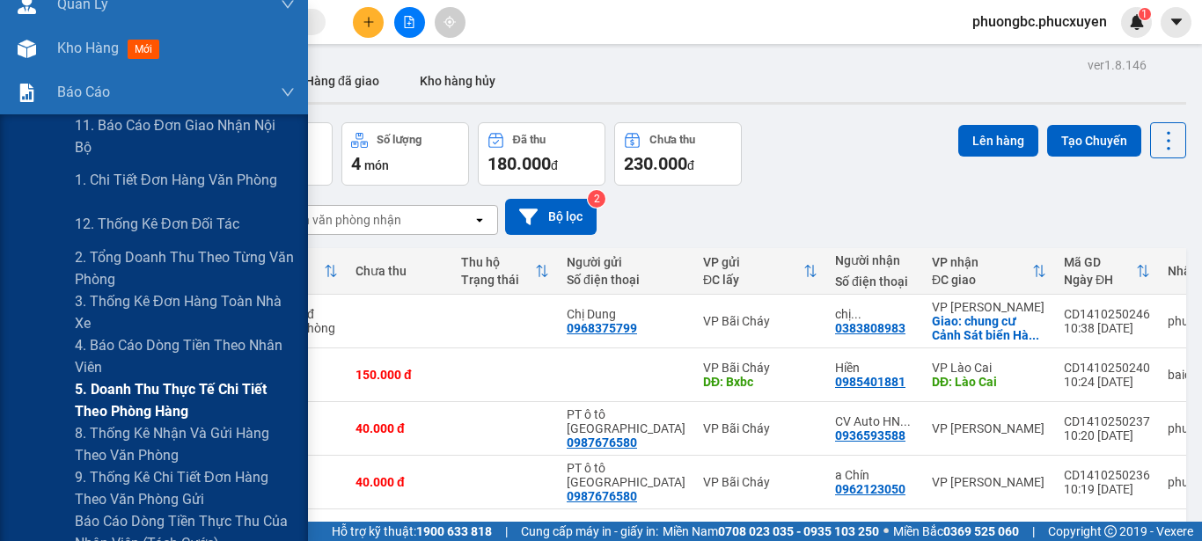
scroll to position [176, 0]
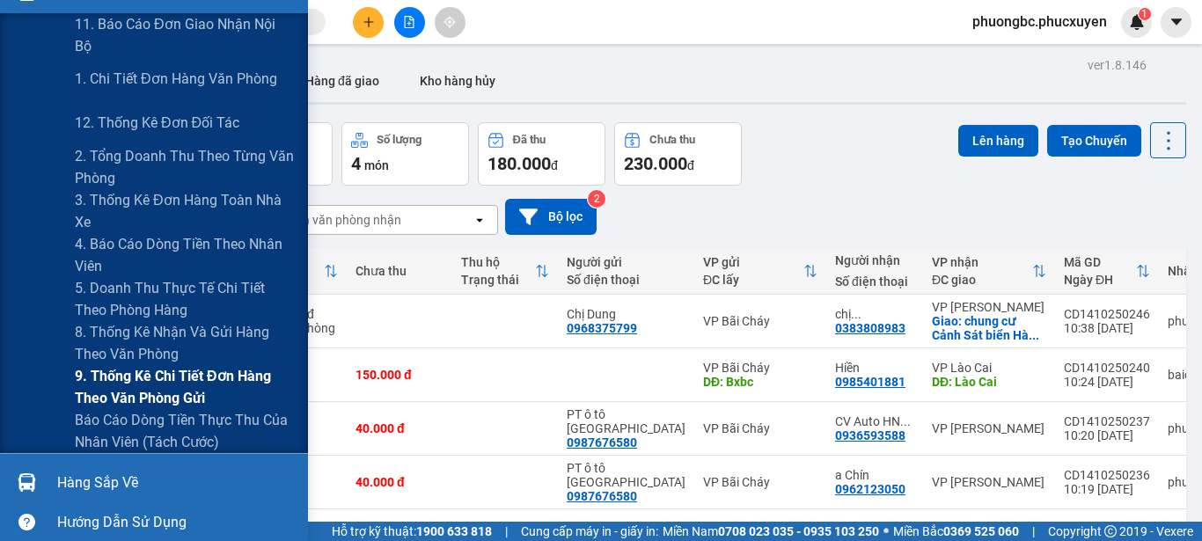
click at [129, 380] on span "9. Thống kê chi tiết đơn hàng theo văn phòng gửi" at bounding box center [185, 387] width 220 height 44
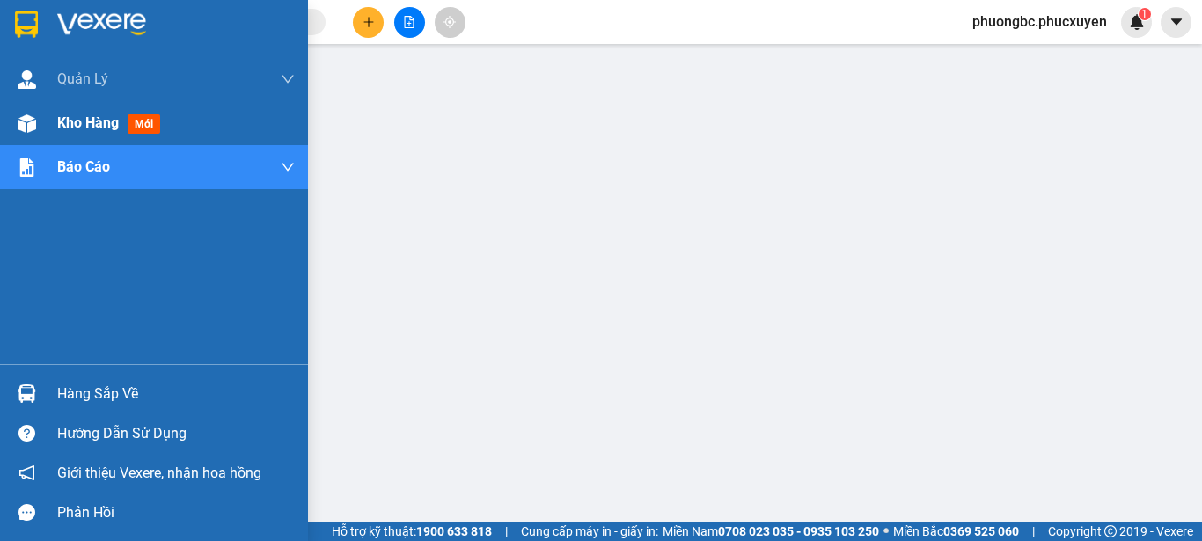
click at [72, 125] on span "Kho hàng" at bounding box center [88, 122] width 62 height 17
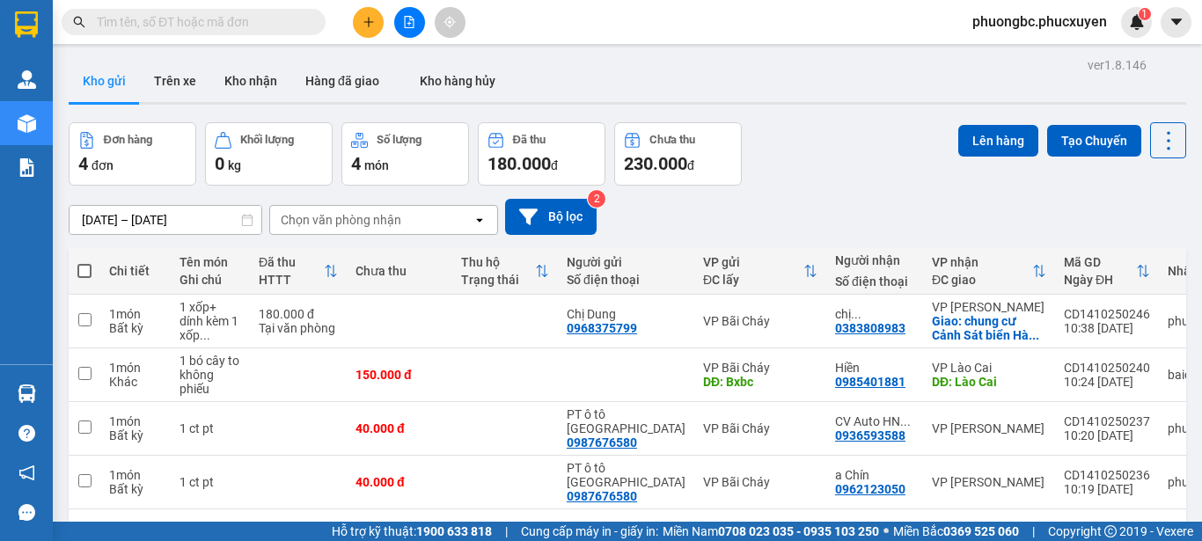
click at [812, 186] on div "[DATE] – [DATE] Press the down arrow key to interact with the calendar and sele…" at bounding box center [627, 217] width 1117 height 62
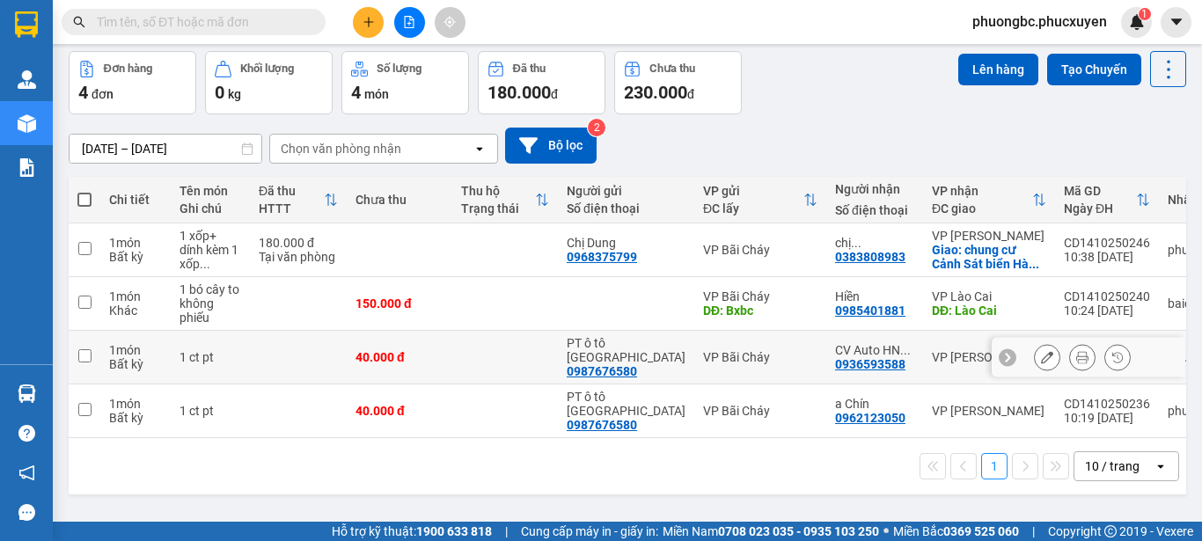
scroll to position [81, 0]
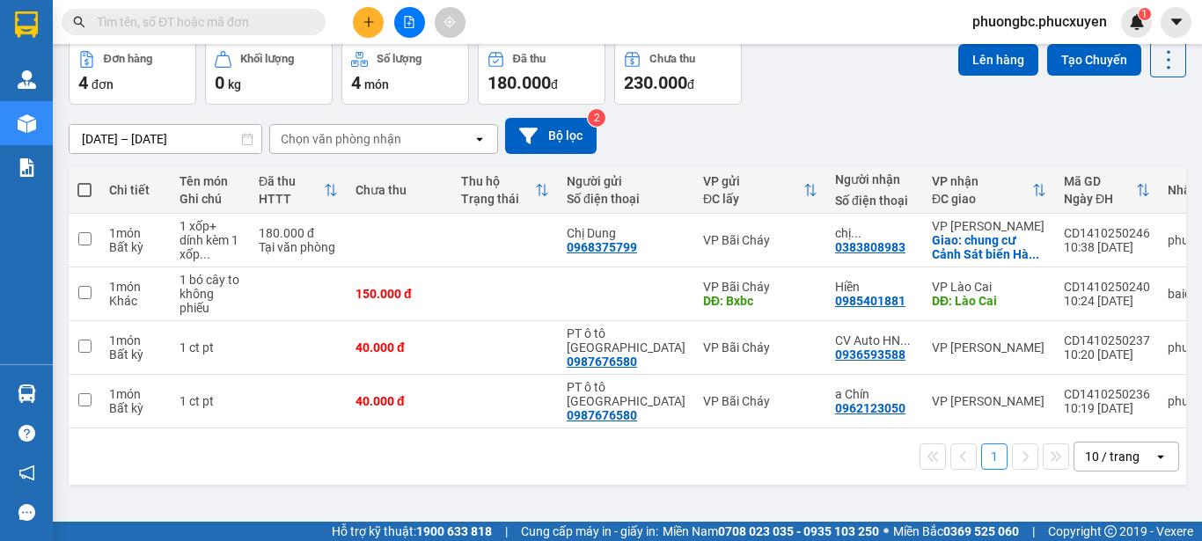
click at [841, 112] on div "[DATE] – [DATE] Press the down arrow key to interact with the calendar and sele…" at bounding box center [627, 136] width 1117 height 62
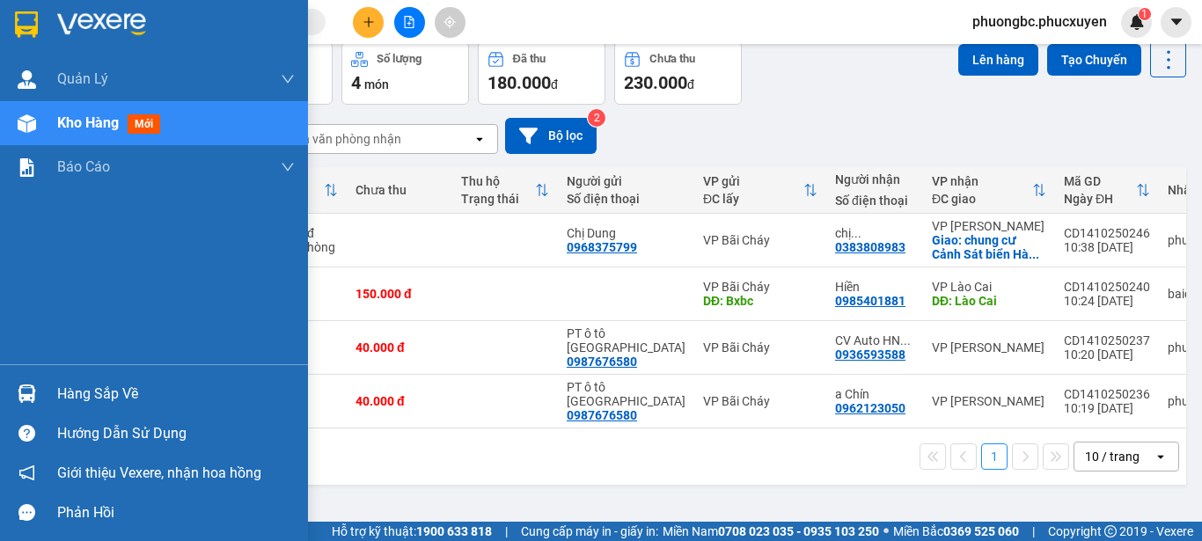
click at [77, 395] on div "Hàng sắp về" at bounding box center [176, 394] width 238 height 26
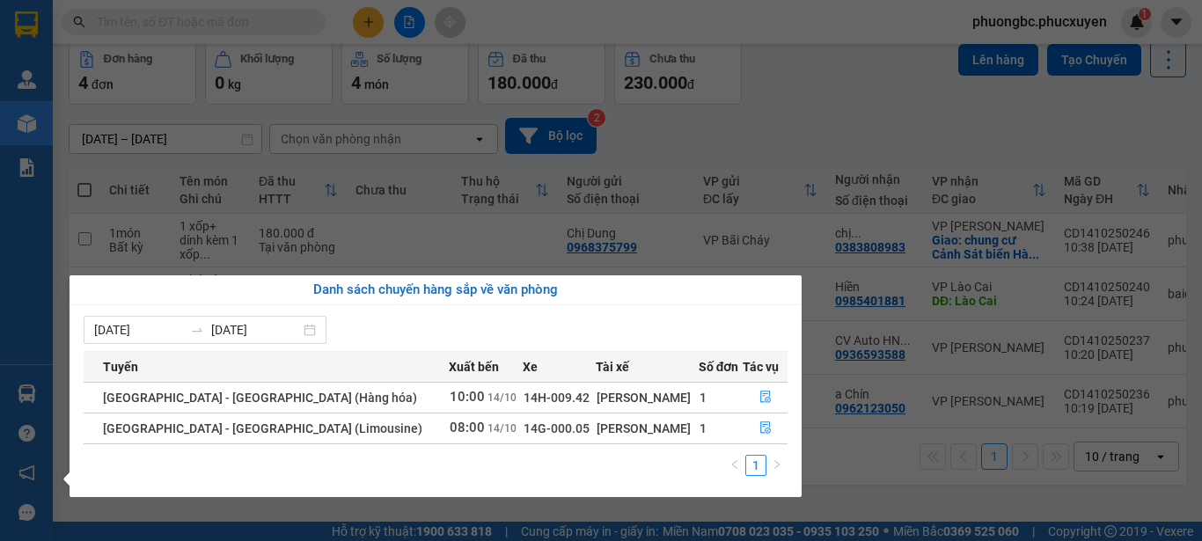
click at [834, 484] on section "Kết quả tìm kiếm ( 1 ) Bộ lọc Mã ĐH Trạng thái Món hàng Thu hộ Tổng cước Chưa c…" at bounding box center [601, 270] width 1202 height 541
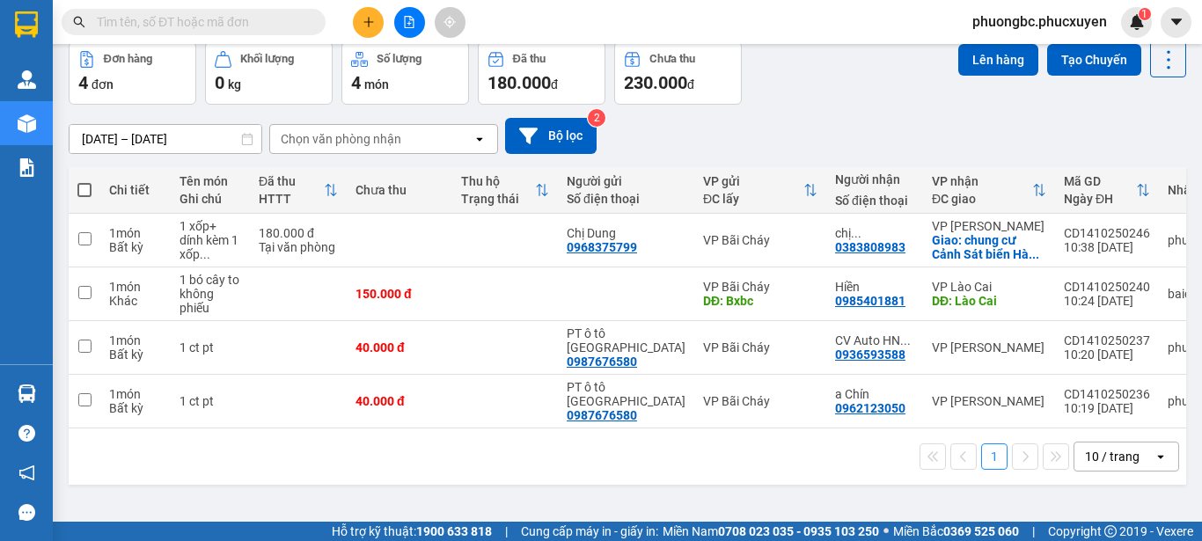
click at [817, 105] on div "[DATE] – [DATE] Press the down arrow key to interact with the calendar and sele…" at bounding box center [627, 136] width 1117 height 62
click at [84, 245] on input "checkbox" at bounding box center [84, 238] width 13 height 13
checkbox input "true"
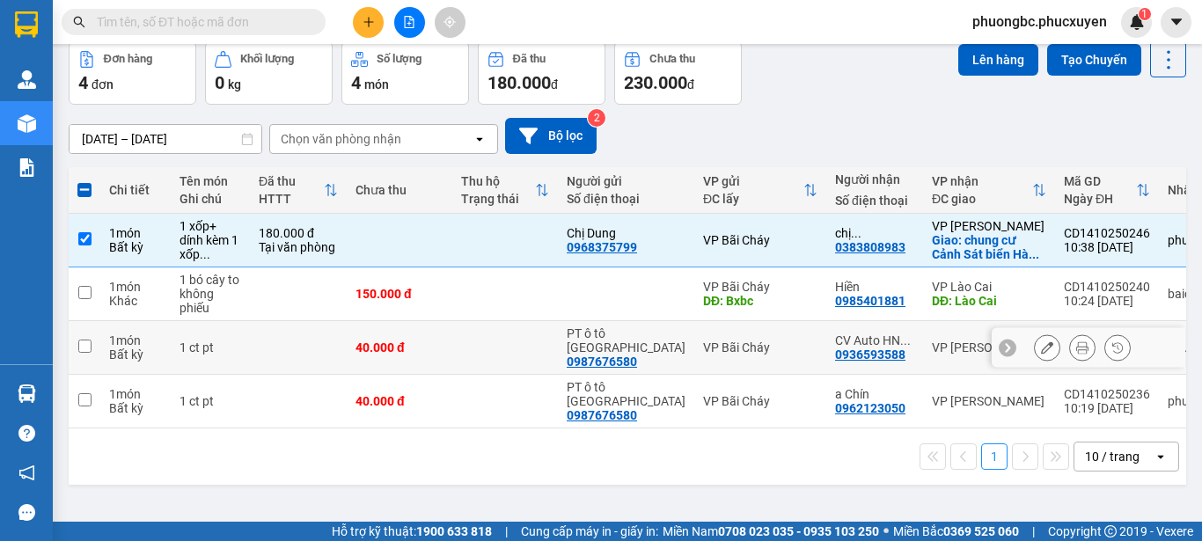
click at [84, 353] on input "checkbox" at bounding box center [84, 346] width 13 height 13
checkbox input "true"
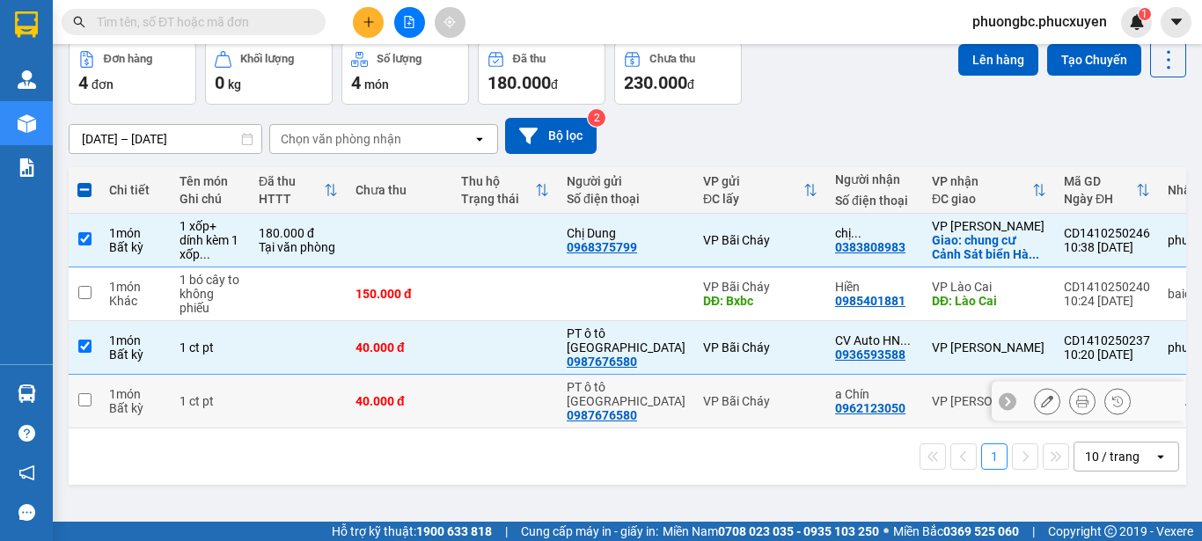
click at [79, 406] on input "checkbox" at bounding box center [84, 399] width 13 height 13
checkbox input "true"
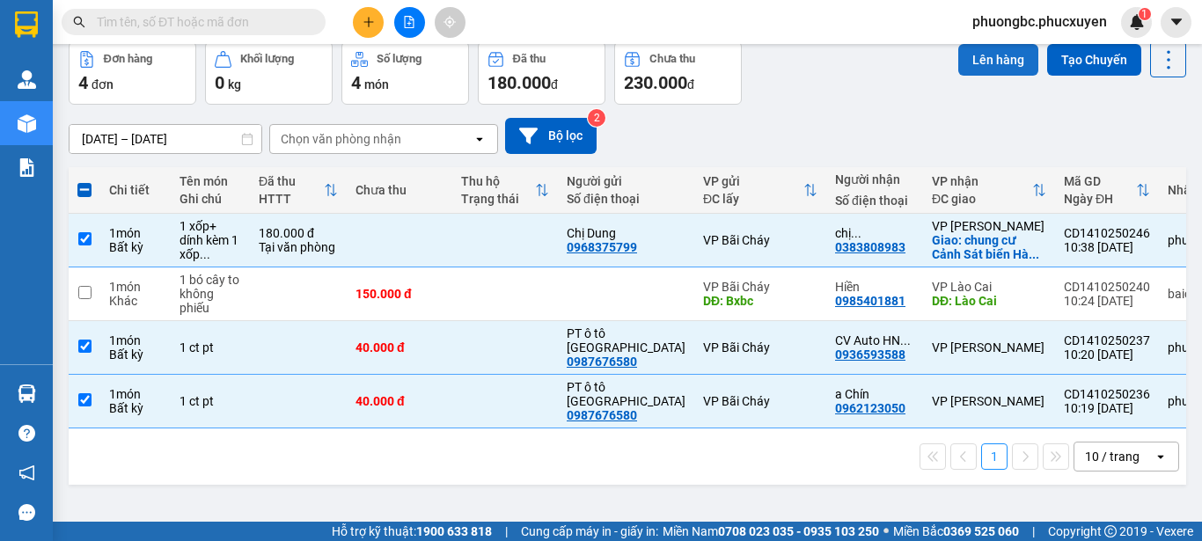
click at [976, 59] on button "Lên hàng" at bounding box center [998, 60] width 80 height 32
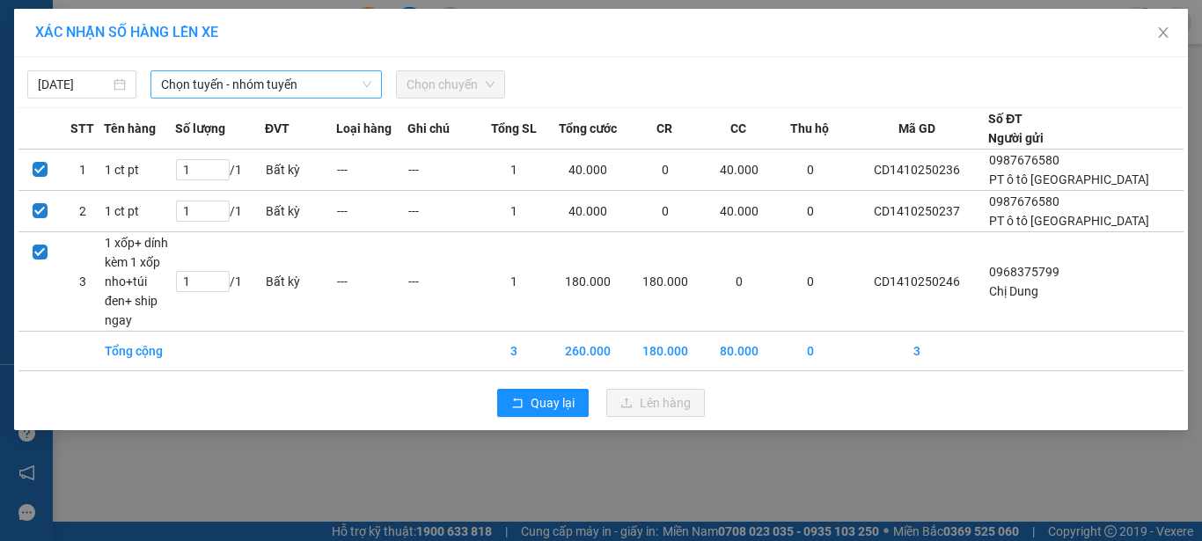
click at [243, 88] on span "Chọn tuyến - nhóm tuyến" at bounding box center [266, 84] width 210 height 26
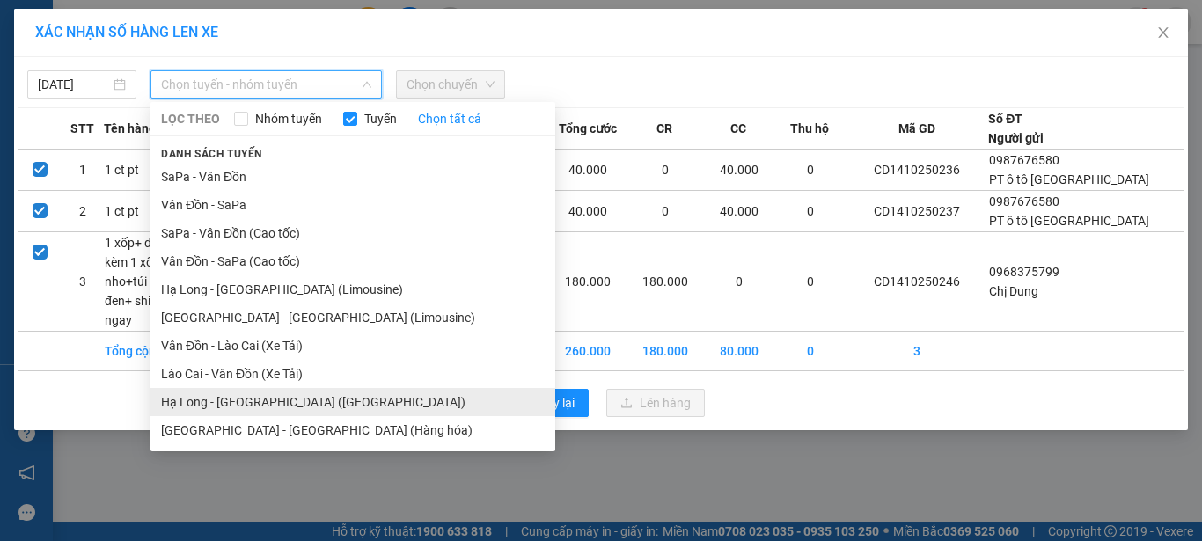
click at [292, 401] on li "Hạ Long - [GEOGRAPHIC_DATA] ([GEOGRAPHIC_DATA])" at bounding box center [352, 402] width 405 height 28
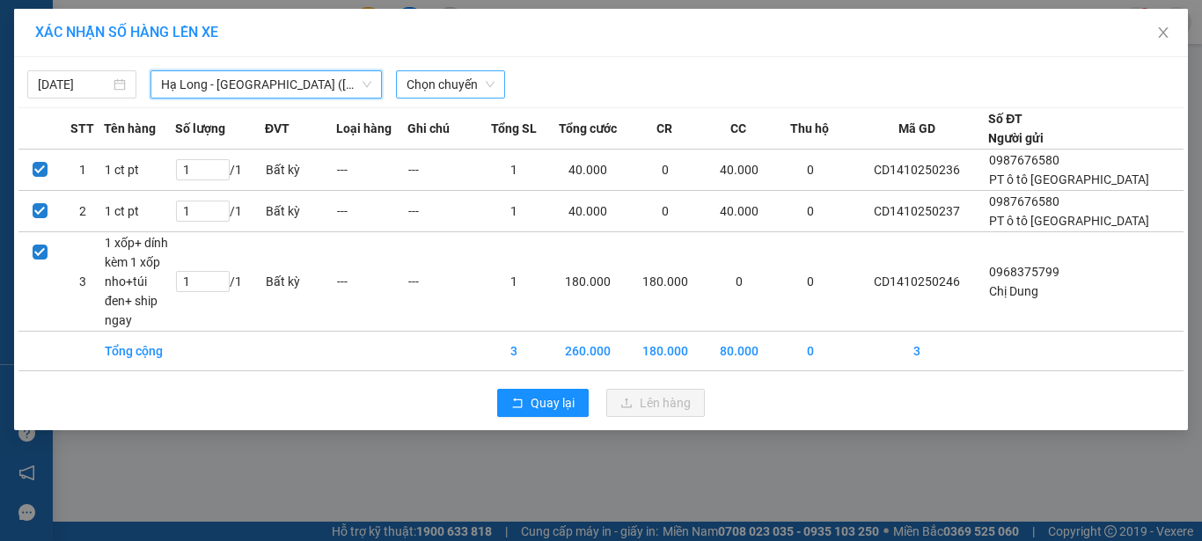
click at [471, 85] on span "Chọn chuyến" at bounding box center [450, 84] width 88 height 26
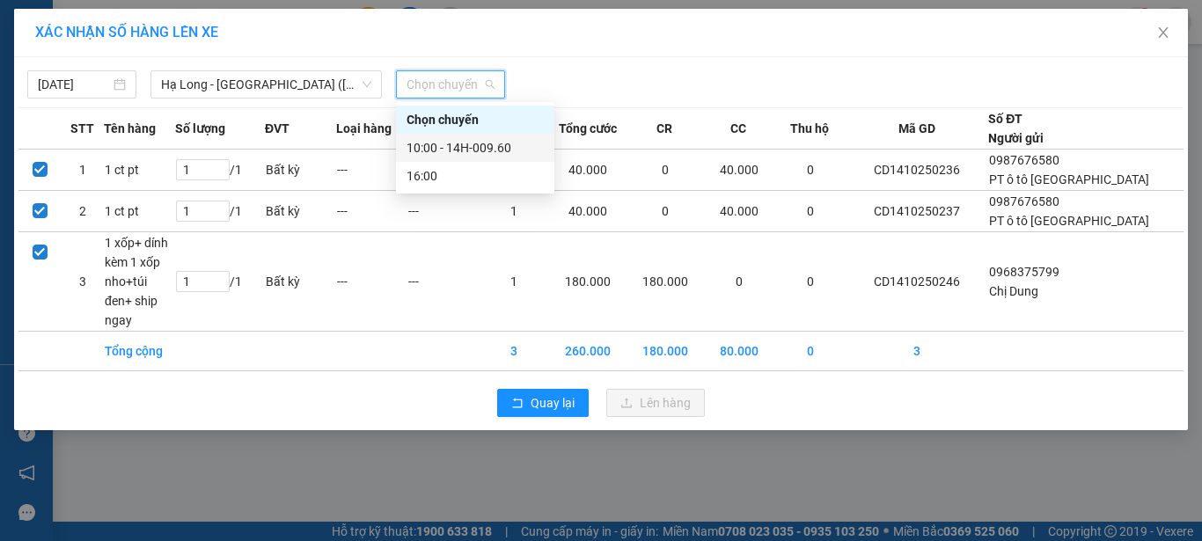
click at [485, 149] on div "10:00 - 14H-009.60" at bounding box center [474, 147] width 137 height 19
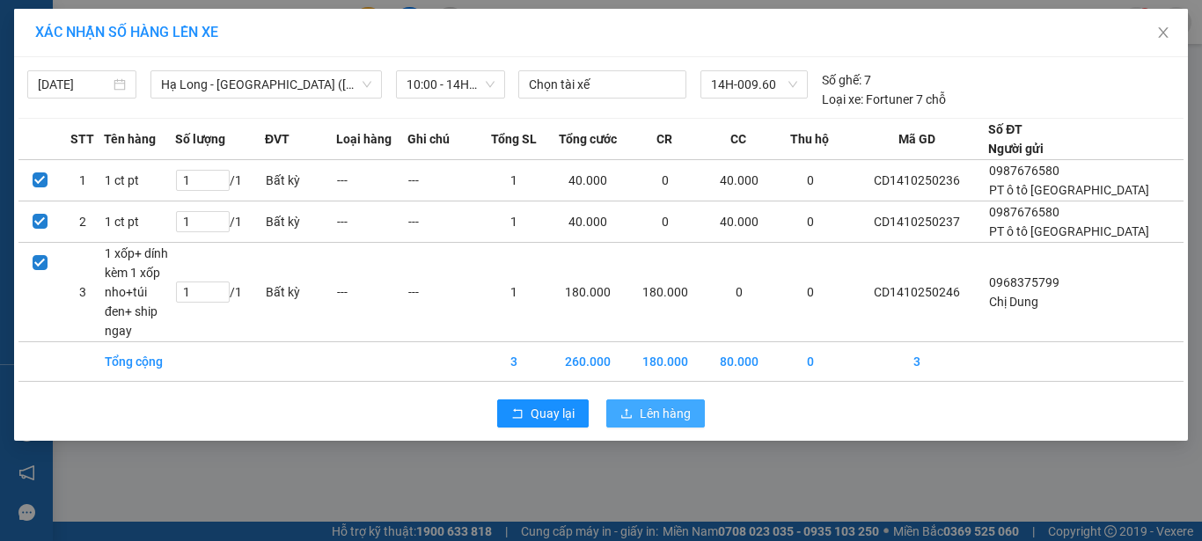
click at [656, 404] on span "Lên hàng" at bounding box center [665, 413] width 51 height 19
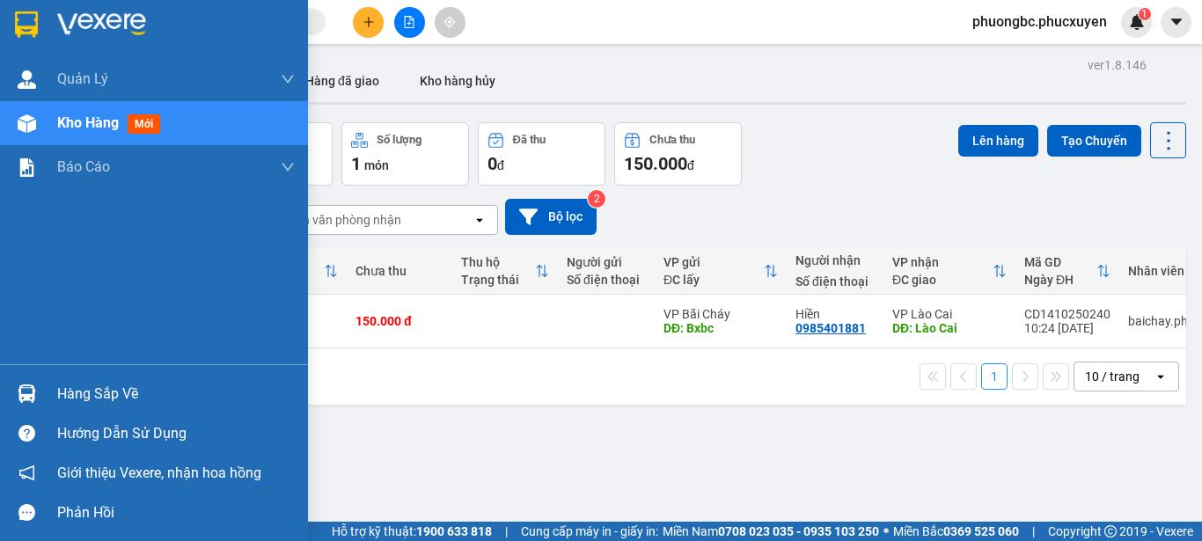
click at [116, 391] on div "Hàng sắp về" at bounding box center [176, 394] width 238 height 26
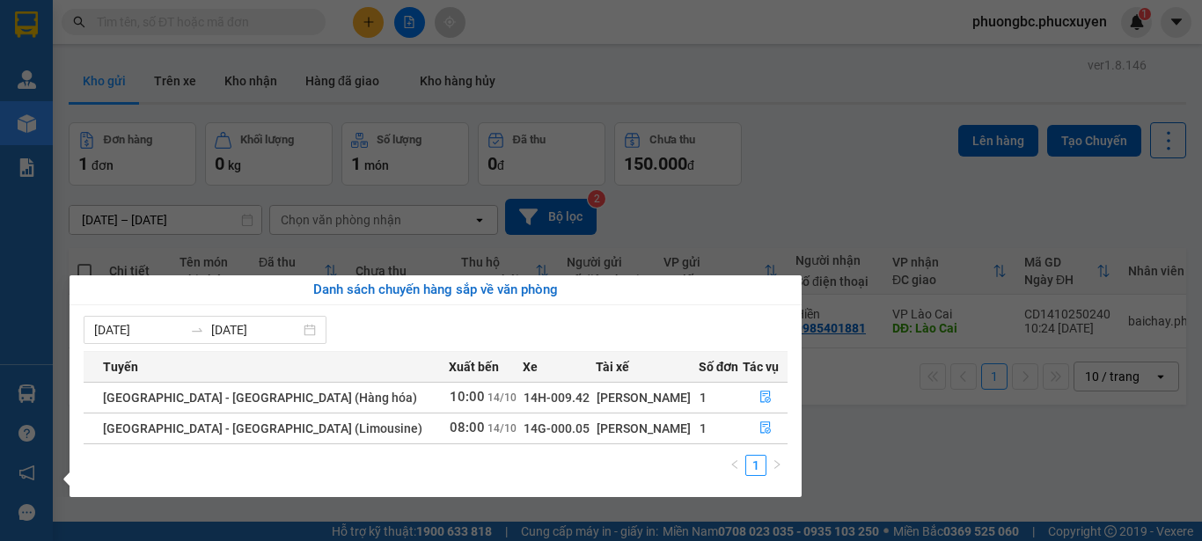
click at [850, 443] on section "Kết quả tìm kiếm ( 1 ) Bộ lọc Mã ĐH Trạng thái Món hàng Thu hộ Tổng cước Chưa c…" at bounding box center [601, 270] width 1202 height 541
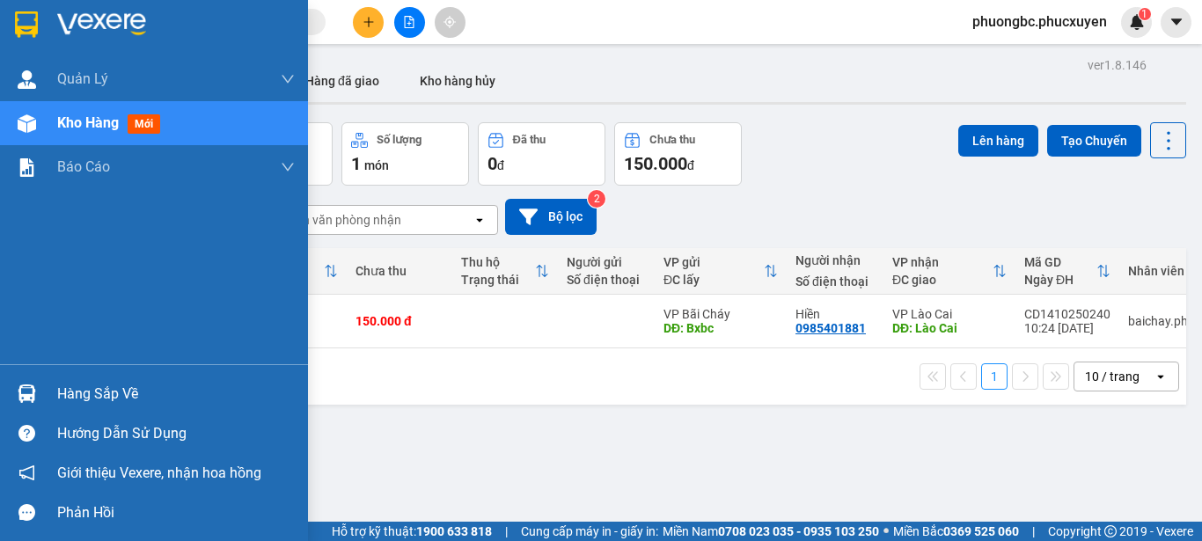
click at [102, 391] on div "Hàng sắp về" at bounding box center [176, 394] width 238 height 26
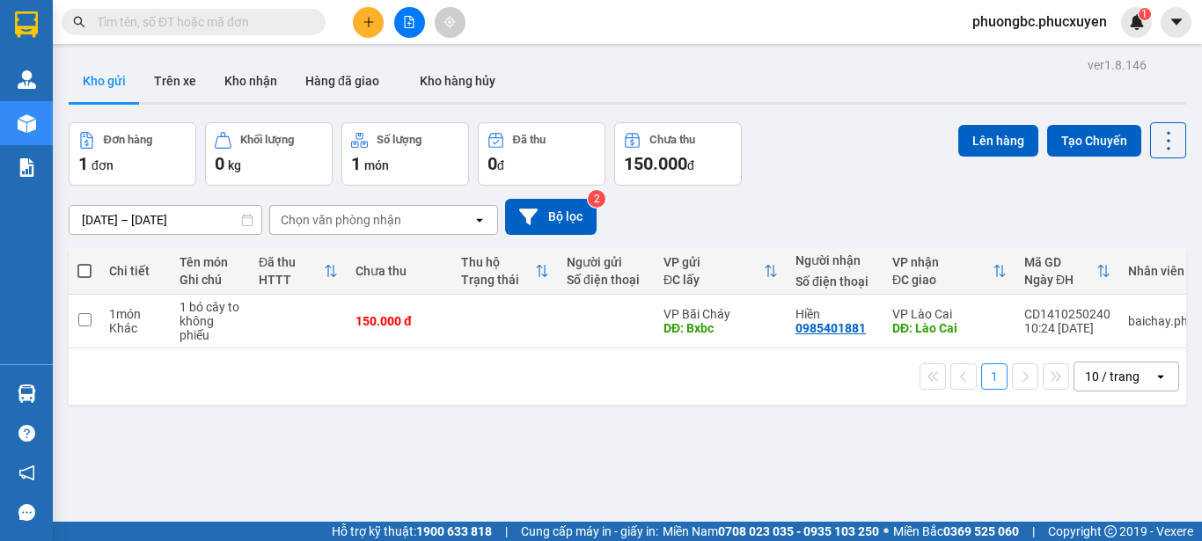
click at [856, 446] on section "Kết quả tìm kiếm ( 1 ) Bộ lọc Mã ĐH Trạng thái Món hàng Thu hộ Tổng cước Chưa c…" at bounding box center [601, 270] width 1202 height 541
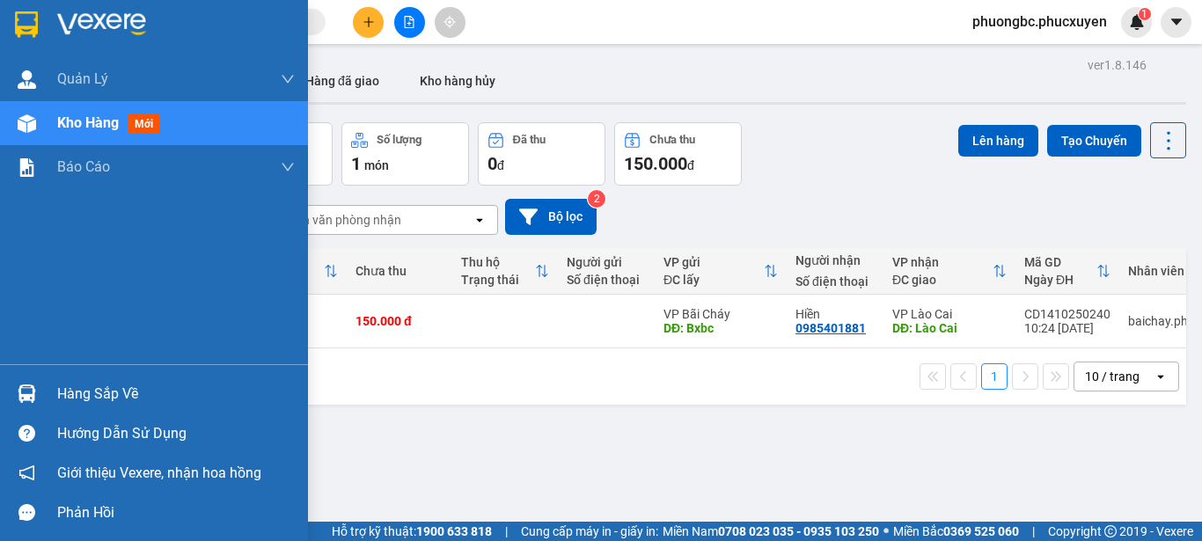
click at [82, 395] on div "Hàng sắp về" at bounding box center [176, 394] width 238 height 26
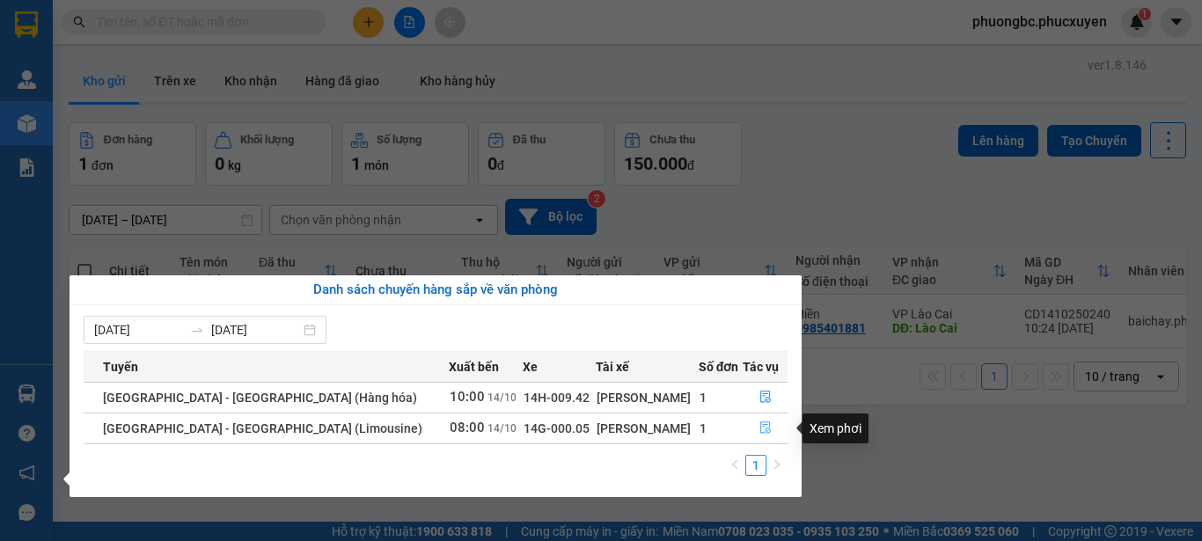
click at [760, 428] on icon "file-done" at bounding box center [765, 428] width 11 height 12
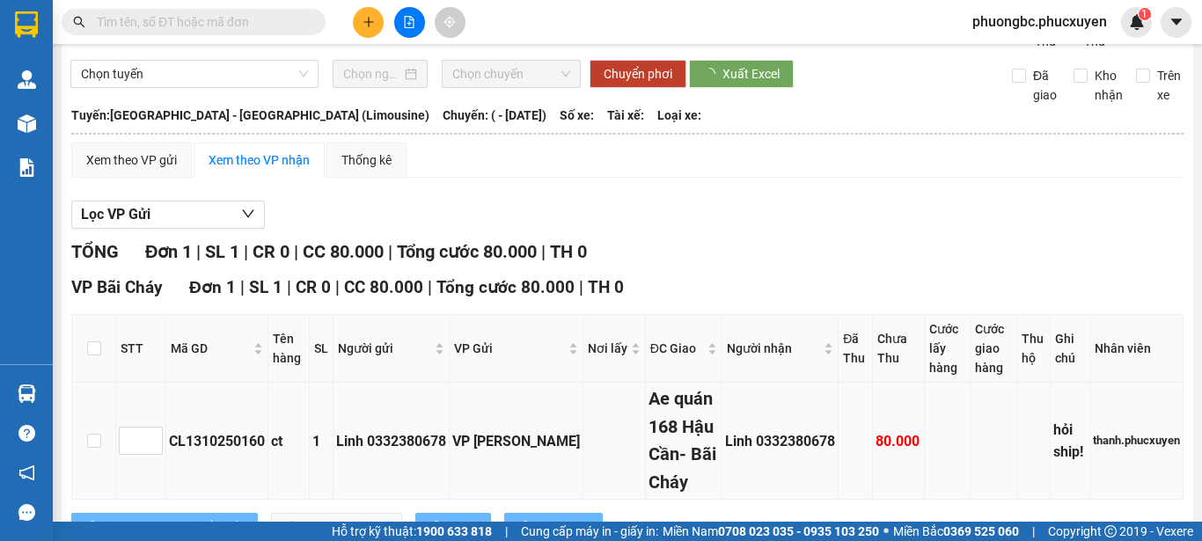
type input "[DATE]"
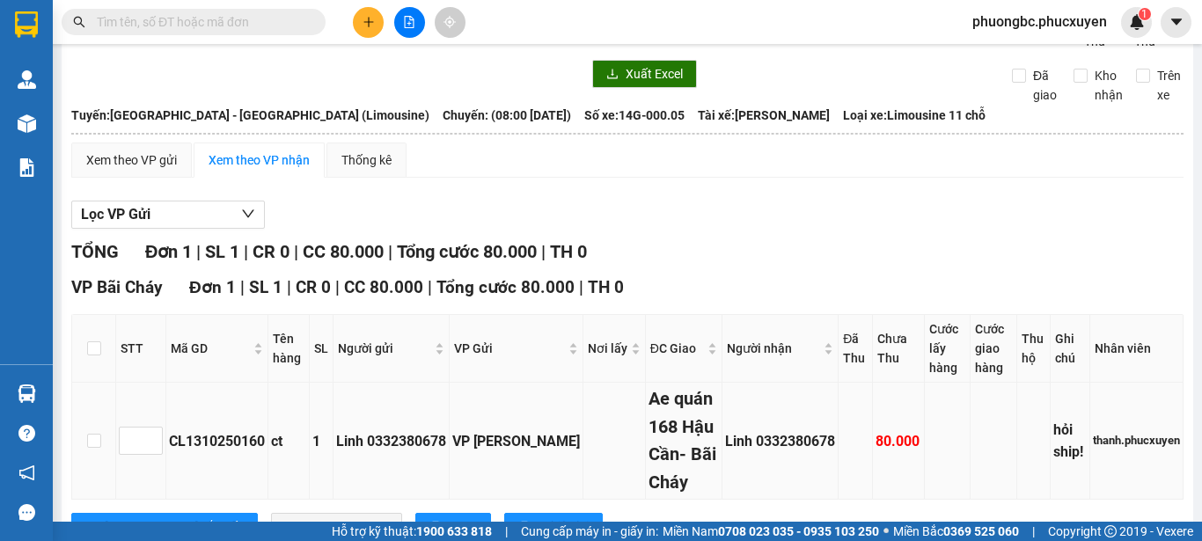
scroll to position [142, 0]
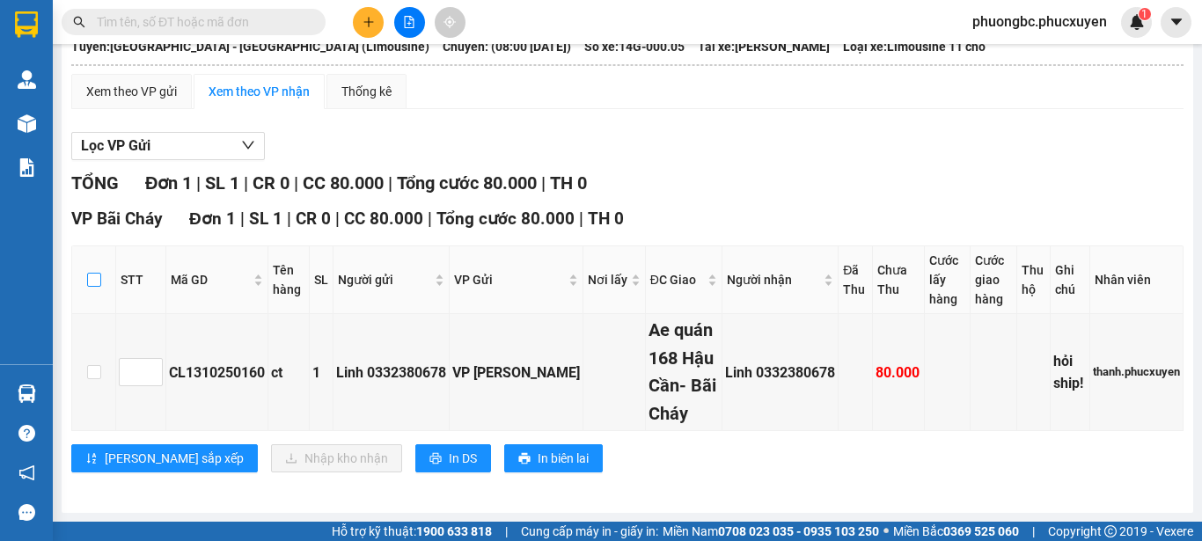
click at [94, 283] on input "checkbox" at bounding box center [94, 280] width 14 height 14
checkbox input "true"
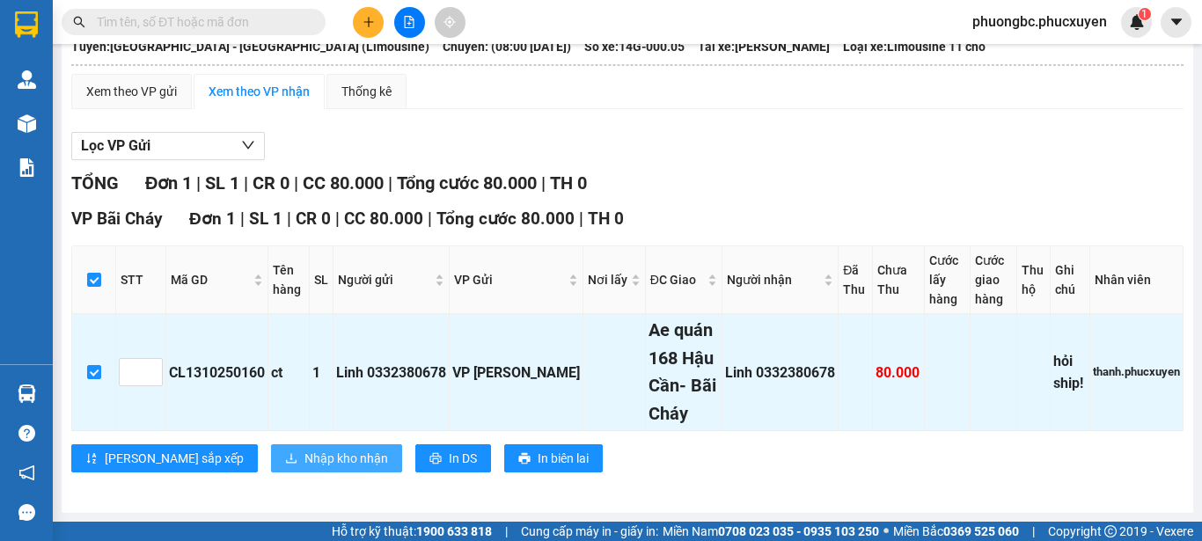
click at [304, 460] on span "Nhập kho nhận" at bounding box center [346, 458] width 84 height 19
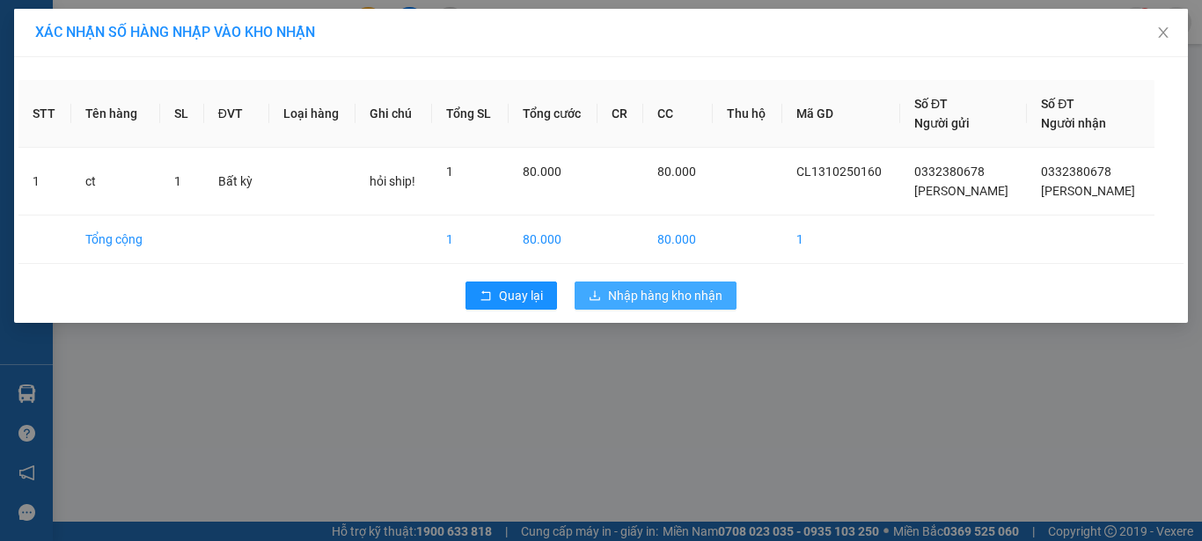
click at [666, 286] on span "Nhập hàng kho nhận" at bounding box center [665, 295] width 114 height 19
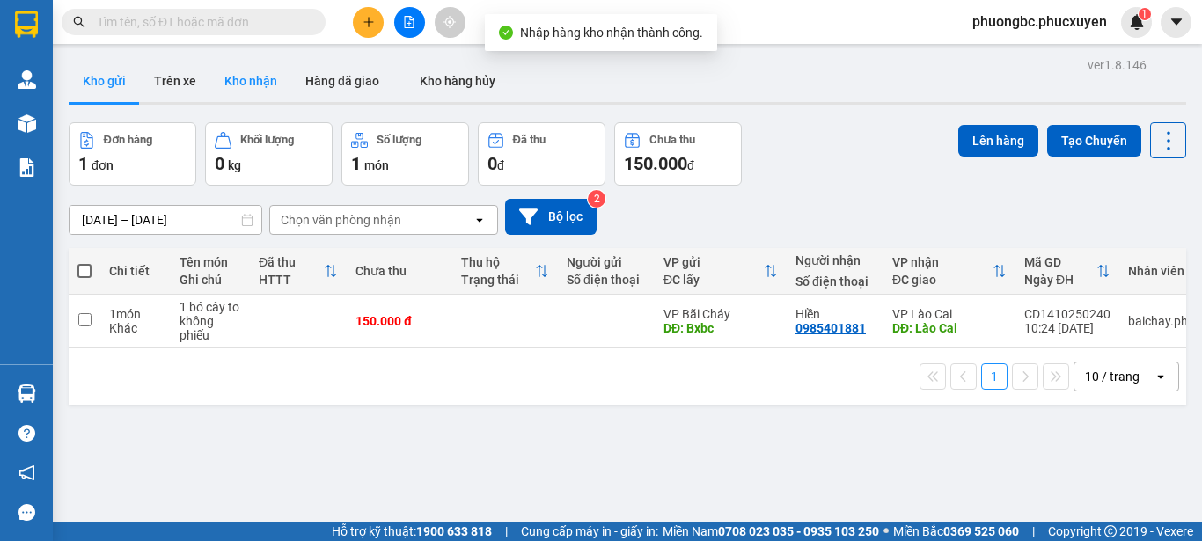
click at [238, 78] on button "Kho nhận" at bounding box center [250, 81] width 81 height 42
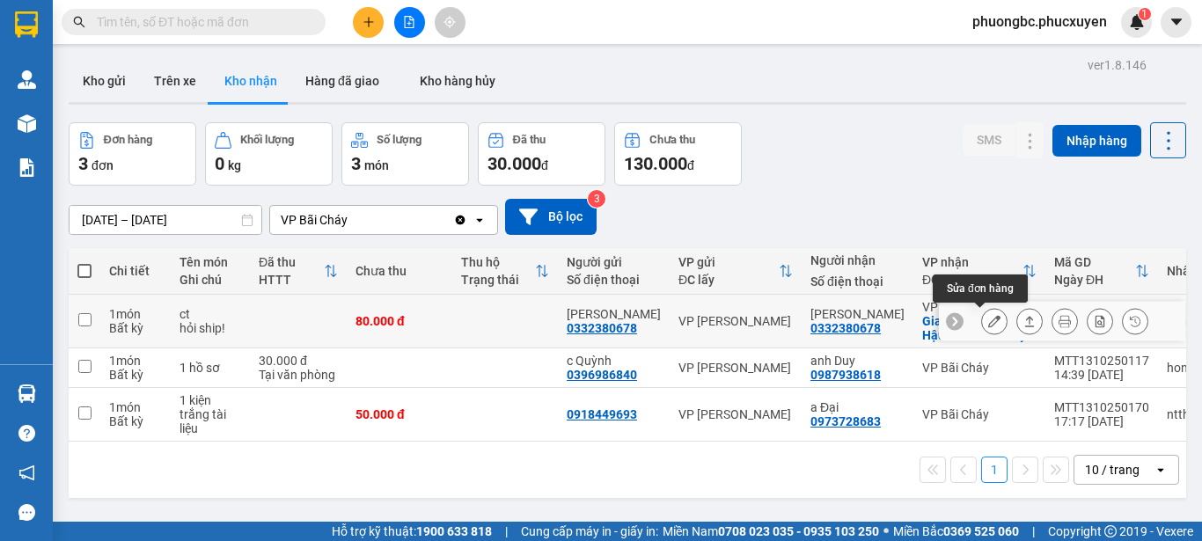
click at [988, 321] on icon at bounding box center [994, 321] width 12 height 12
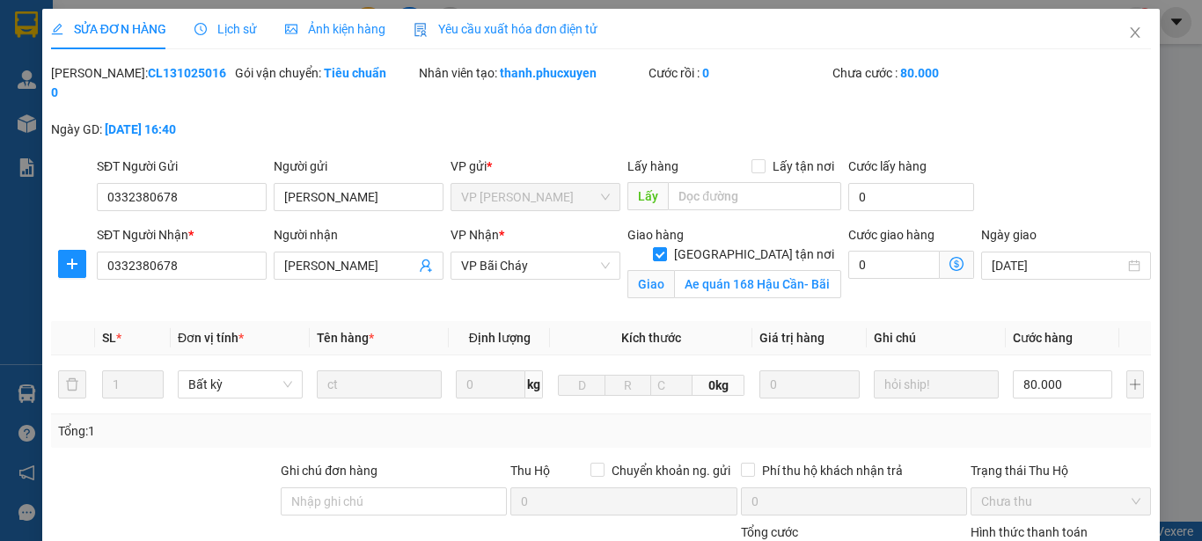
type input "0332380678"
type input "[PERSON_NAME]"
type input "0332380678"
type input "[PERSON_NAME]"
checkbox input "true"
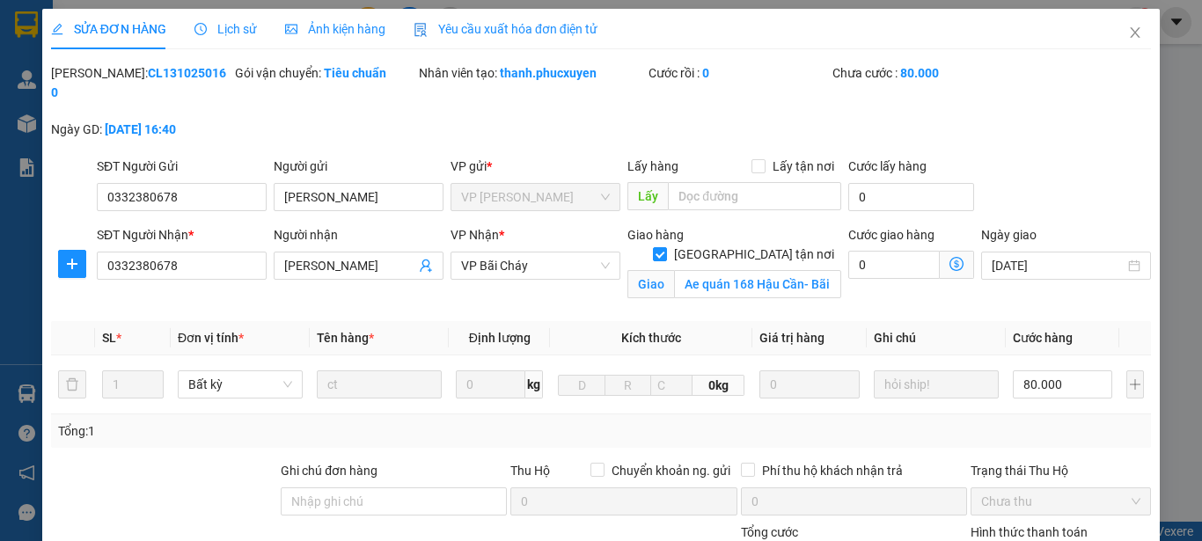
type input "Ae quán 168 Hậu Cần- Bãi Cháy"
type input "0"
type input "80.000"
click at [1128, 32] on icon "close" at bounding box center [1135, 33] width 14 height 14
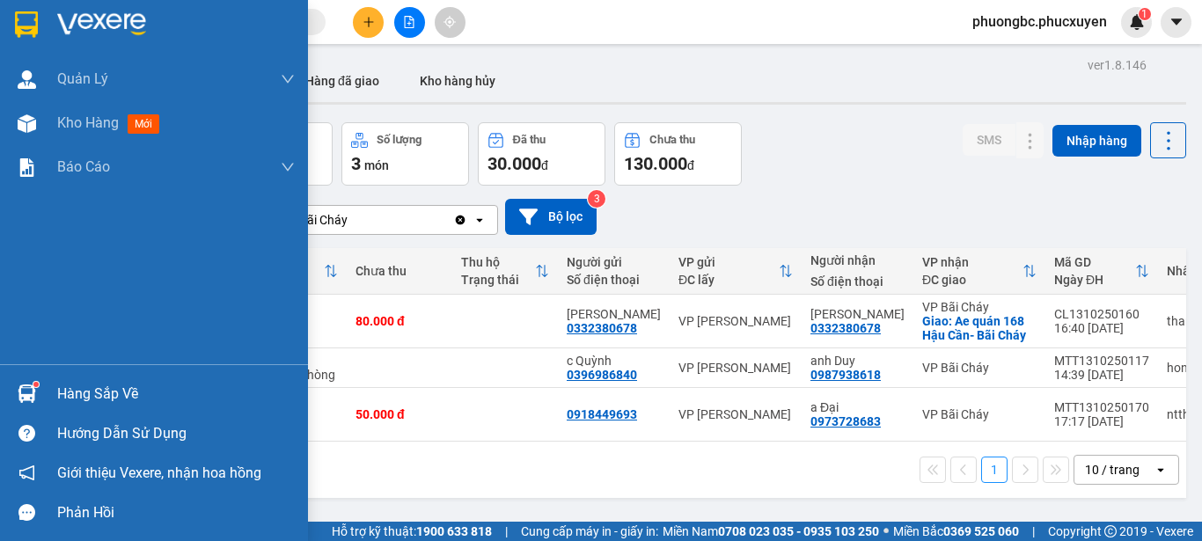
click at [20, 394] on img at bounding box center [27, 393] width 18 height 18
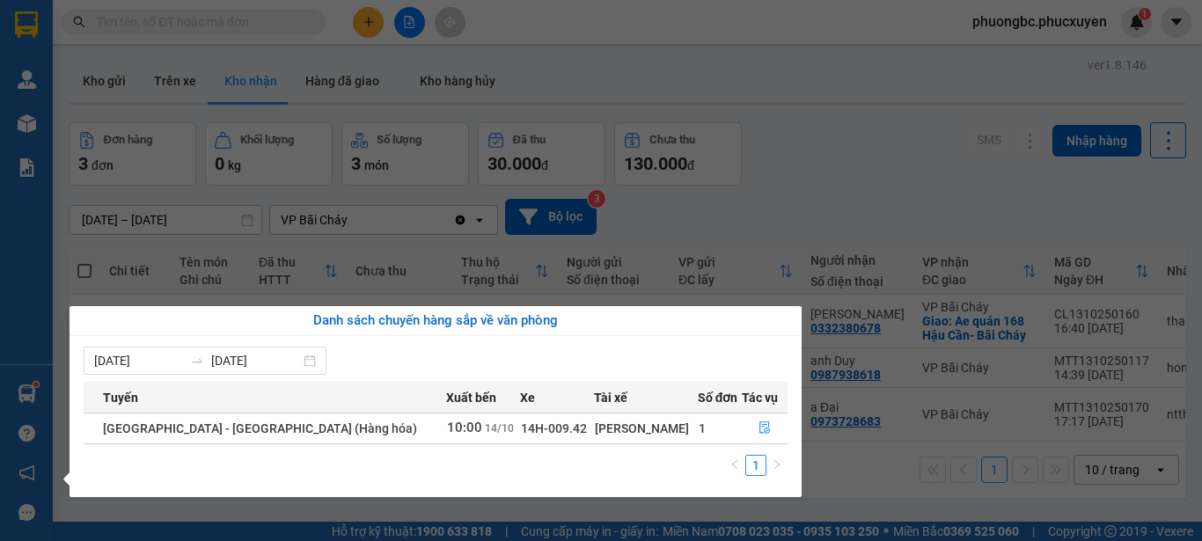
click at [861, 178] on section "Kết quả tìm kiếm ( 1 ) Bộ lọc Mã ĐH Trạng thái Món hàng Thu hộ Tổng cước Chưa c…" at bounding box center [601, 270] width 1202 height 541
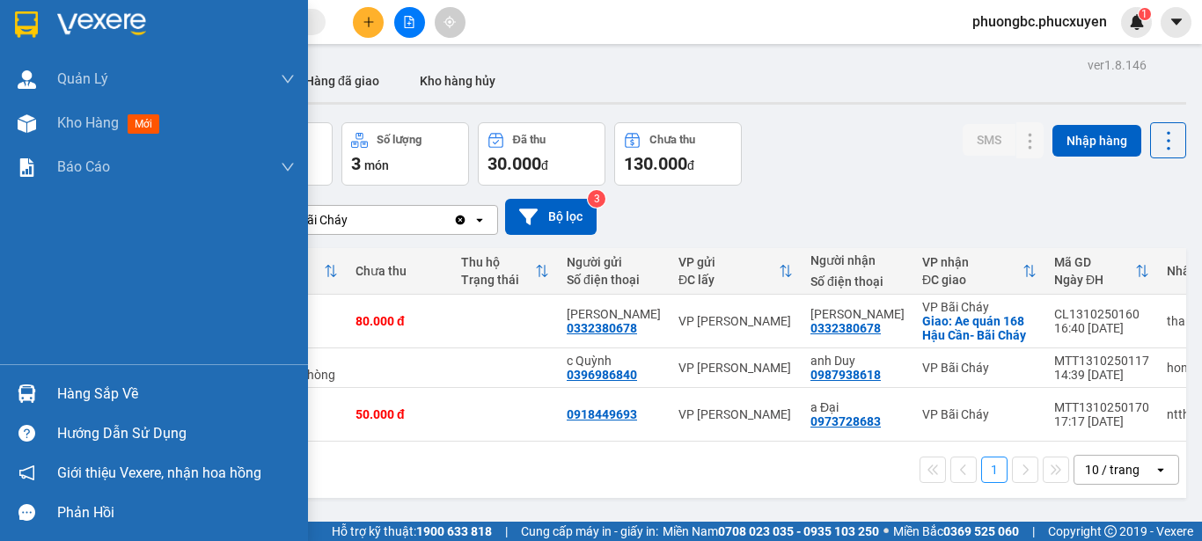
click at [62, 392] on div "Hàng sắp về" at bounding box center [176, 394] width 238 height 26
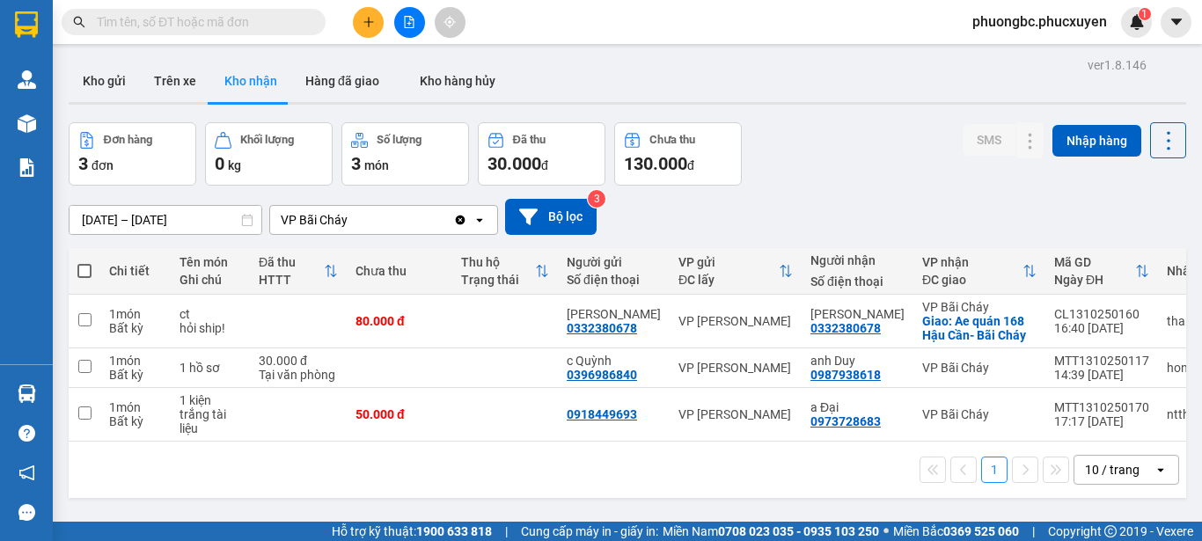
click at [860, 190] on section "Kết quả tìm kiếm ( 1 ) Bộ lọc Mã ĐH Trạng thái Món hàng Thu hộ Tổng cước Chưa c…" at bounding box center [601, 270] width 1202 height 541
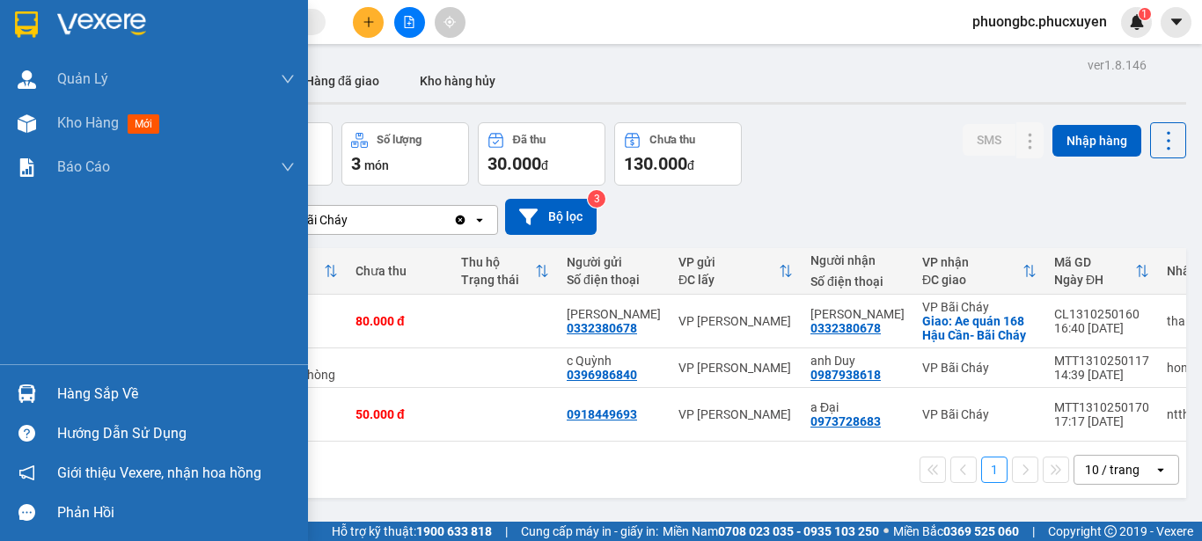
click at [117, 387] on div "Hàng sắp về" at bounding box center [176, 394] width 238 height 26
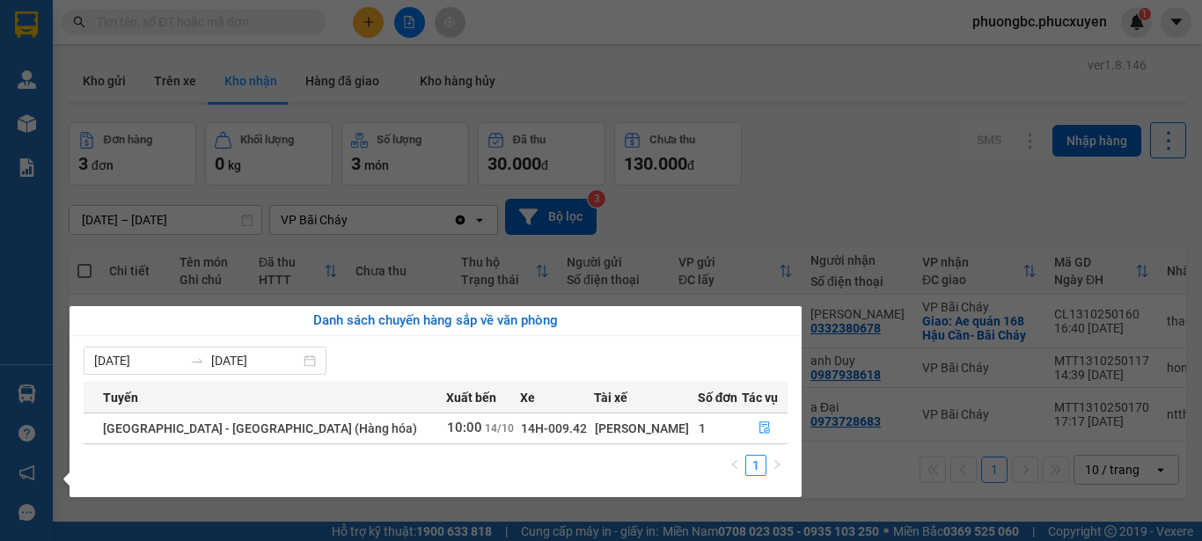
click at [917, 143] on section "Kết quả tìm kiếm ( 1 ) Bộ lọc Mã ĐH Trạng thái Món hàng Thu hộ Tổng cước Chưa c…" at bounding box center [601, 270] width 1202 height 541
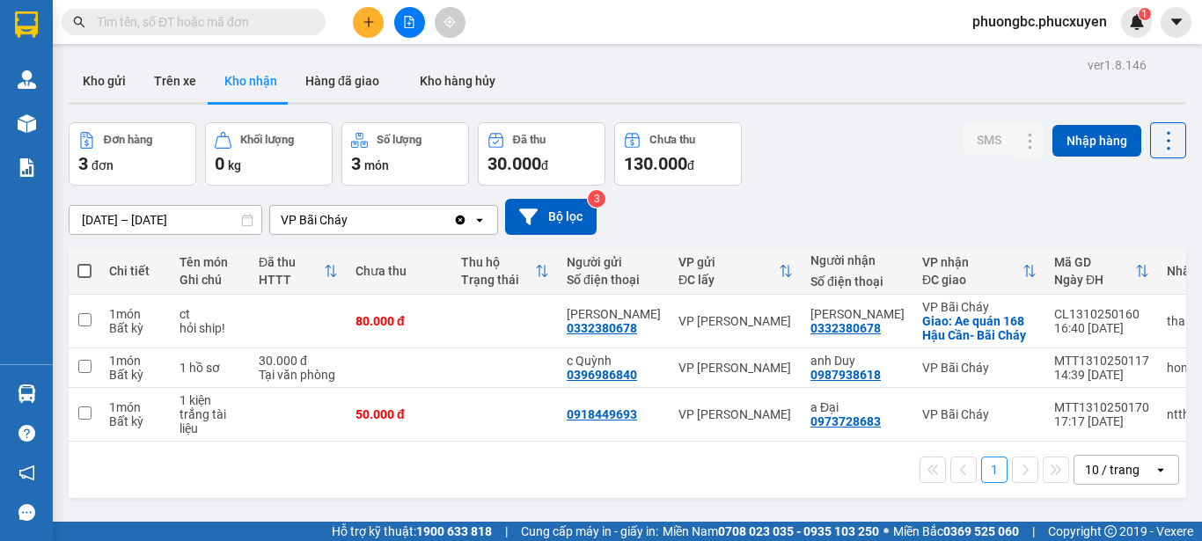
click at [836, 160] on div "Đơn hàng 3 đơn Khối lượng 0 kg Số lượng 3 món Đã thu 30.000 đ Chưa thu 130.000 …" at bounding box center [627, 153] width 1117 height 63
